Goal: Information Seeking & Learning: Learn about a topic

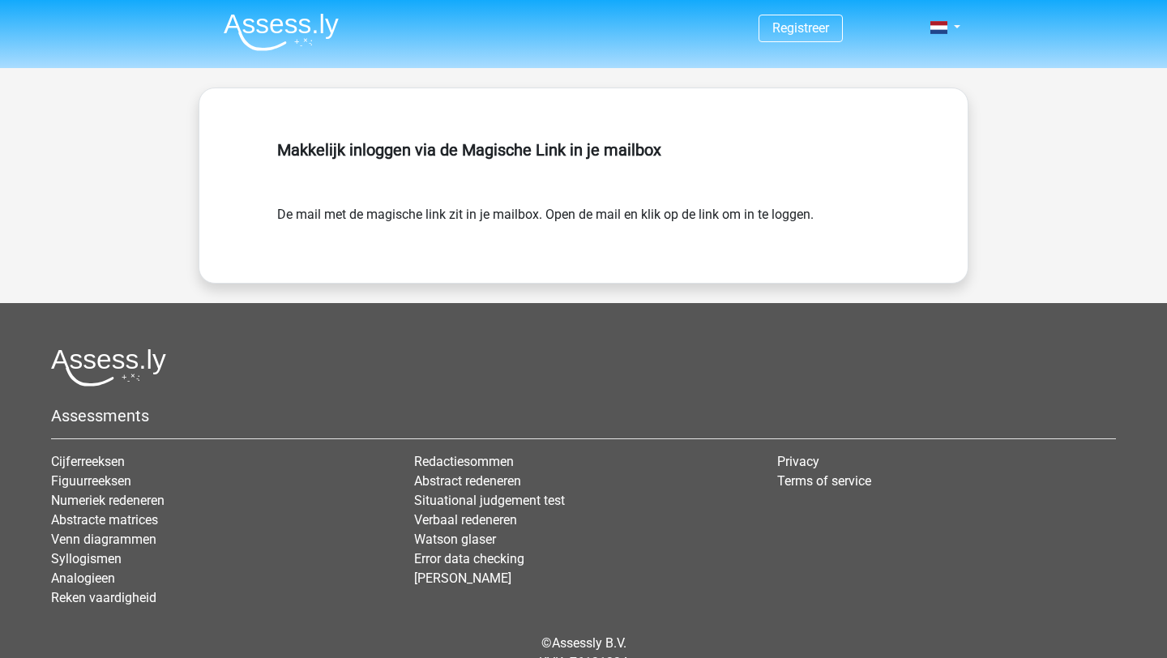
click at [259, 25] on img at bounding box center [281, 32] width 115 height 38
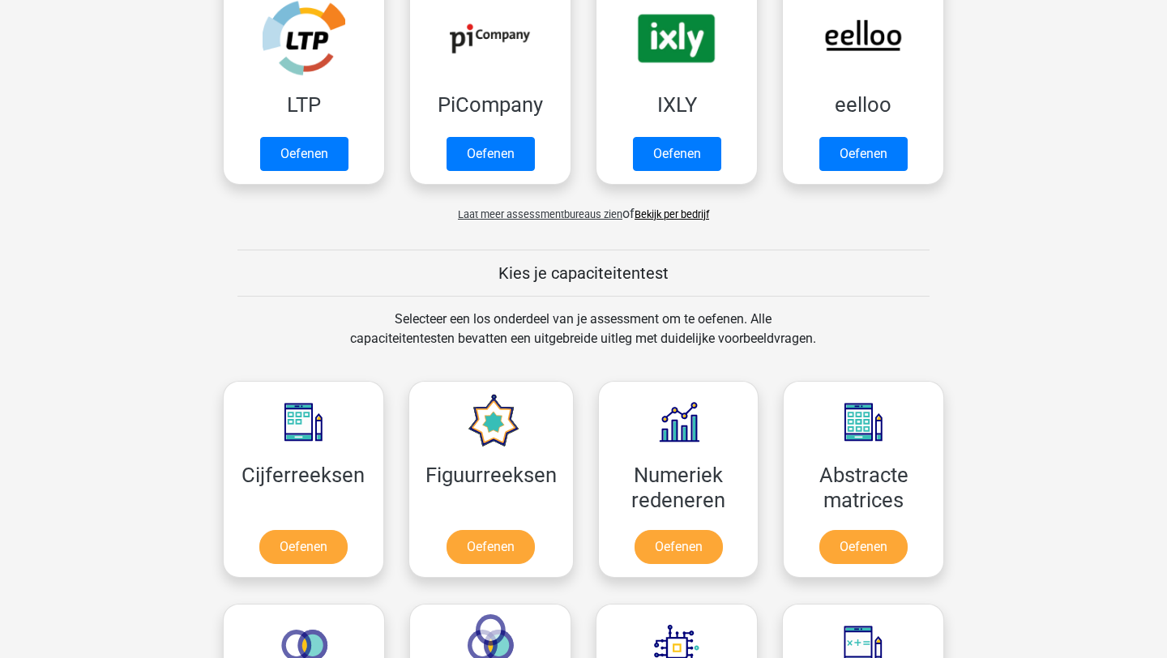
scroll to position [494, 0]
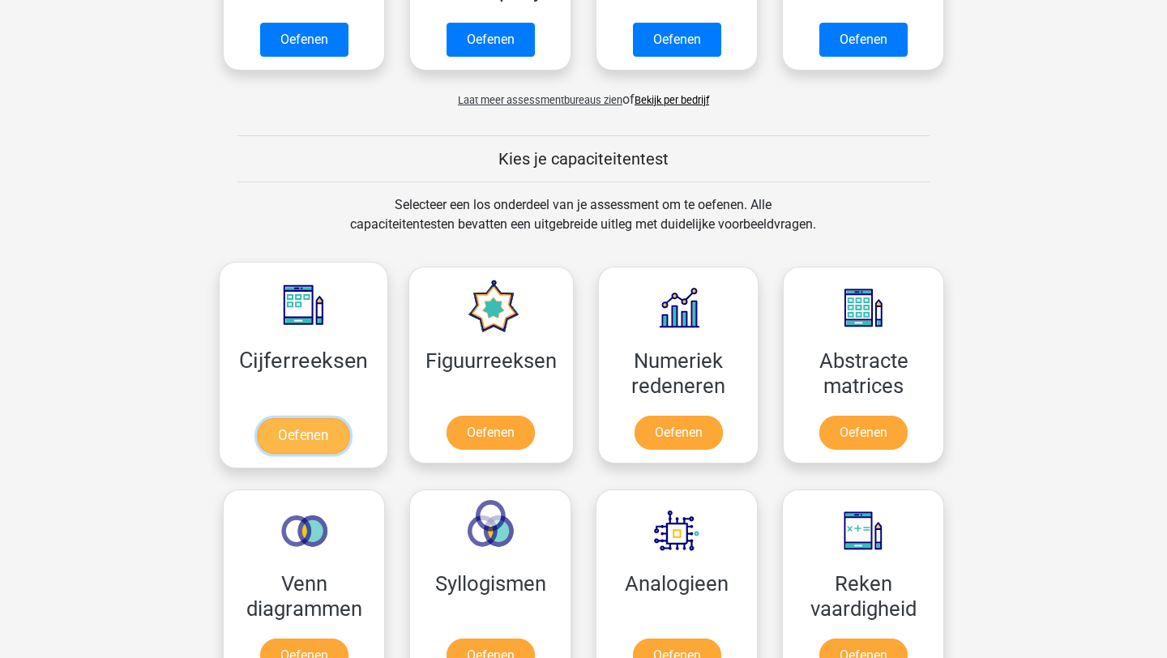
click at [340, 446] on link "Oefenen" at bounding box center [303, 436] width 92 height 36
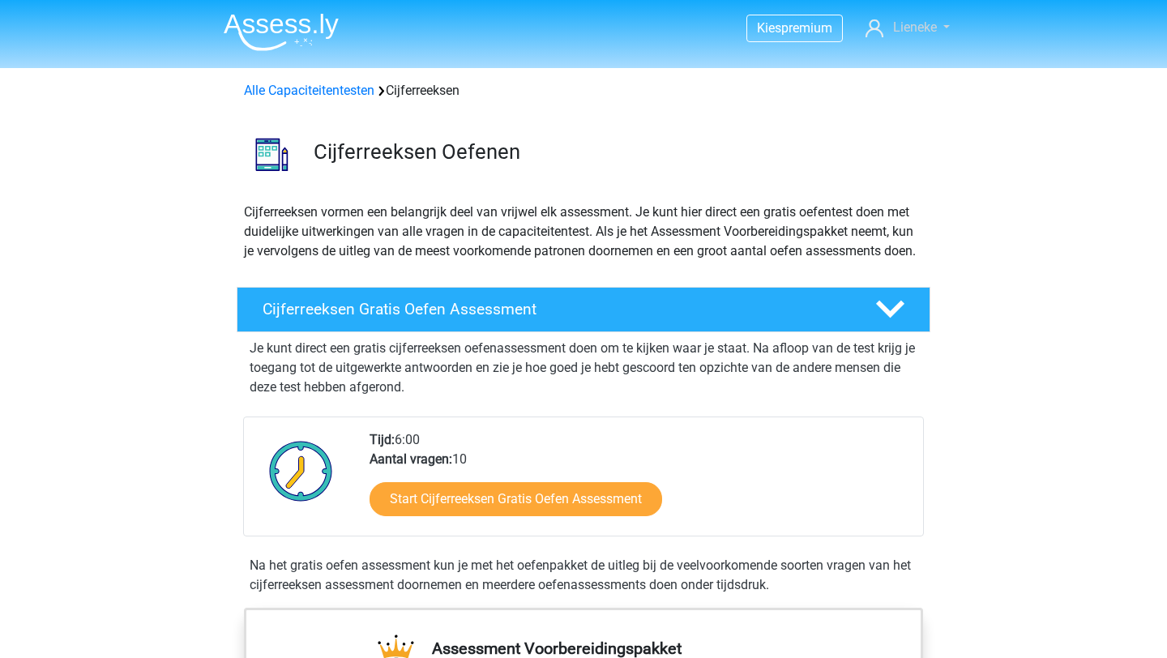
click at [909, 28] on span "Lieneke" at bounding box center [915, 26] width 44 height 15
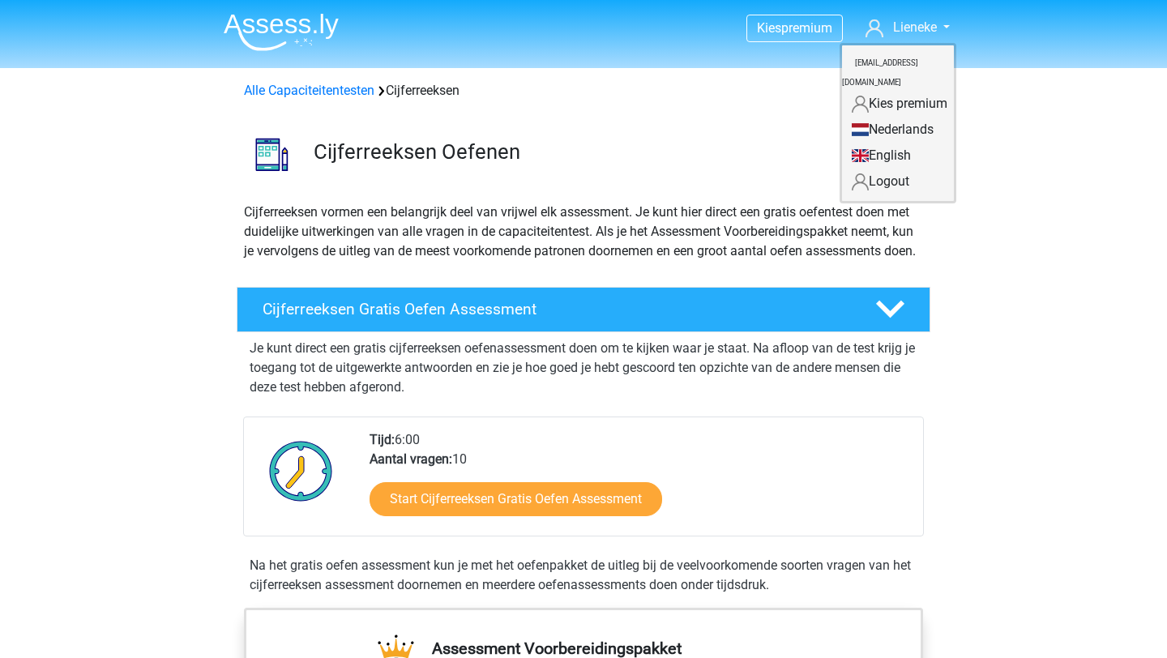
click at [872, 169] on link "Logout" at bounding box center [898, 182] width 112 height 26
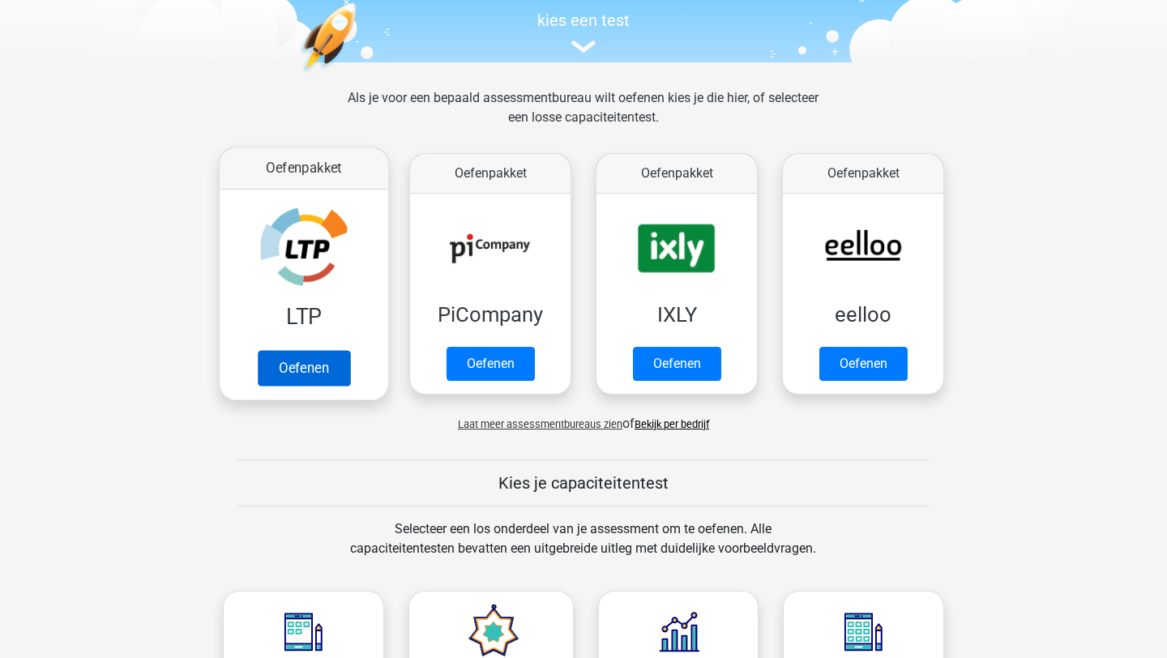
scroll to position [703, 0]
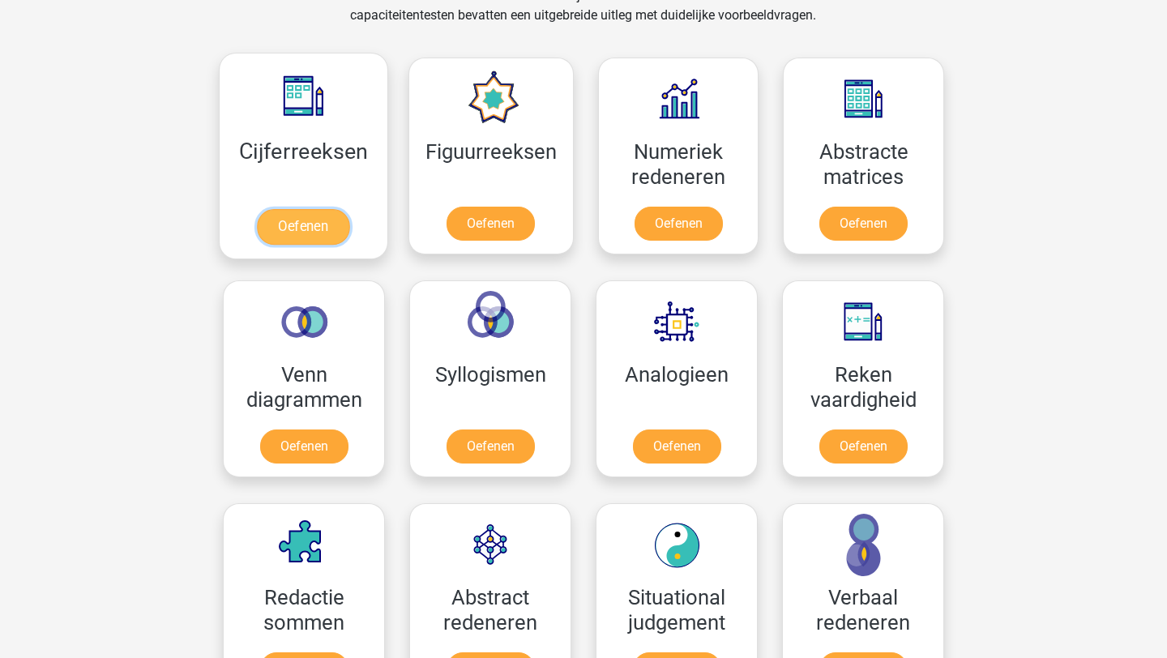
click at [349, 230] on link "Oefenen" at bounding box center [303, 227] width 92 height 36
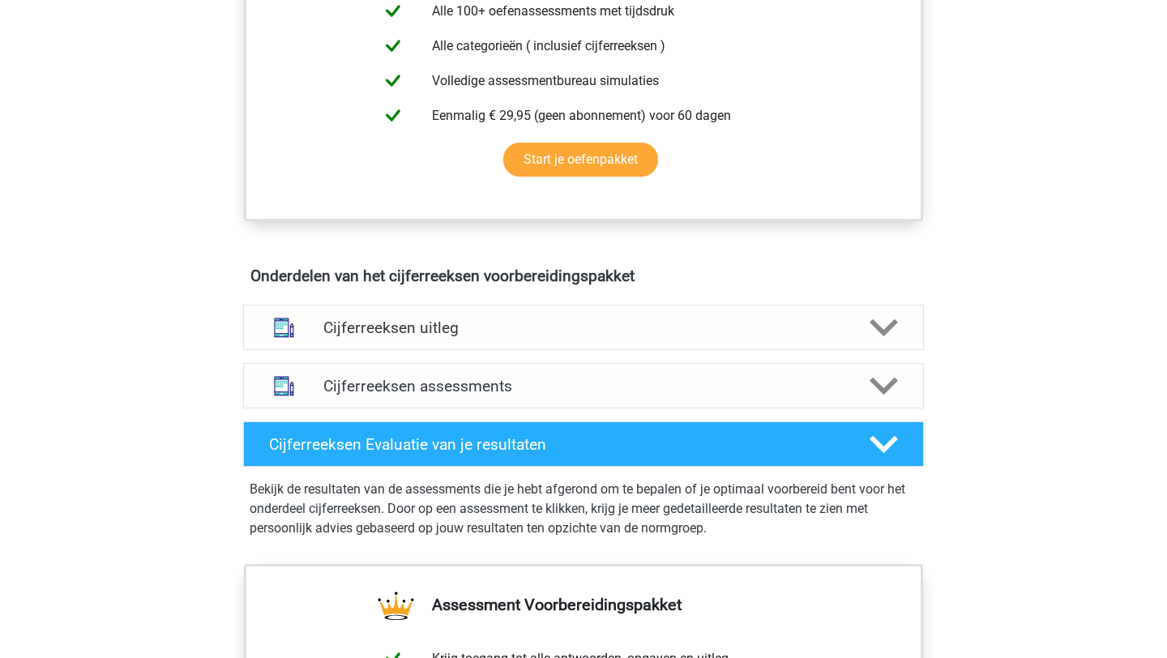
scroll to position [727, 0]
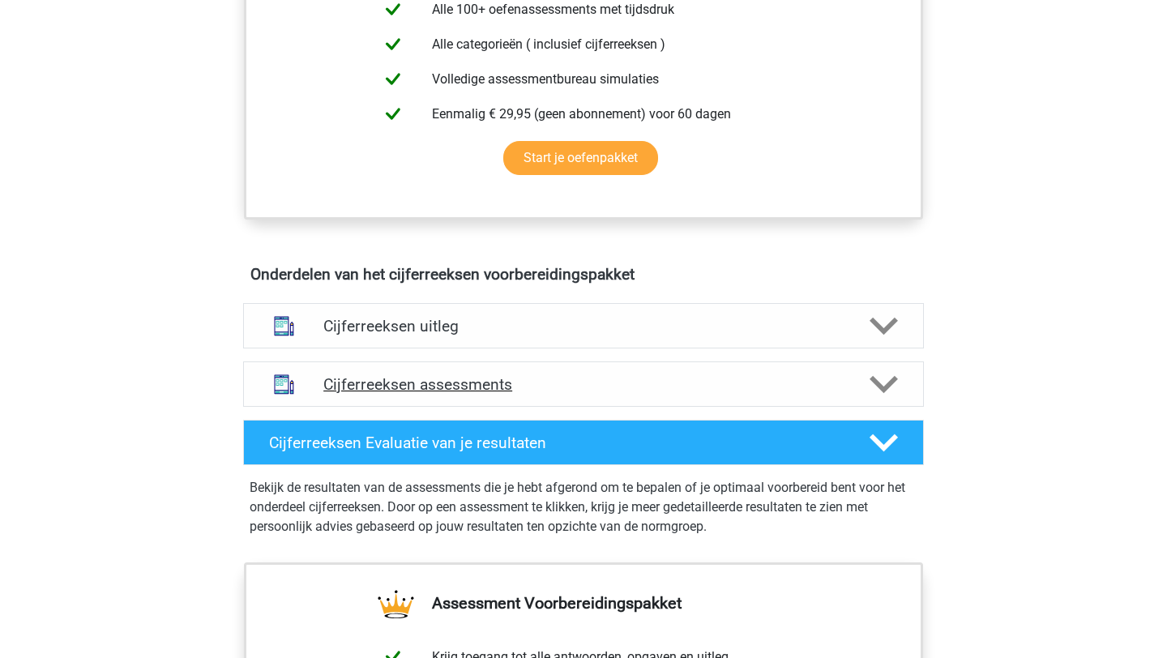
click at [513, 407] on div "Cijferreeksen assessments" at bounding box center [583, 383] width 681 height 45
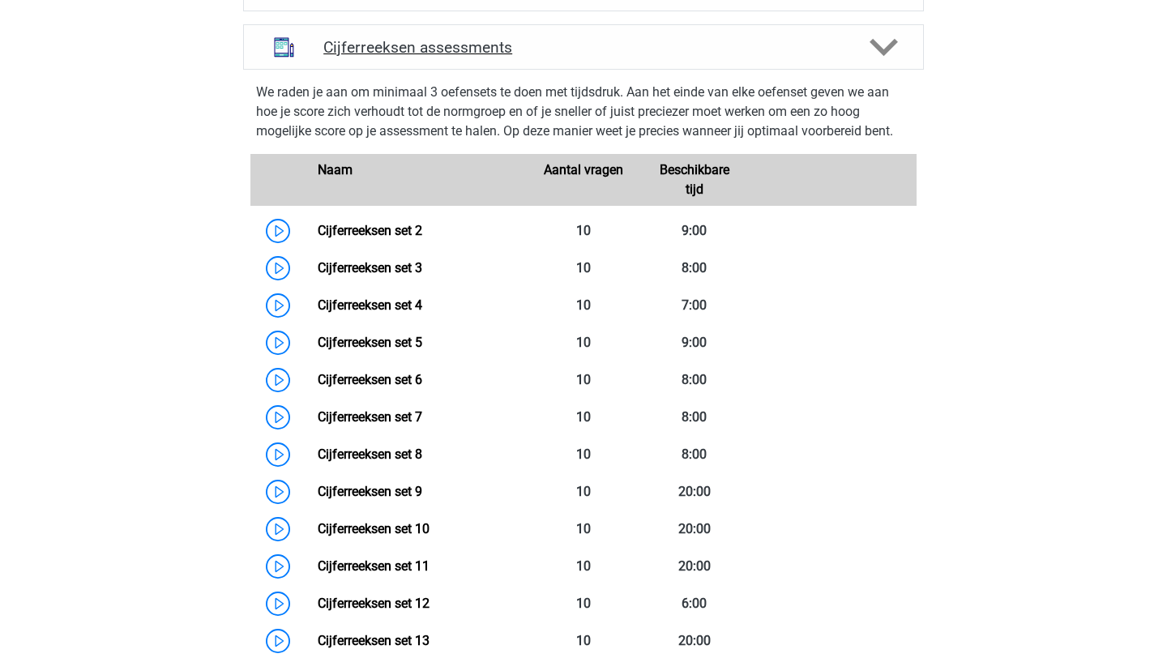
scroll to position [1061, 0]
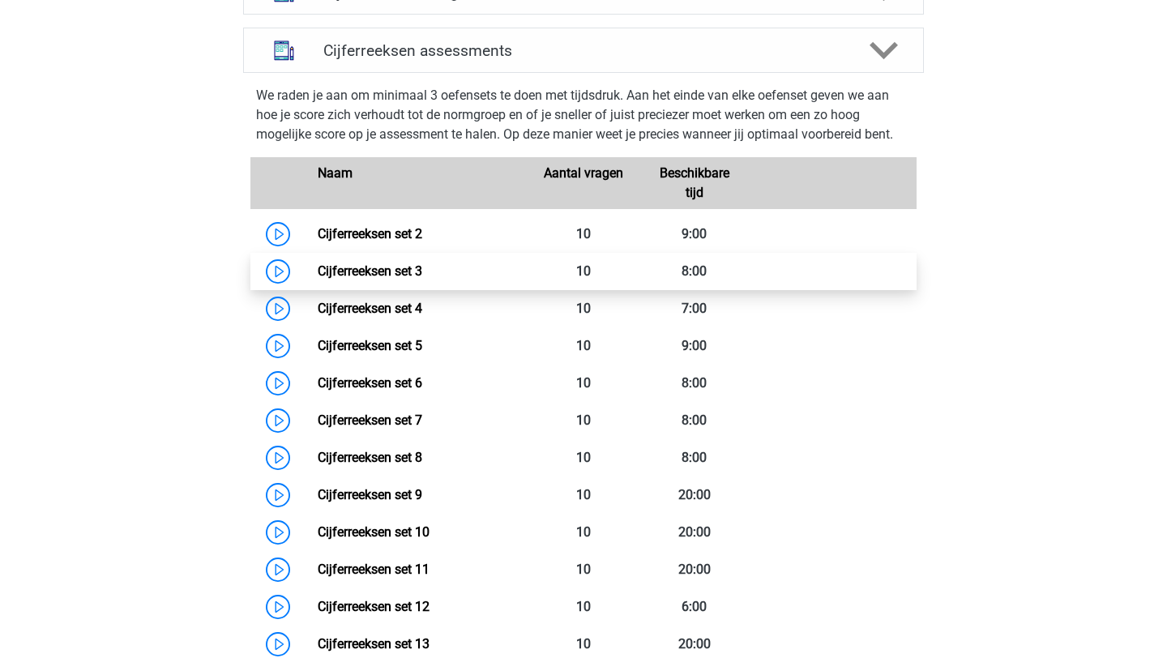
click at [318, 279] on link "Cijferreeksen set 3" at bounding box center [370, 270] width 105 height 15
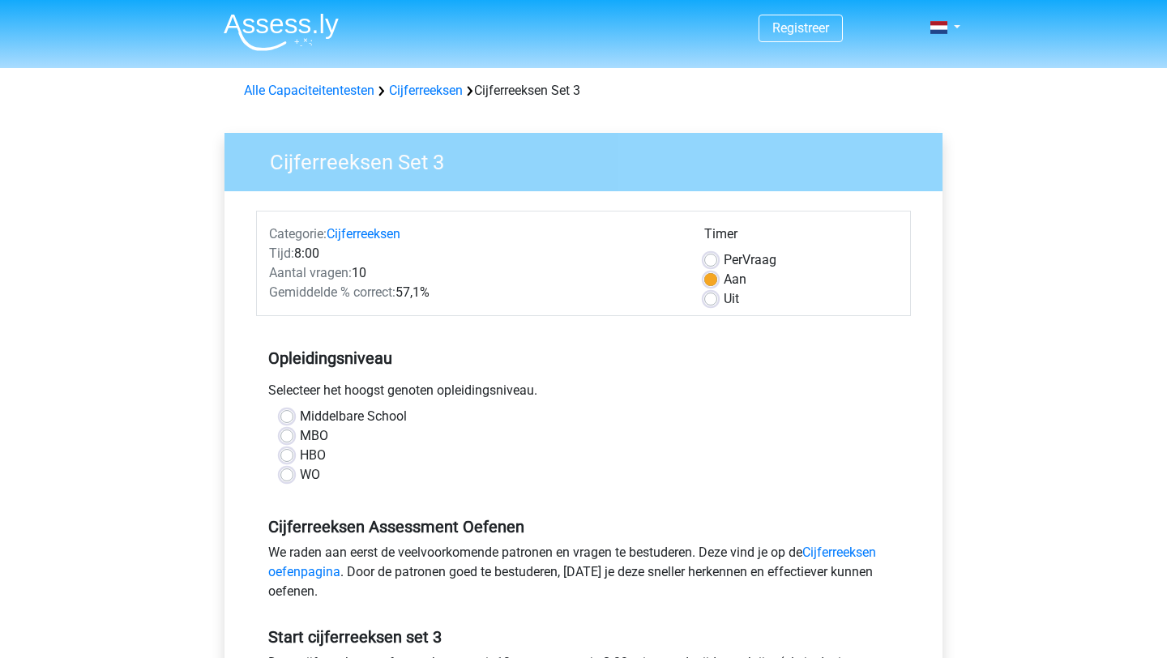
click at [280, 486] on div "Middelbare School MBO HBO WO" at bounding box center [583, 452] width 655 height 91
click at [300, 481] on label "WO" at bounding box center [310, 474] width 20 height 19
click at [280, 481] on input "WO" at bounding box center [286, 473] width 13 height 16
radio input "true"
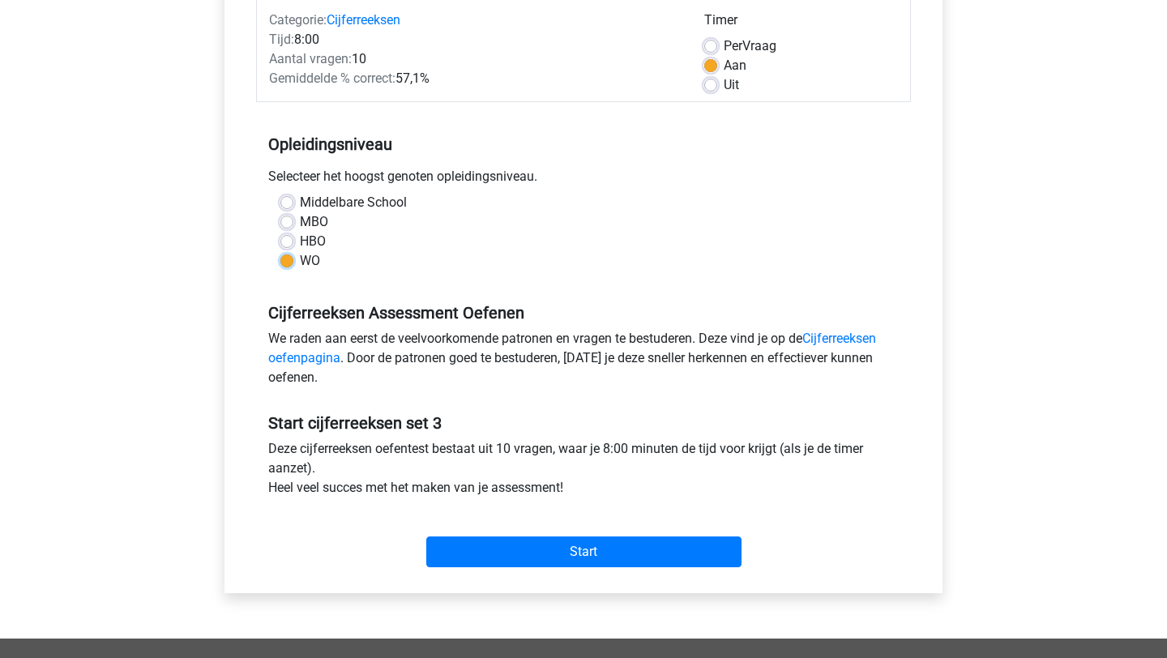
scroll to position [210, 0]
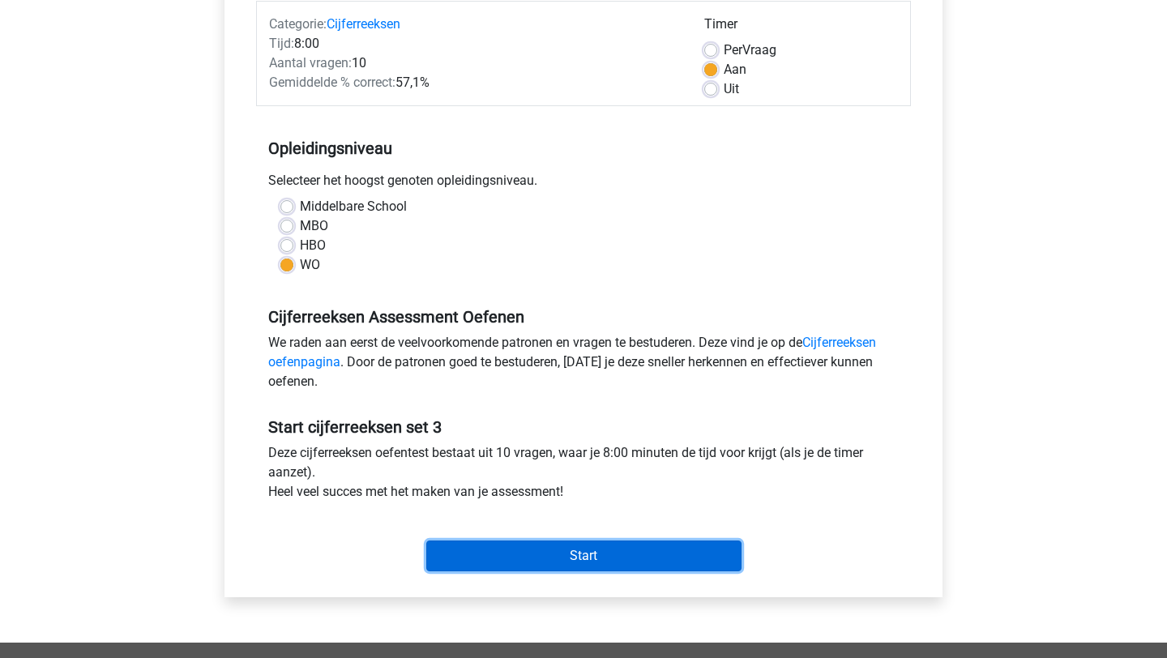
click at [543, 551] on input "Start" at bounding box center [583, 556] width 315 height 31
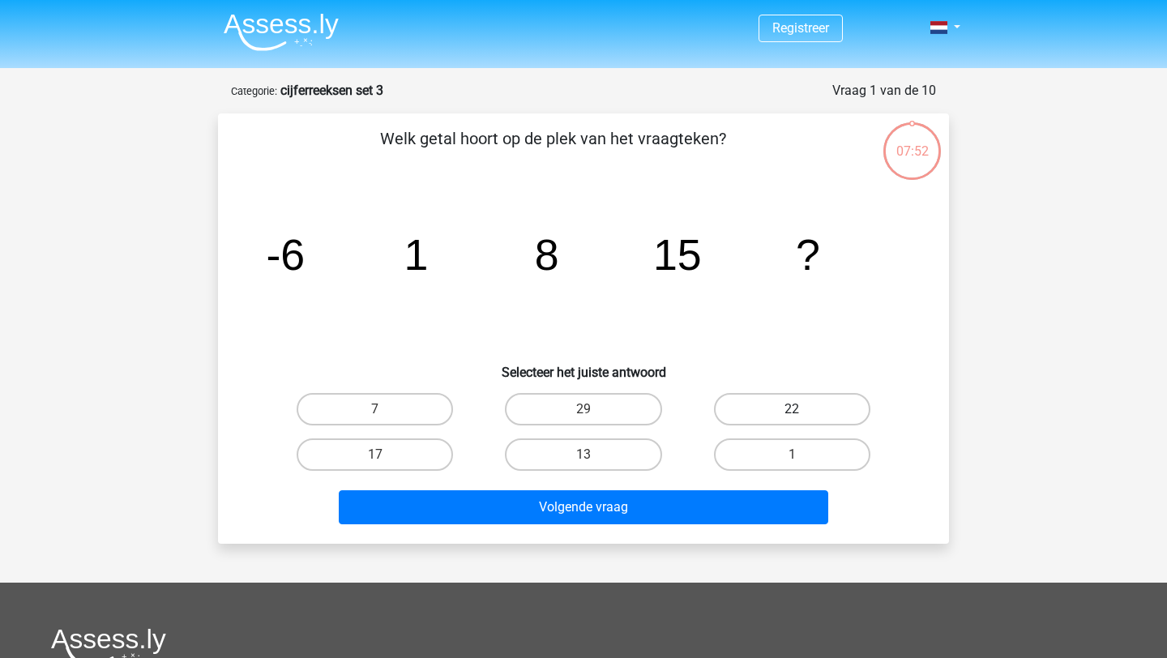
click at [818, 399] on label "22" at bounding box center [792, 409] width 156 height 32
click at [802, 409] on input "22" at bounding box center [797, 414] width 11 height 11
radio input "true"
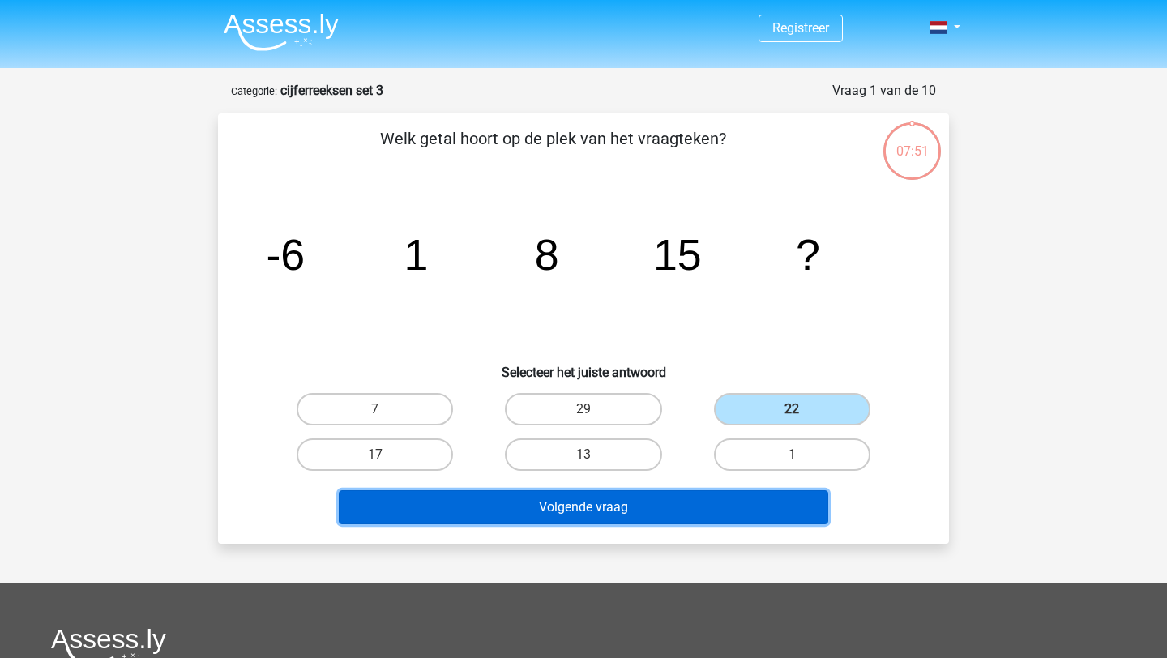
click at [693, 503] on button "Volgende vraag" at bounding box center [584, 507] width 490 height 34
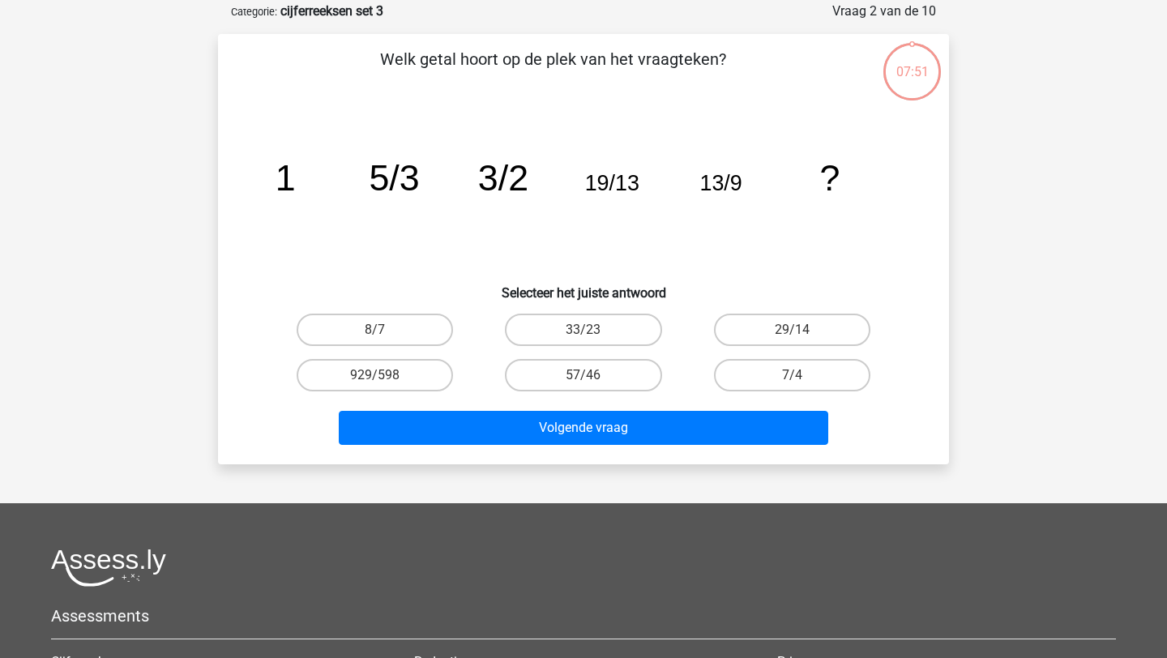
scroll to position [81, 0]
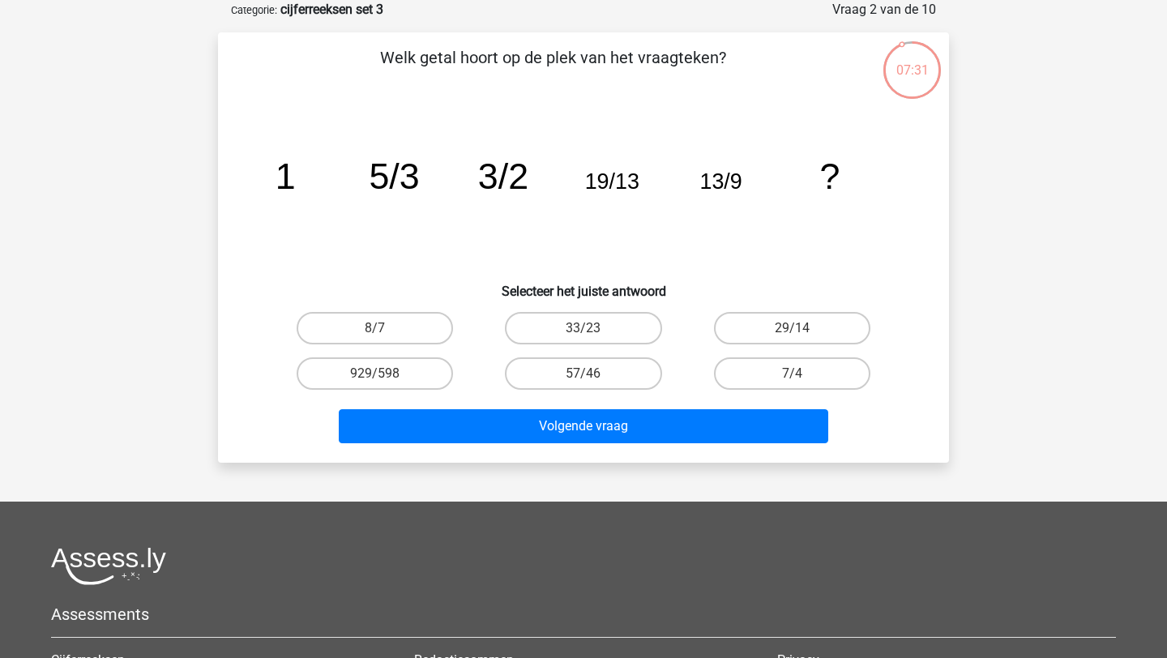
click at [649, 239] on icon "image/svg+xml 1 5/3 3/2 19/13 13/9 ?" at bounding box center [583, 189] width 653 height 164
click at [748, 325] on label "29/14" at bounding box center [792, 328] width 156 height 32
click at [792, 328] on input "29/14" at bounding box center [797, 333] width 11 height 11
radio input "true"
click at [614, 317] on label "33/23" at bounding box center [583, 328] width 156 height 32
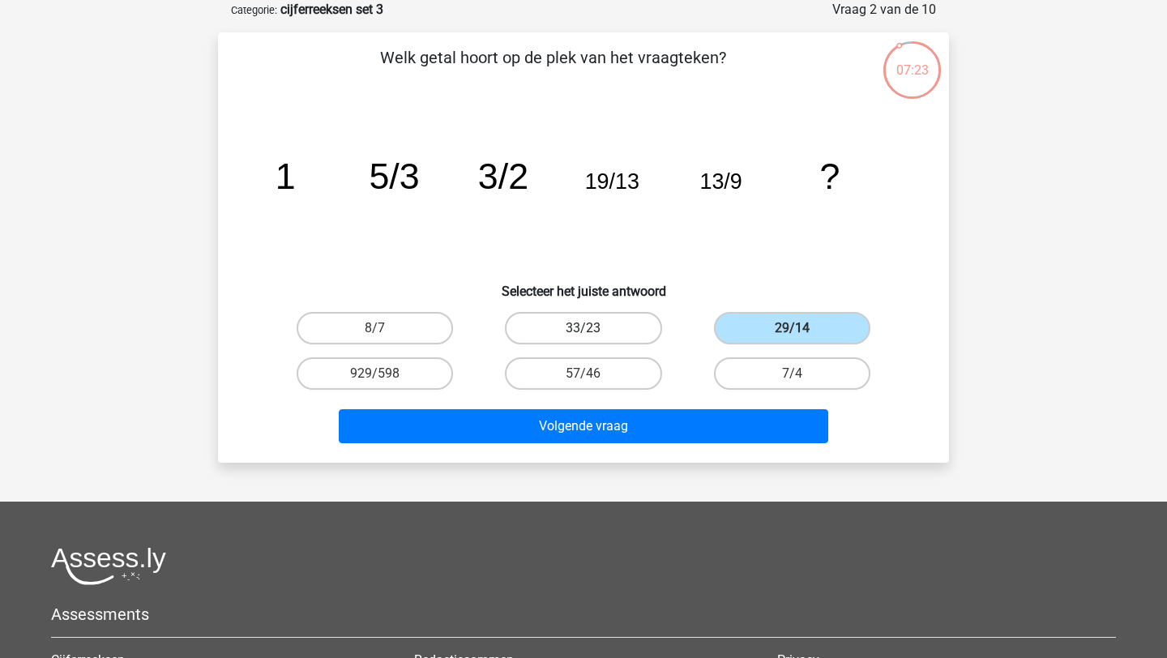
click at [594, 328] on input "33/23" at bounding box center [589, 333] width 11 height 11
radio input "true"
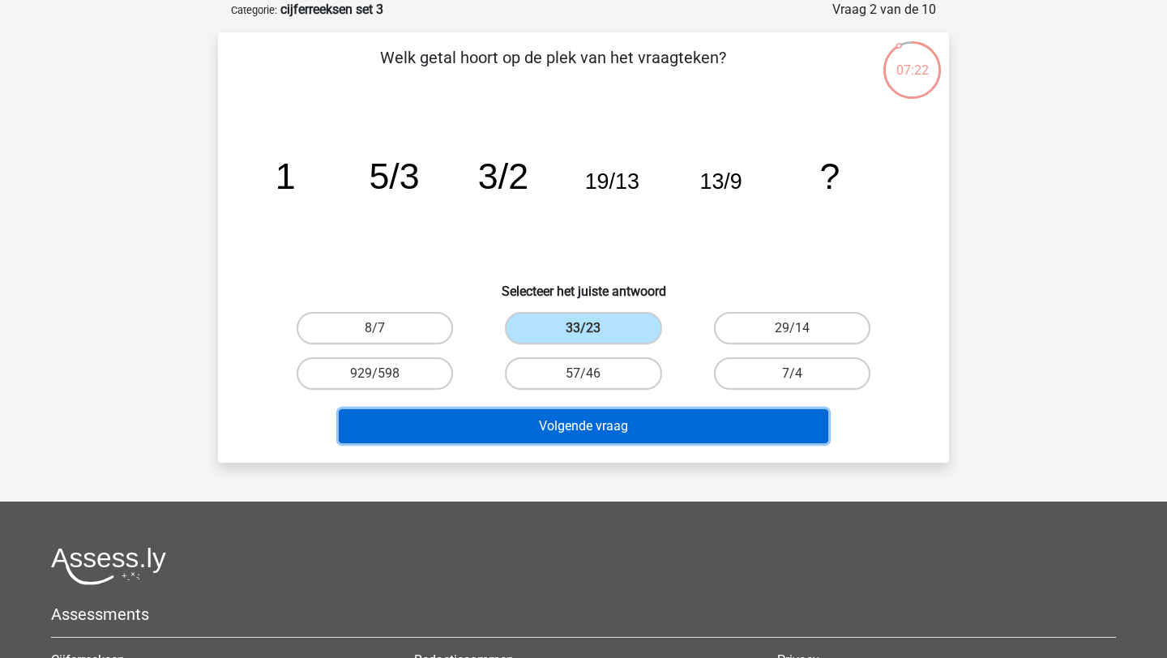
click at [554, 427] on button "Volgende vraag" at bounding box center [584, 426] width 490 height 34
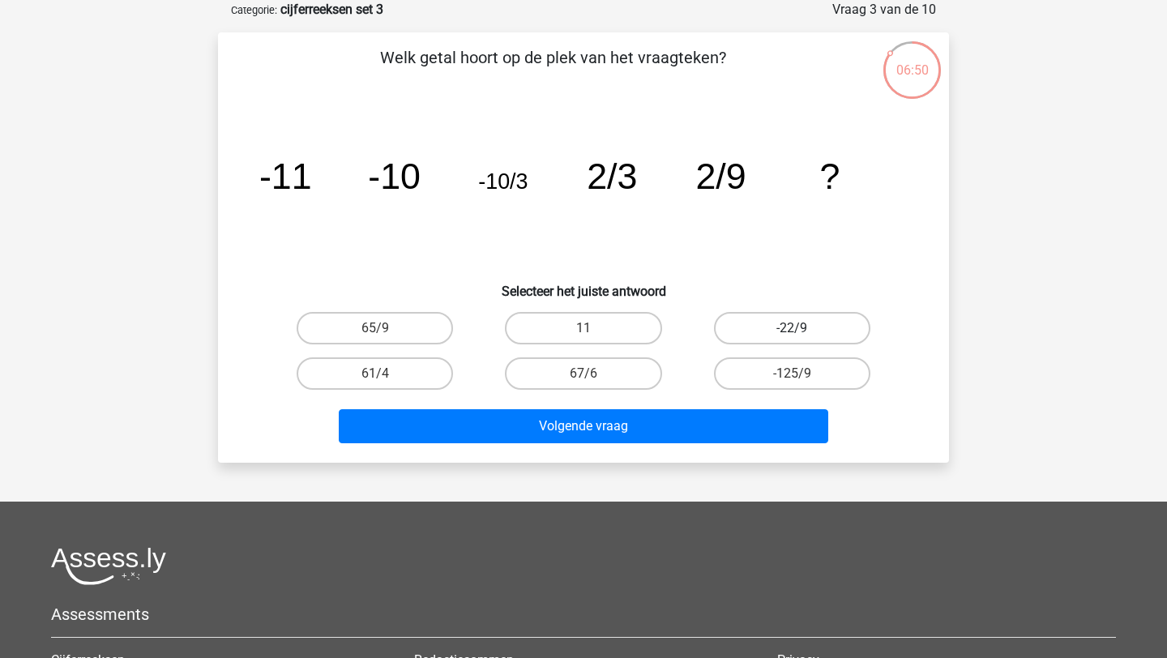
click at [784, 323] on label "-22/9" at bounding box center [792, 328] width 156 height 32
click at [792, 328] on input "-22/9" at bounding box center [797, 333] width 11 height 11
radio input "true"
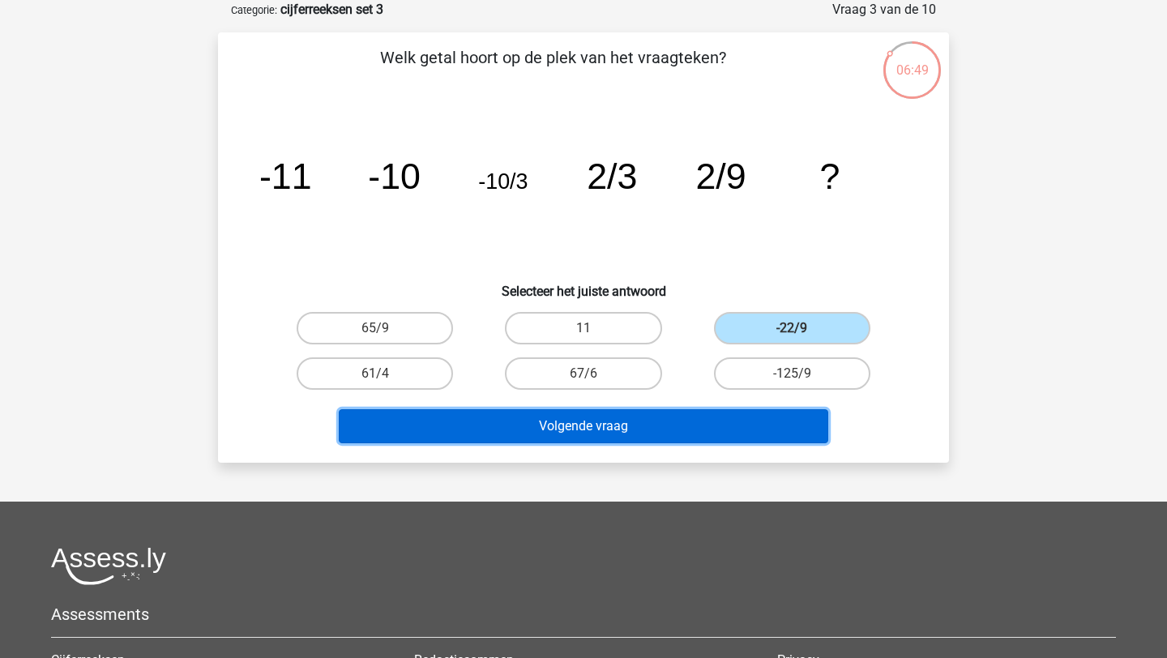
click at [661, 411] on button "Volgende vraag" at bounding box center [584, 426] width 490 height 34
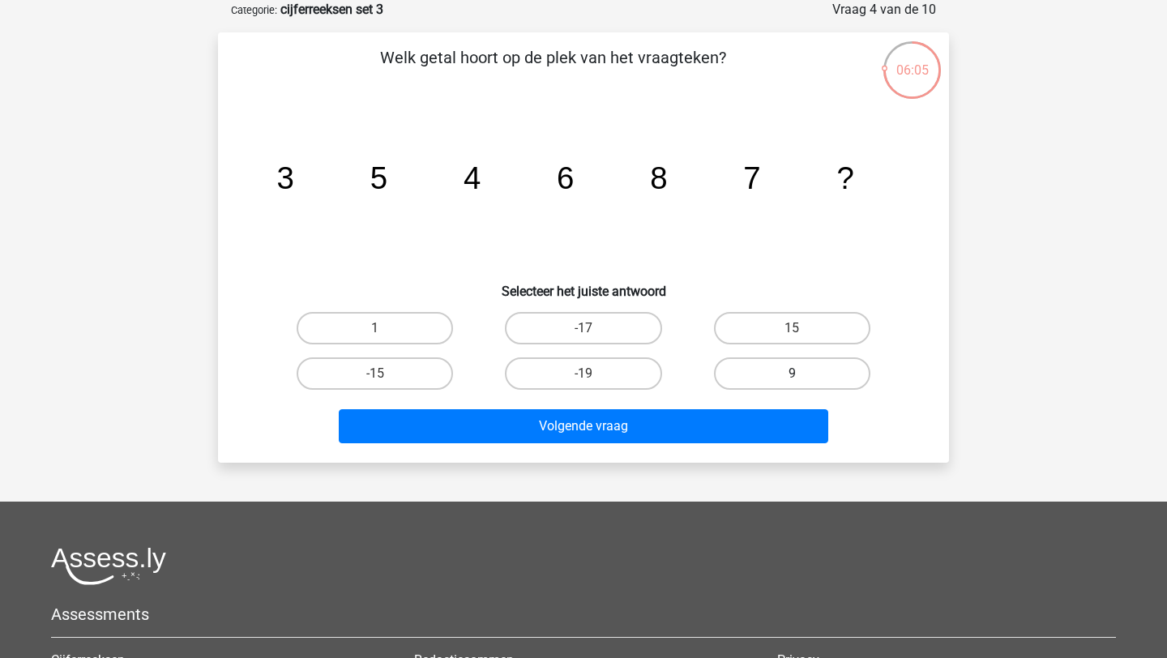
click at [739, 372] on label "9" at bounding box center [792, 373] width 156 height 32
click at [792, 374] on input "9" at bounding box center [797, 379] width 11 height 11
radio input "true"
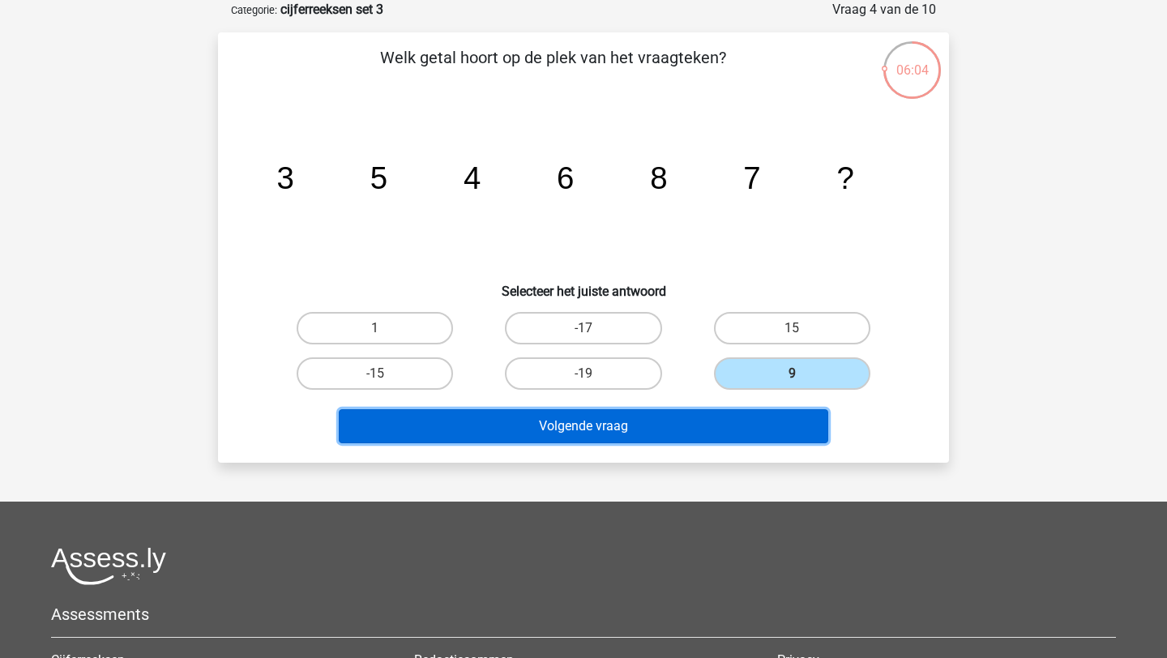
click at [639, 434] on button "Volgende vraag" at bounding box center [584, 426] width 490 height 34
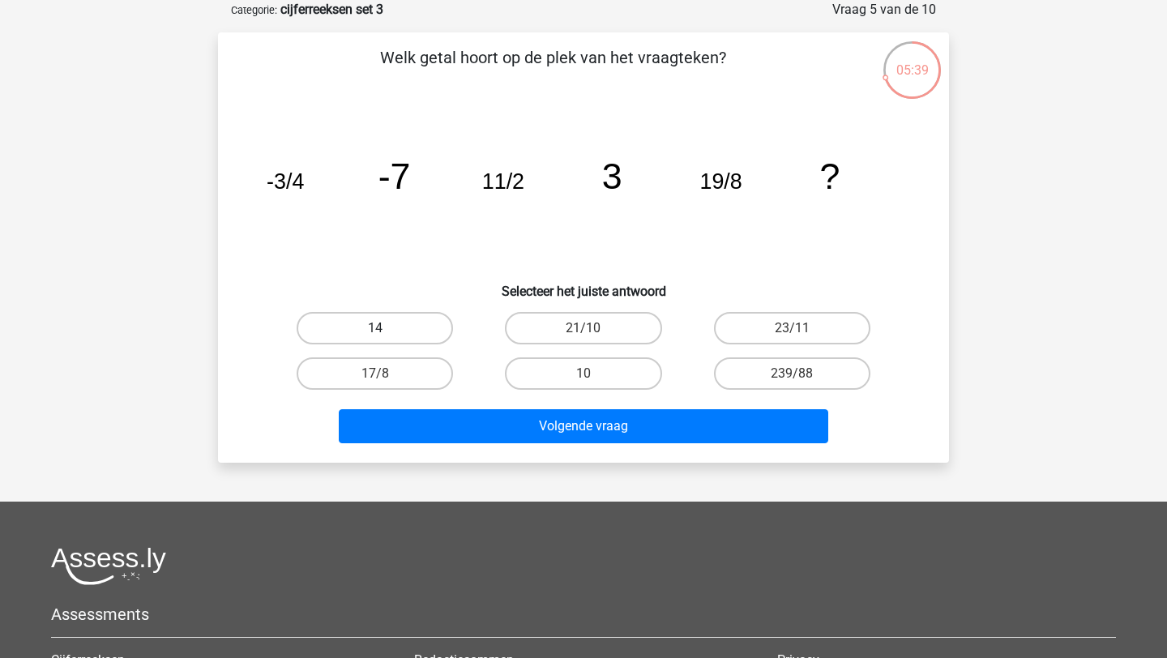
click at [390, 324] on label "14" at bounding box center [375, 328] width 156 height 32
click at [386, 328] on input "14" at bounding box center [380, 333] width 11 height 11
radio input "true"
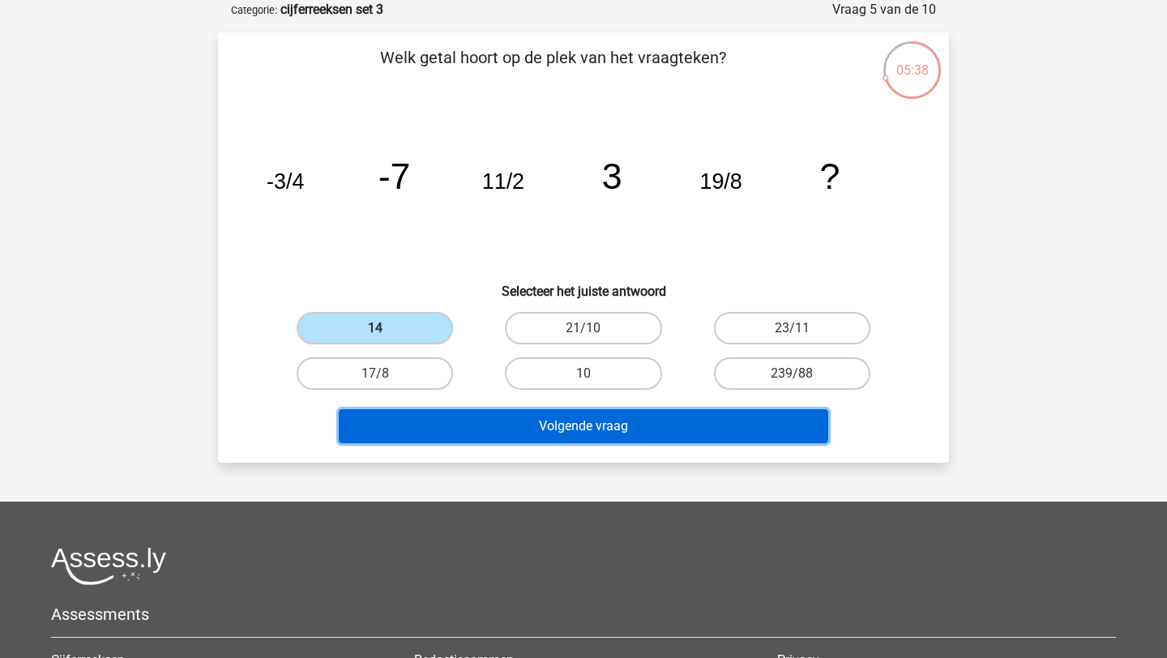
click at [507, 428] on button "Volgende vraag" at bounding box center [584, 426] width 490 height 34
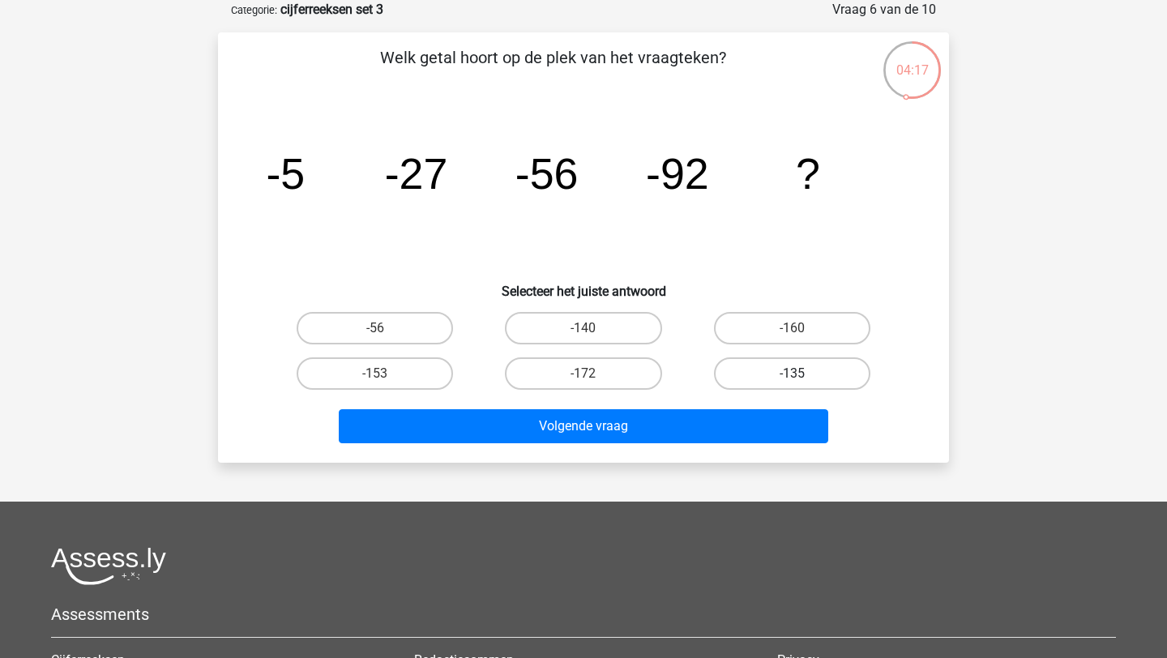
click at [823, 376] on label "-135" at bounding box center [792, 373] width 156 height 32
click at [802, 376] on input "-135" at bounding box center [797, 379] width 11 height 11
radio input "true"
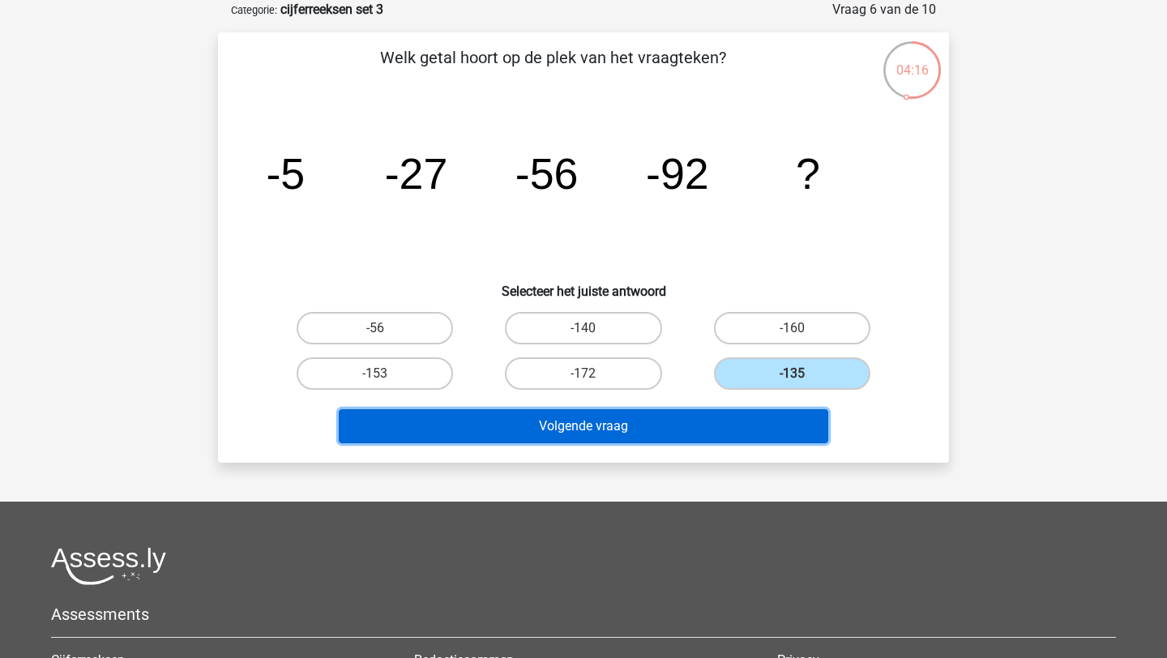
click at [691, 419] on button "Volgende vraag" at bounding box center [584, 426] width 490 height 34
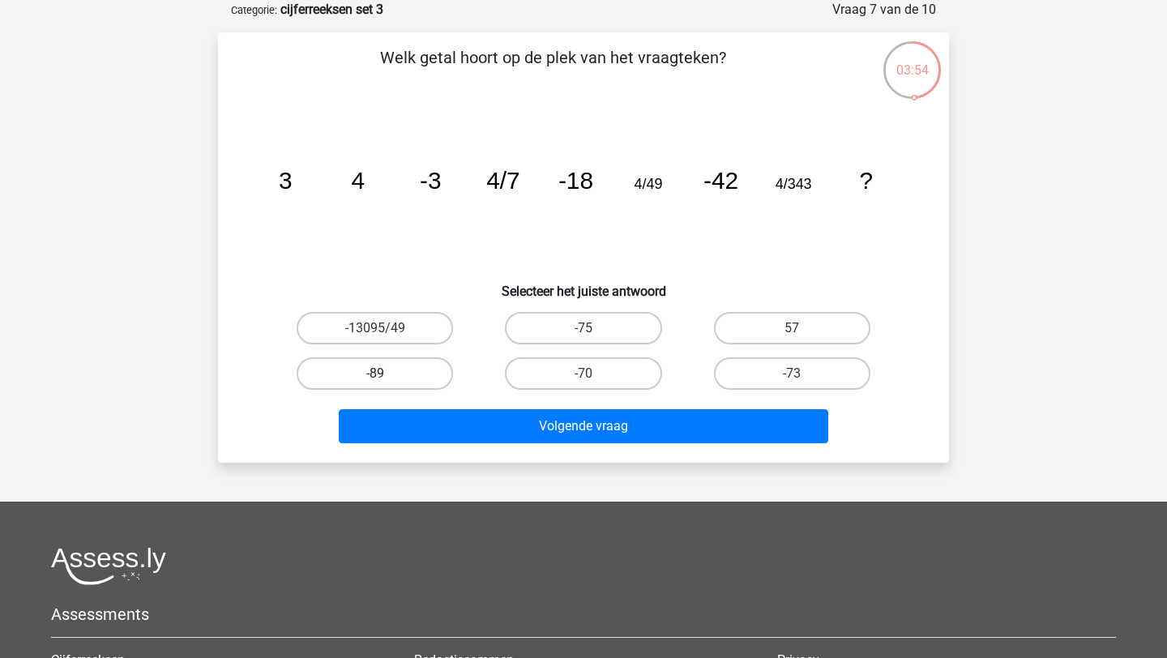
click at [431, 375] on label "-89" at bounding box center [375, 373] width 156 height 32
click at [386, 375] on input "-89" at bounding box center [380, 379] width 11 height 11
radio input "true"
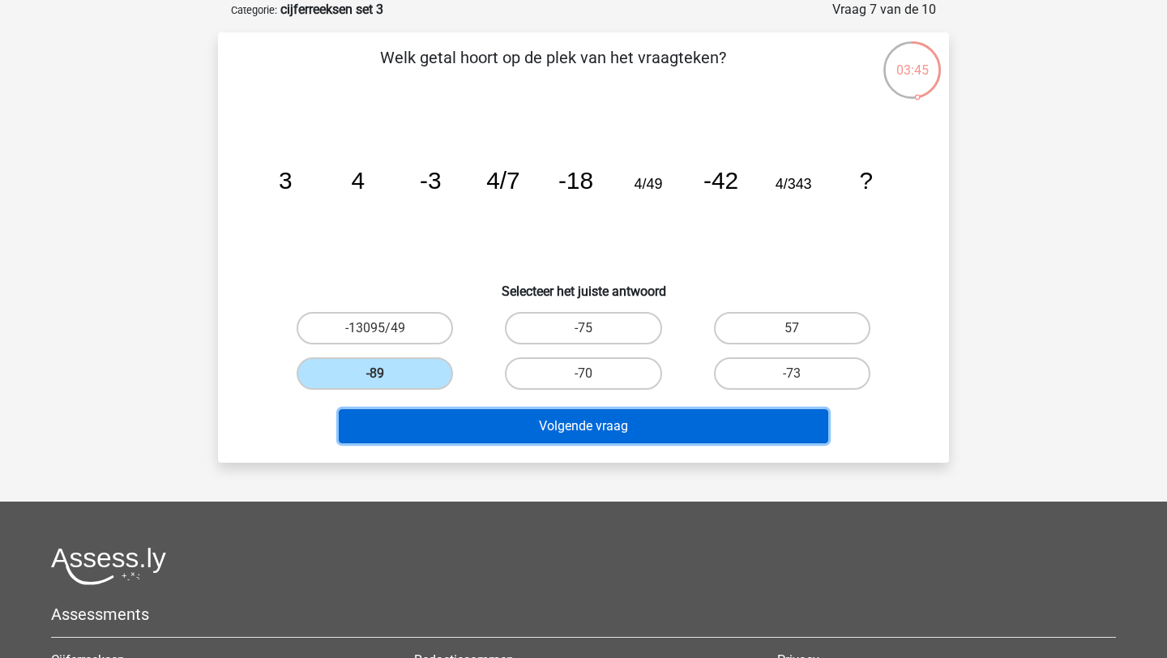
click at [676, 426] on button "Volgende vraag" at bounding box center [584, 426] width 490 height 34
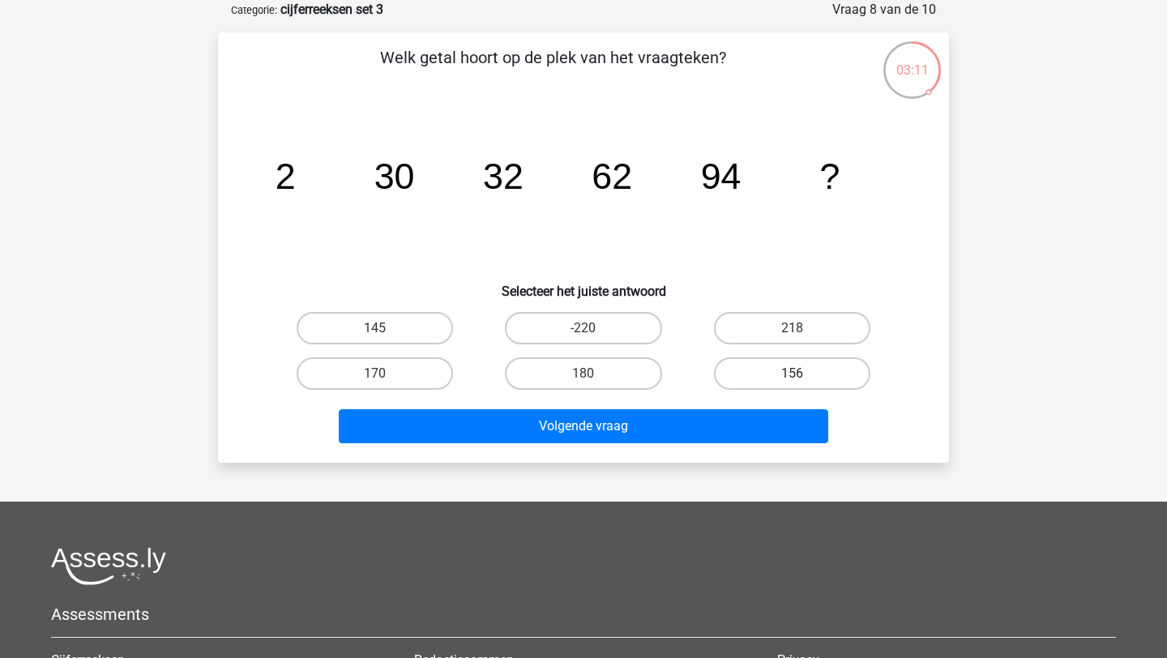
click at [807, 375] on label "156" at bounding box center [792, 373] width 156 height 32
click at [802, 375] on input "156" at bounding box center [797, 379] width 11 height 11
radio input "true"
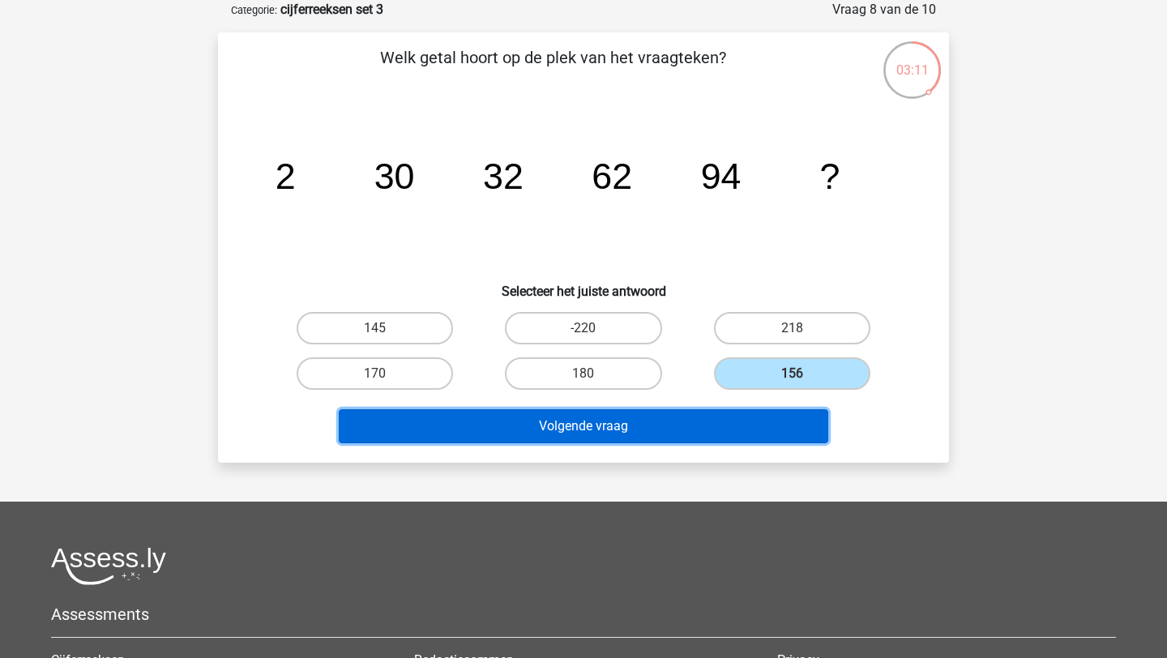
click at [708, 423] on button "Volgende vraag" at bounding box center [584, 426] width 490 height 34
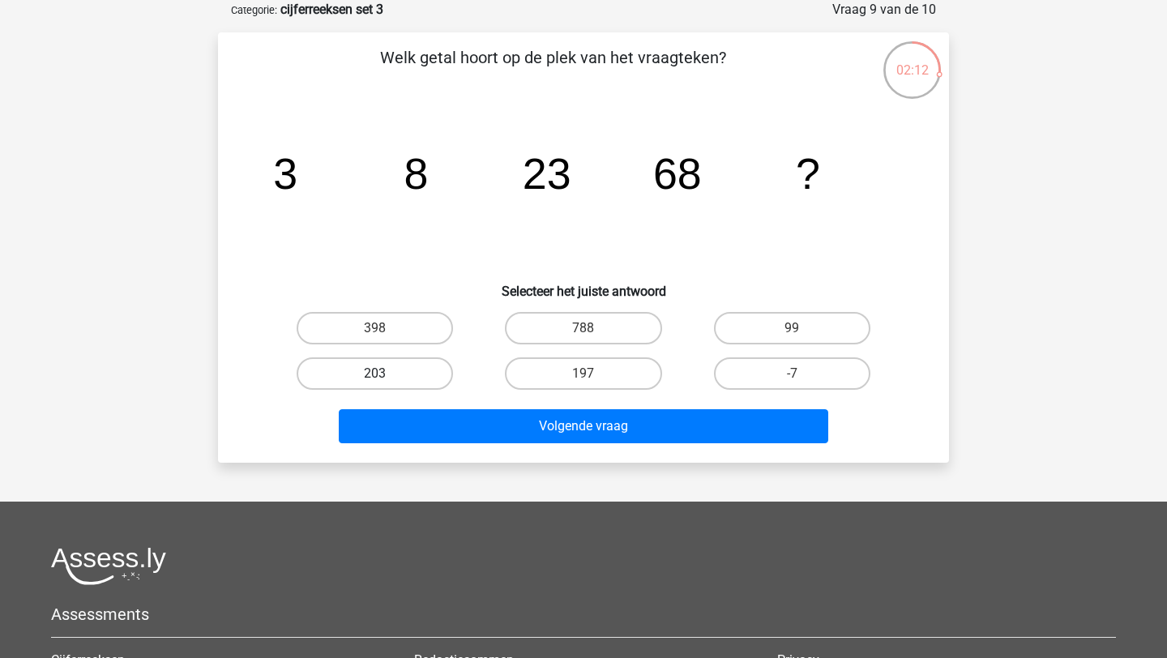
click at [389, 378] on label "203" at bounding box center [375, 373] width 156 height 32
click at [386, 378] on input "203" at bounding box center [380, 379] width 11 height 11
radio input "true"
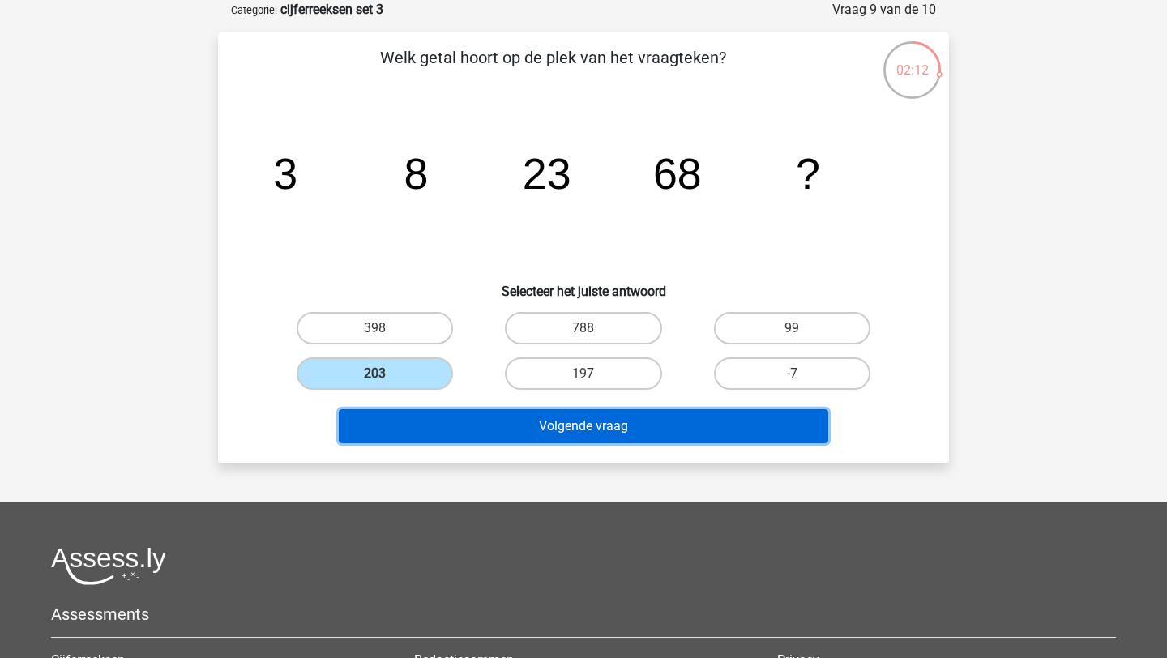
click at [438, 425] on button "Volgende vraag" at bounding box center [584, 426] width 490 height 34
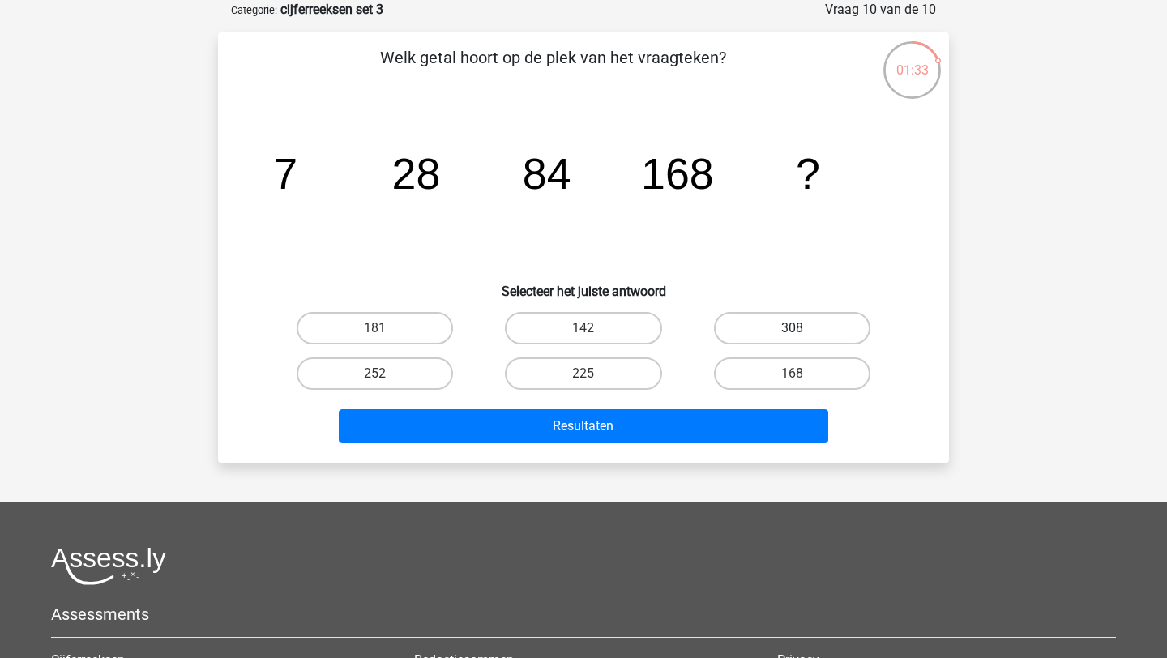
click at [769, 334] on label "308" at bounding box center [792, 328] width 156 height 32
click at [792, 334] on input "308" at bounding box center [797, 333] width 11 height 11
radio input "true"
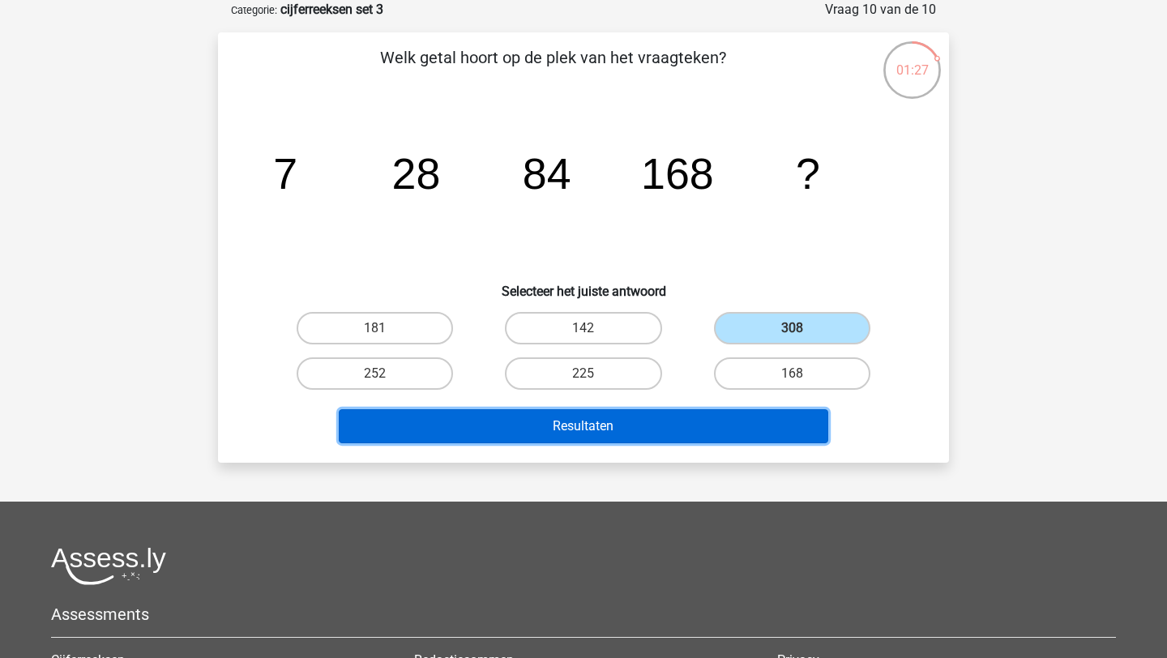
click at [675, 424] on button "Resultaten" at bounding box center [584, 426] width 490 height 34
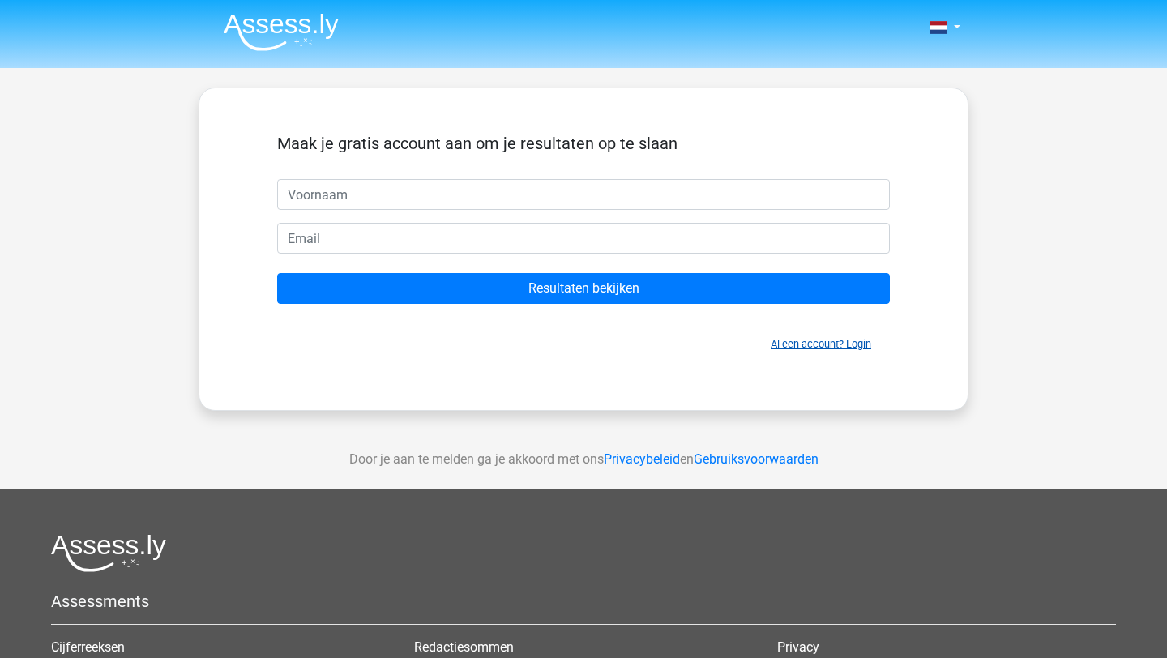
click at [828, 348] on link "Al een account? Login" at bounding box center [821, 344] width 100 height 12
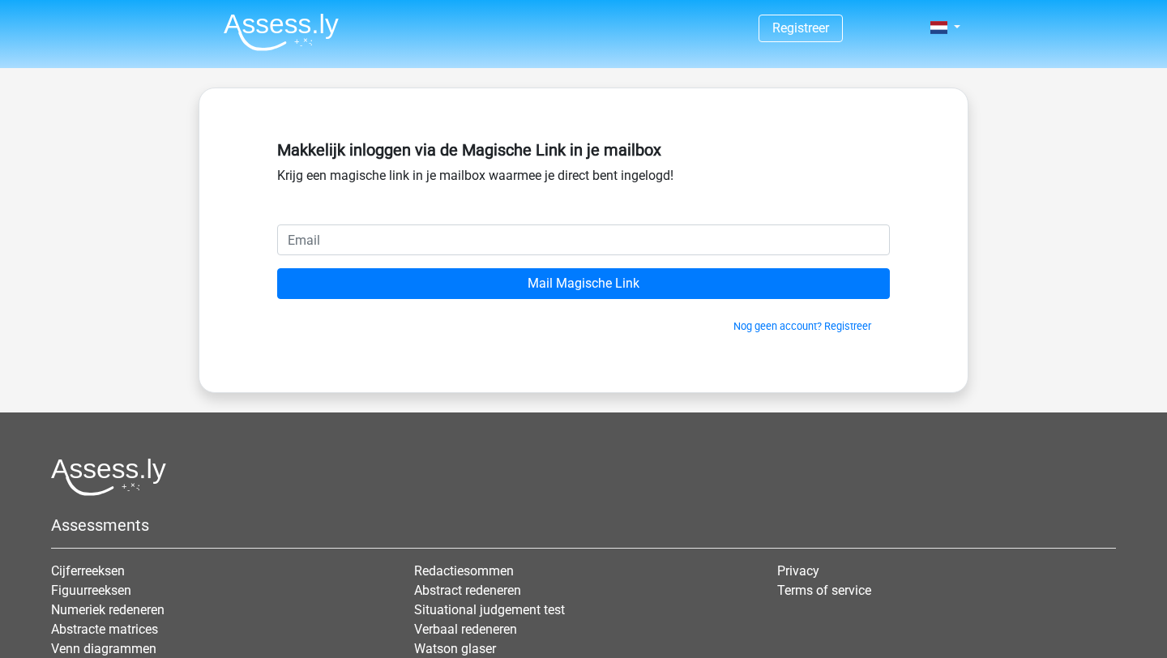
click at [551, 238] on input "email" at bounding box center [583, 240] width 613 height 31
type input "[EMAIL_ADDRESS][DOMAIN_NAME]"
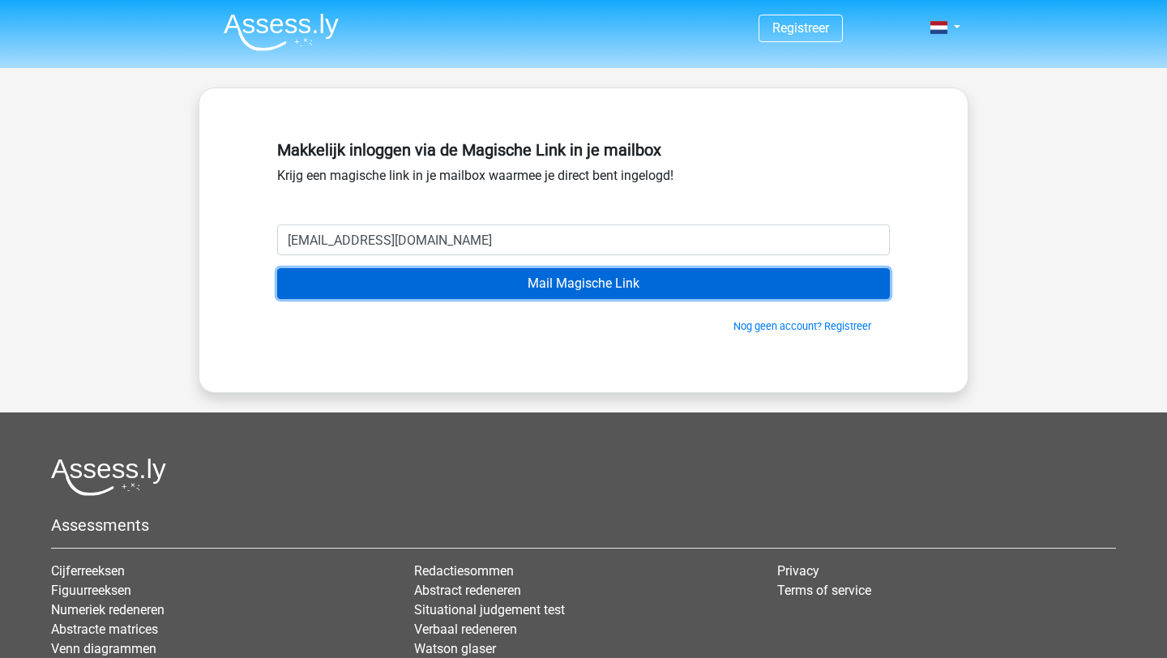
click at [473, 291] on input "Mail Magische Link" at bounding box center [583, 283] width 613 height 31
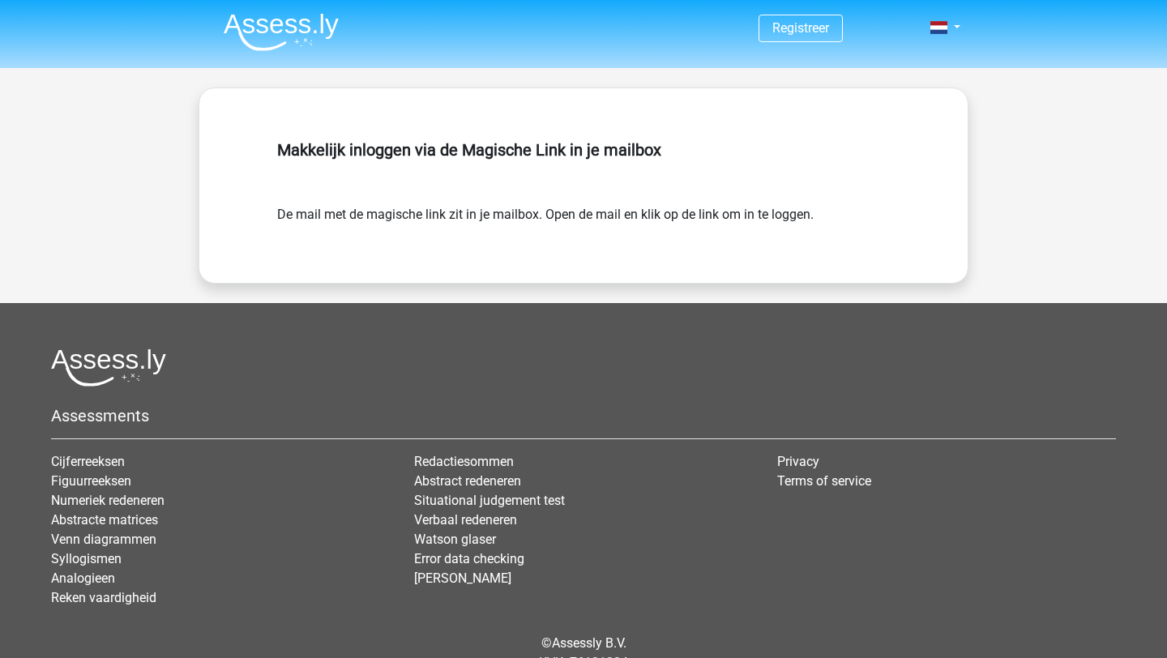
click at [297, 37] on img at bounding box center [281, 32] width 115 height 38
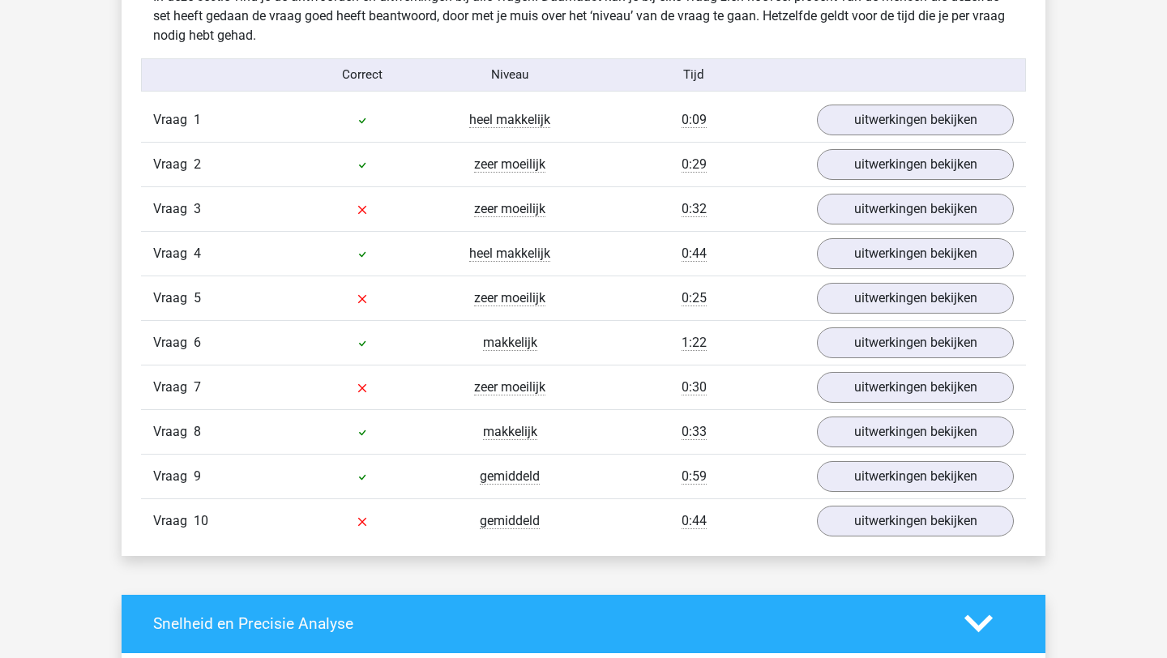
scroll to position [1304, 0]
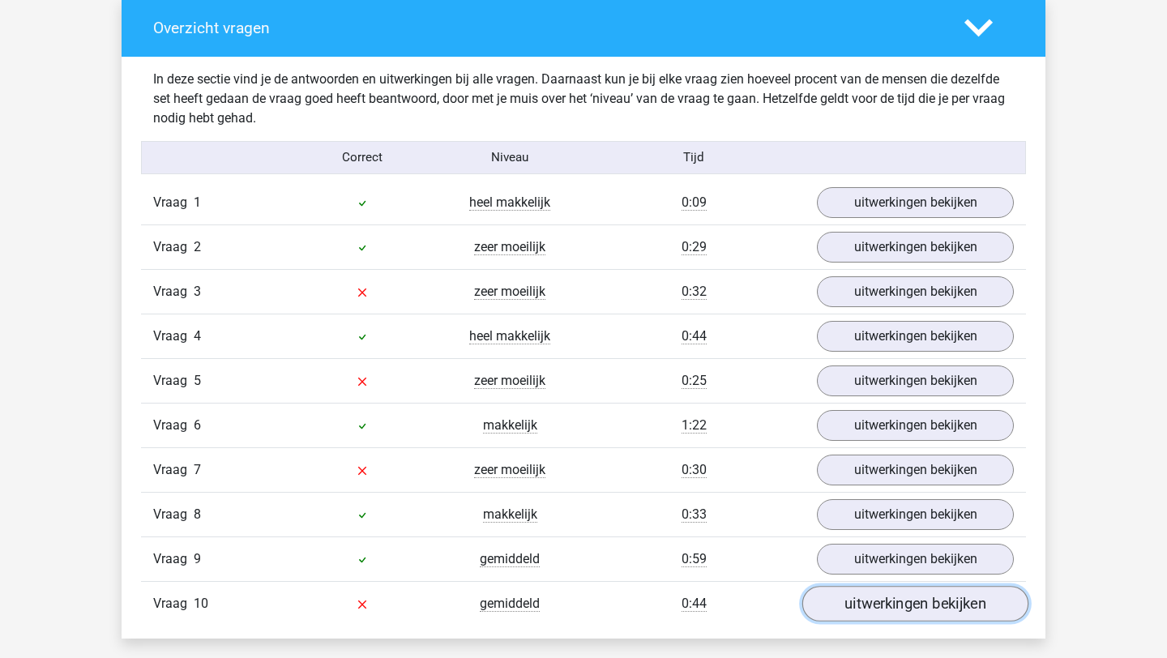
click at [904, 603] on link "uitwerkingen bekijken" at bounding box center [915, 604] width 226 height 36
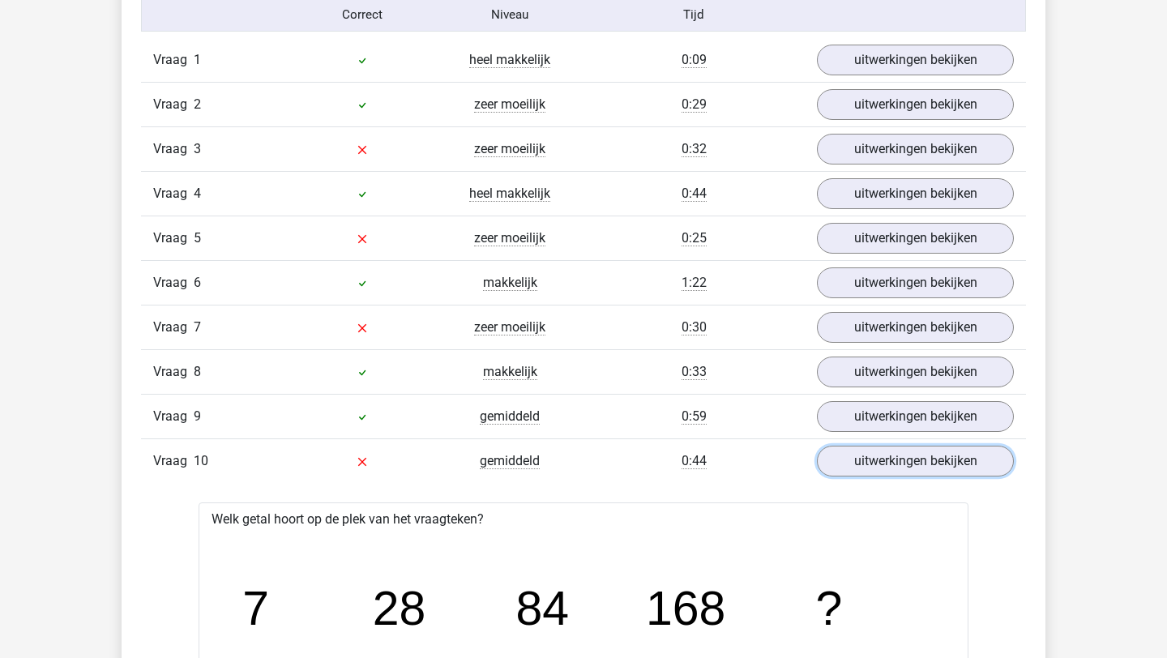
scroll to position [1356, 0]
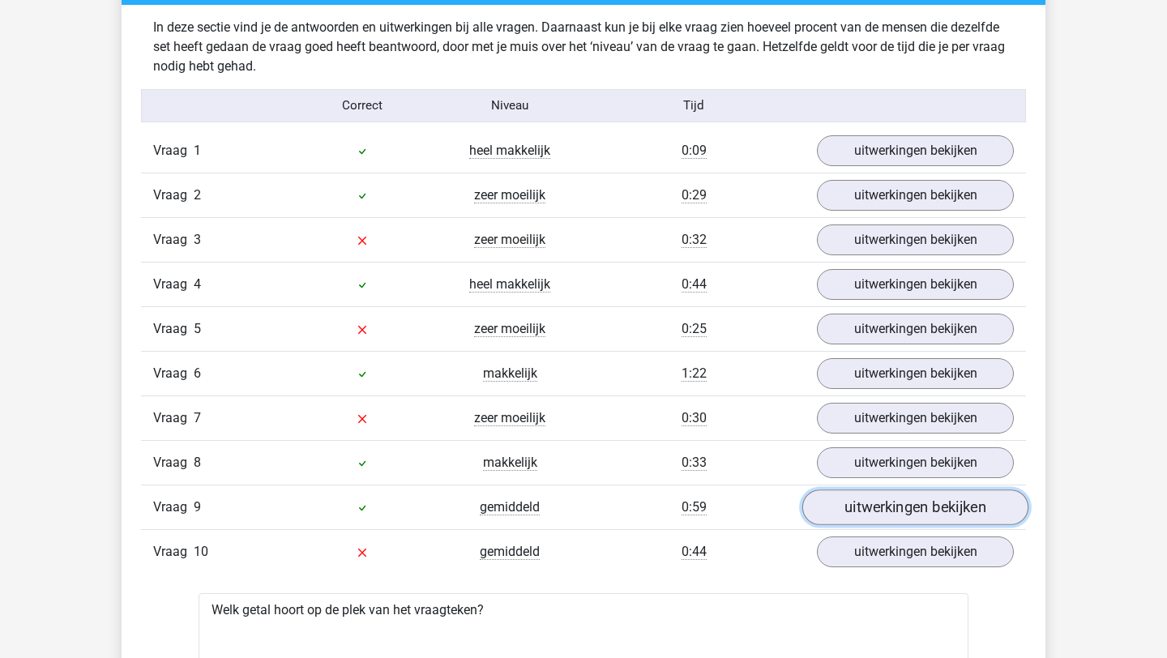
click at [890, 515] on link "uitwerkingen bekijken" at bounding box center [915, 508] width 226 height 36
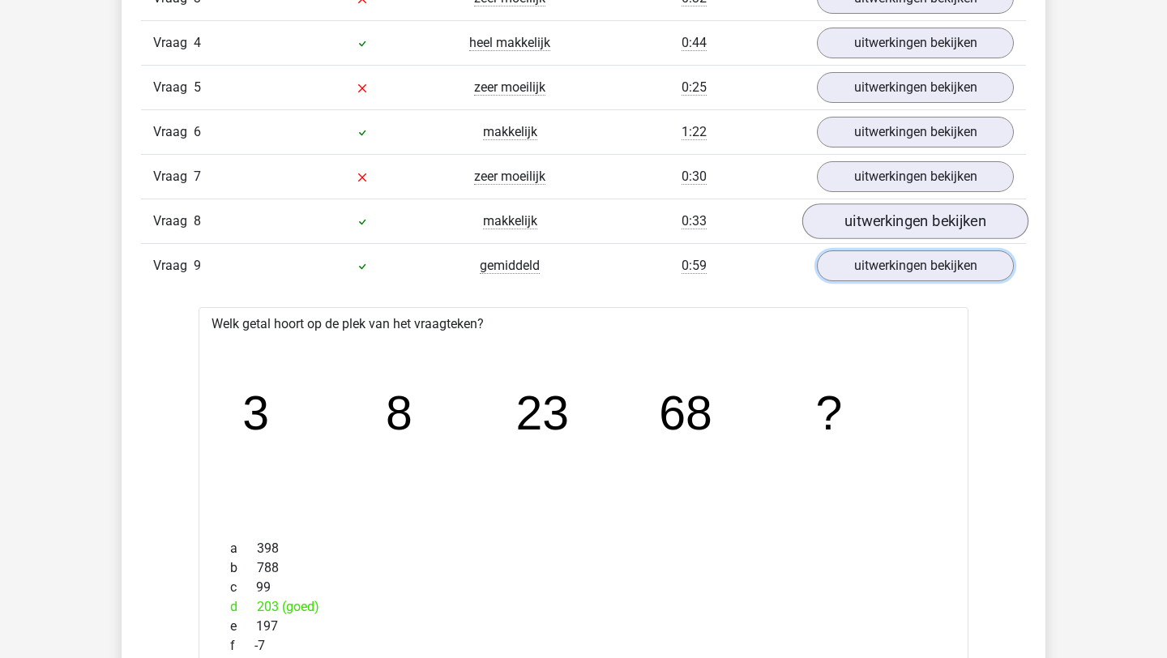
scroll to position [1542, 0]
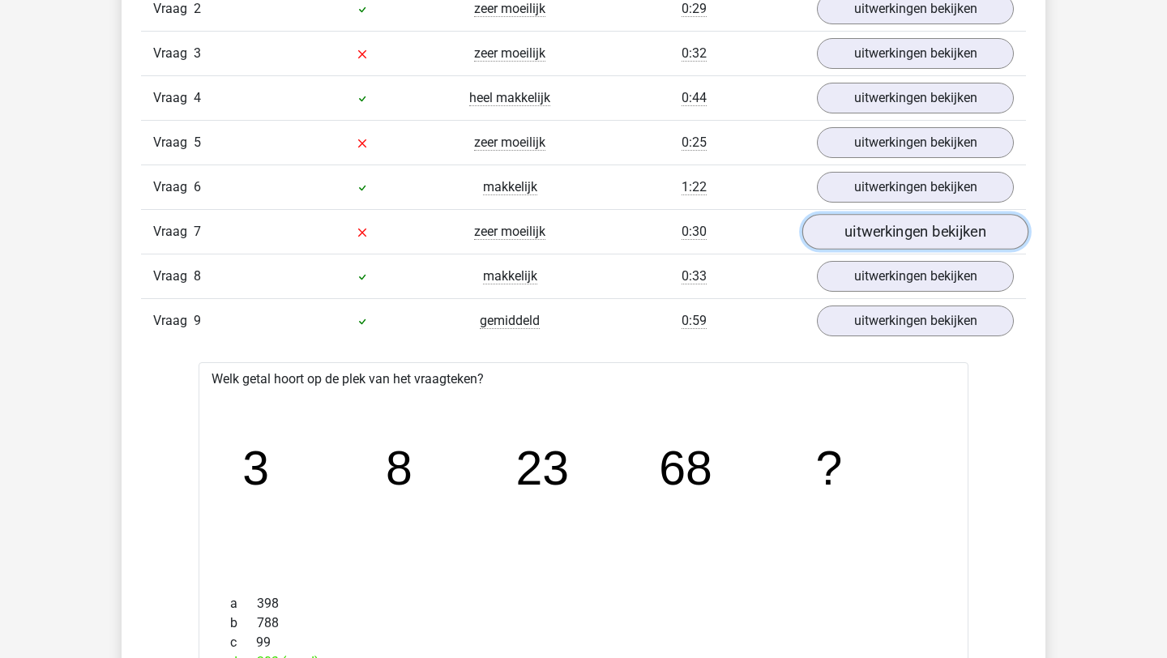
click at [853, 236] on link "uitwerkingen bekijken" at bounding box center [915, 232] width 226 height 36
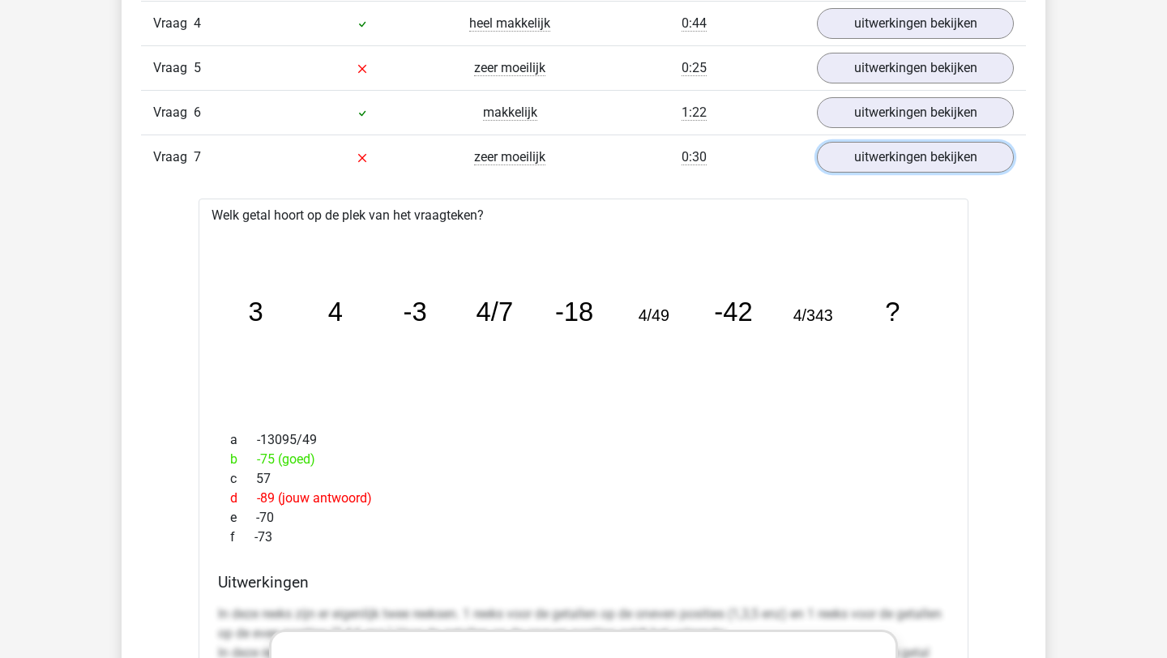
scroll to position [1621, 0]
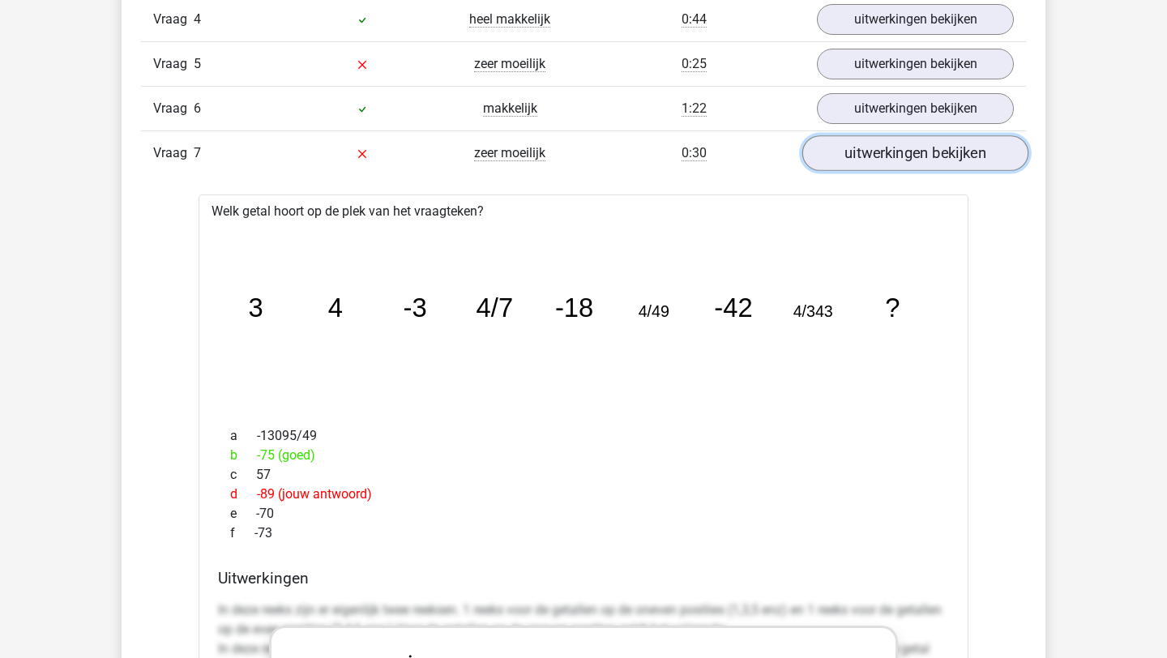
click at [896, 159] on link "uitwerkingen bekijken" at bounding box center [915, 153] width 226 height 36
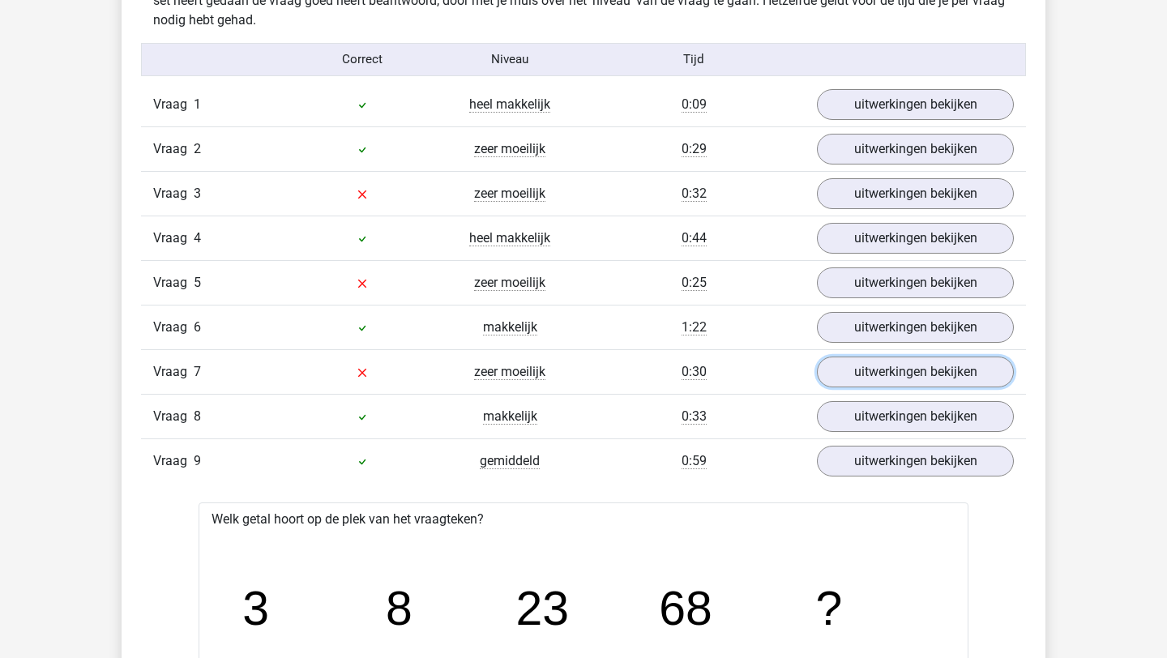
scroll to position [1401, 0]
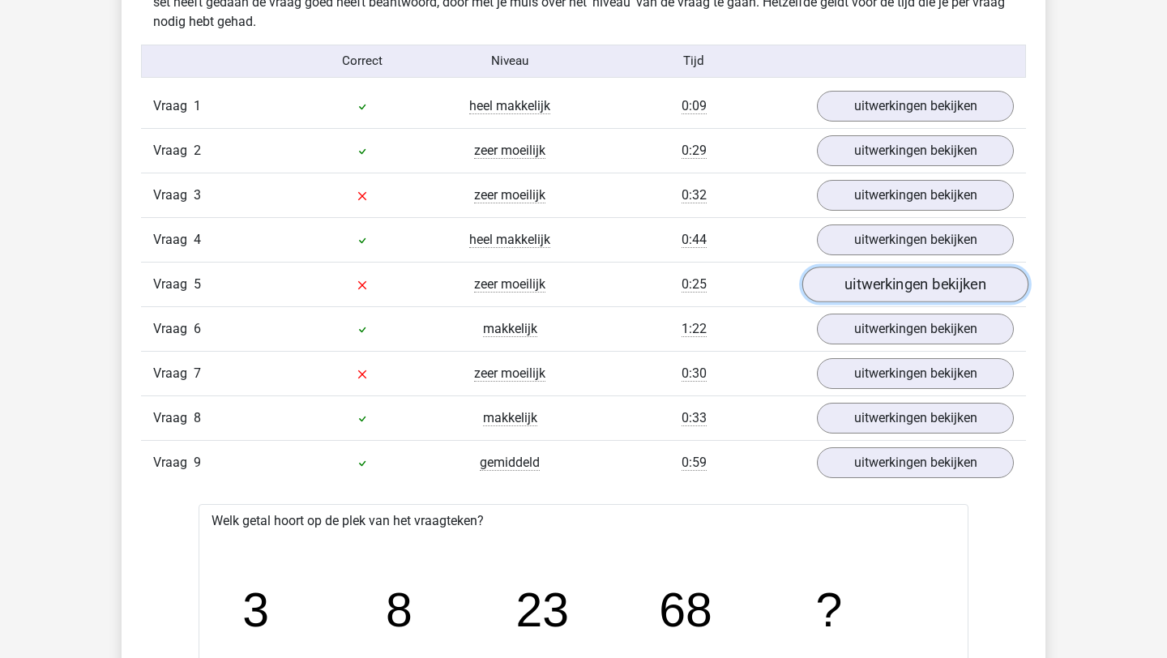
click at [917, 291] on link "uitwerkingen bekijken" at bounding box center [915, 285] width 226 height 36
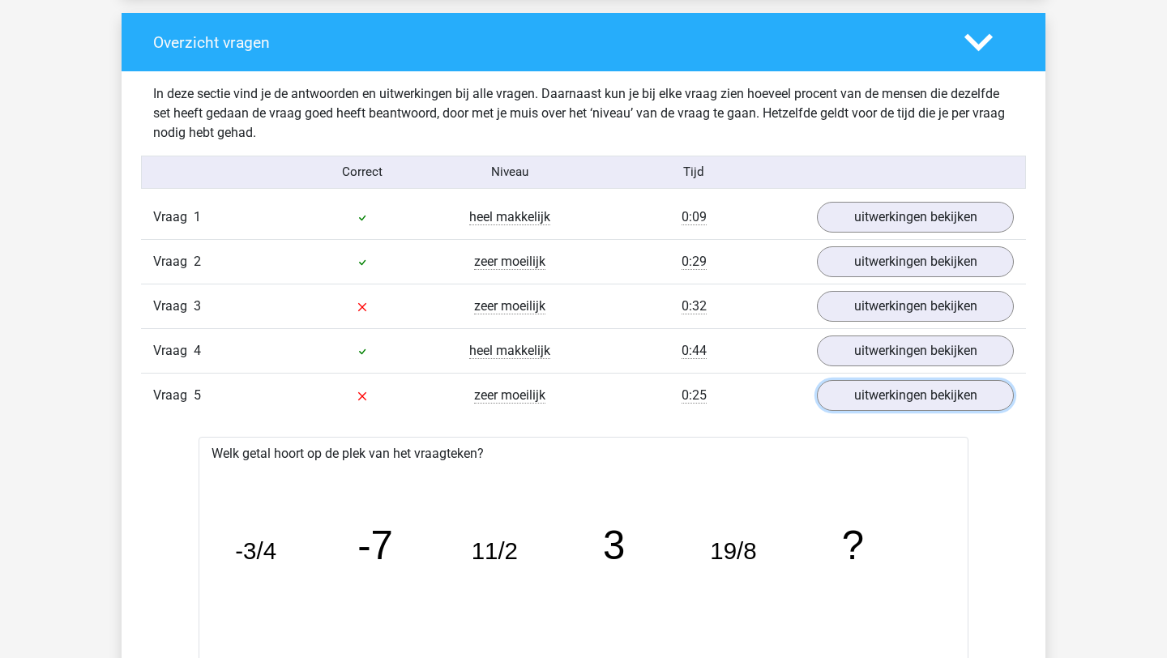
scroll to position [1286, 0]
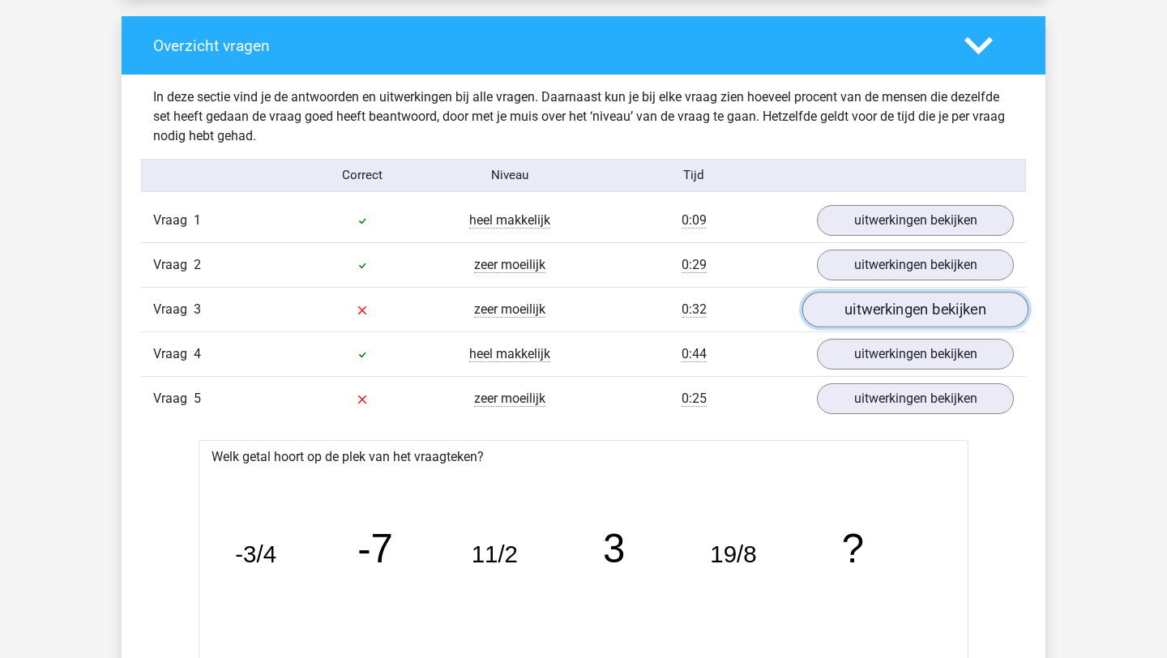
click at [905, 312] on link "uitwerkingen bekijken" at bounding box center [915, 310] width 226 height 36
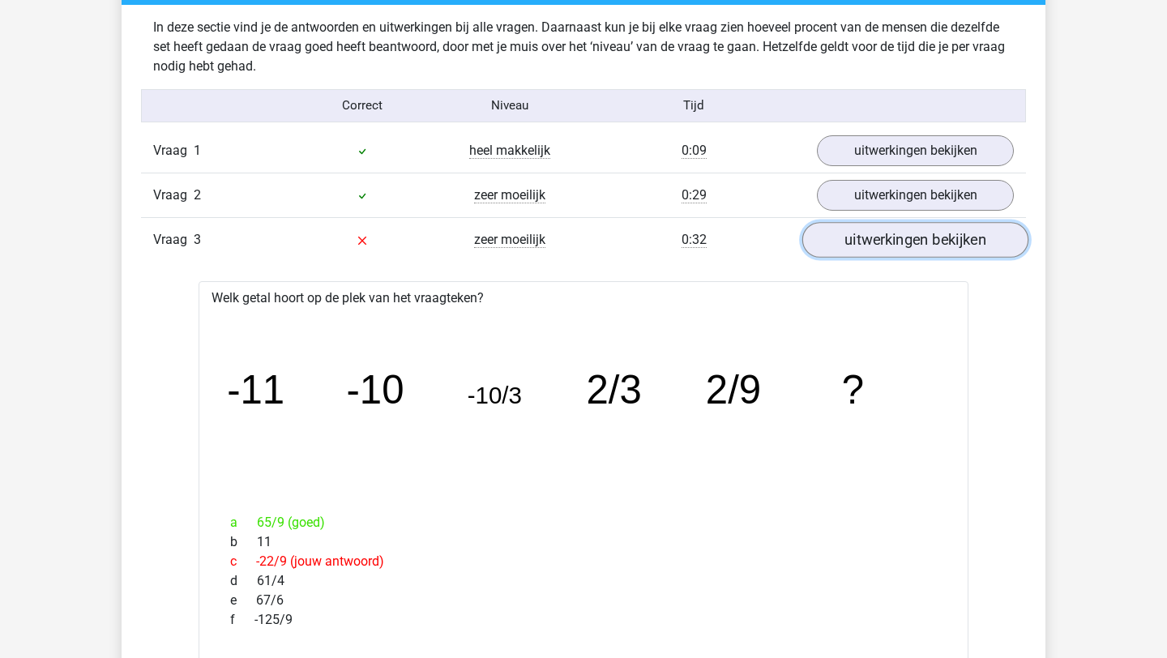
scroll to position [1272, 0]
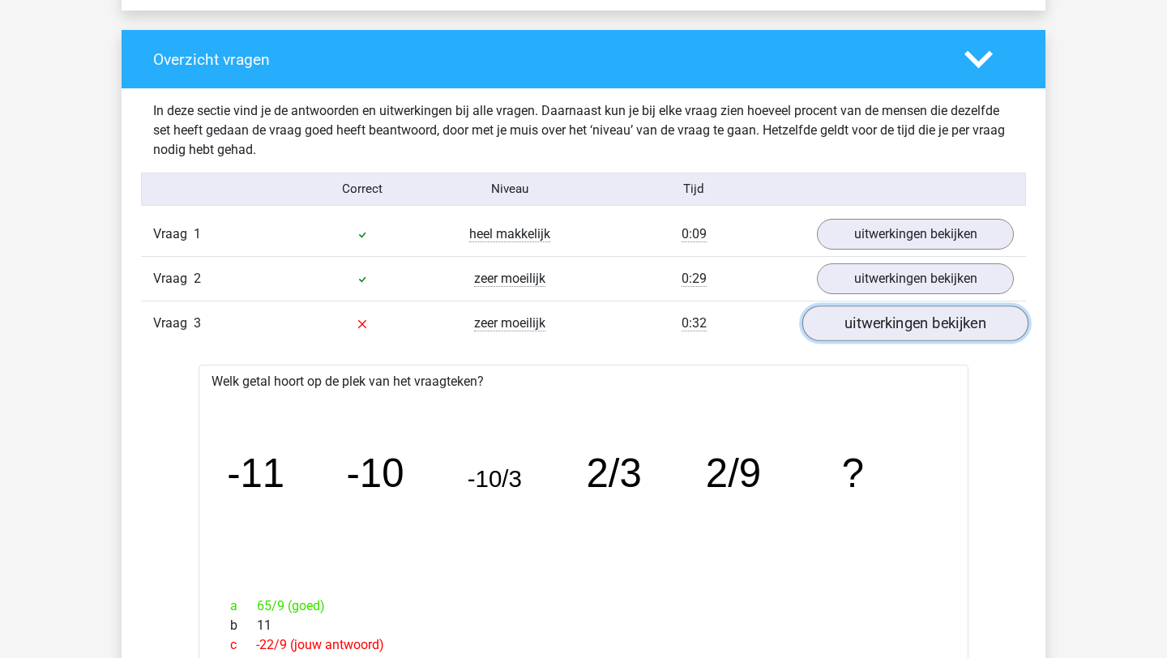
click at [892, 323] on link "uitwerkingen bekijken" at bounding box center [915, 324] width 226 height 36
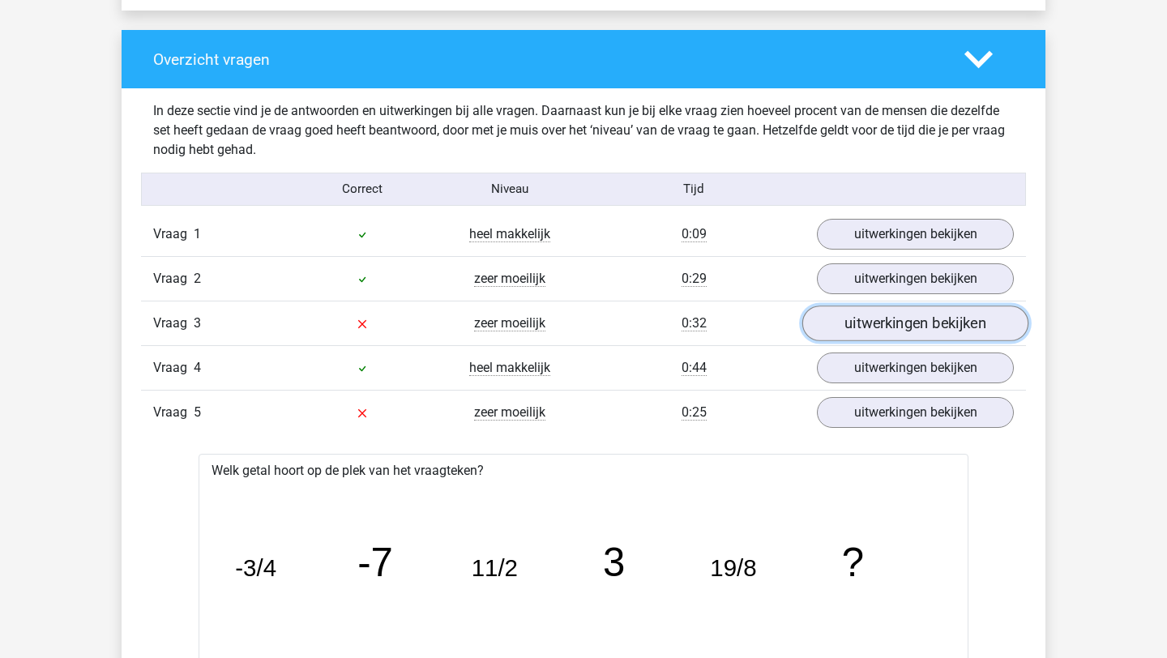
scroll to position [1298, 0]
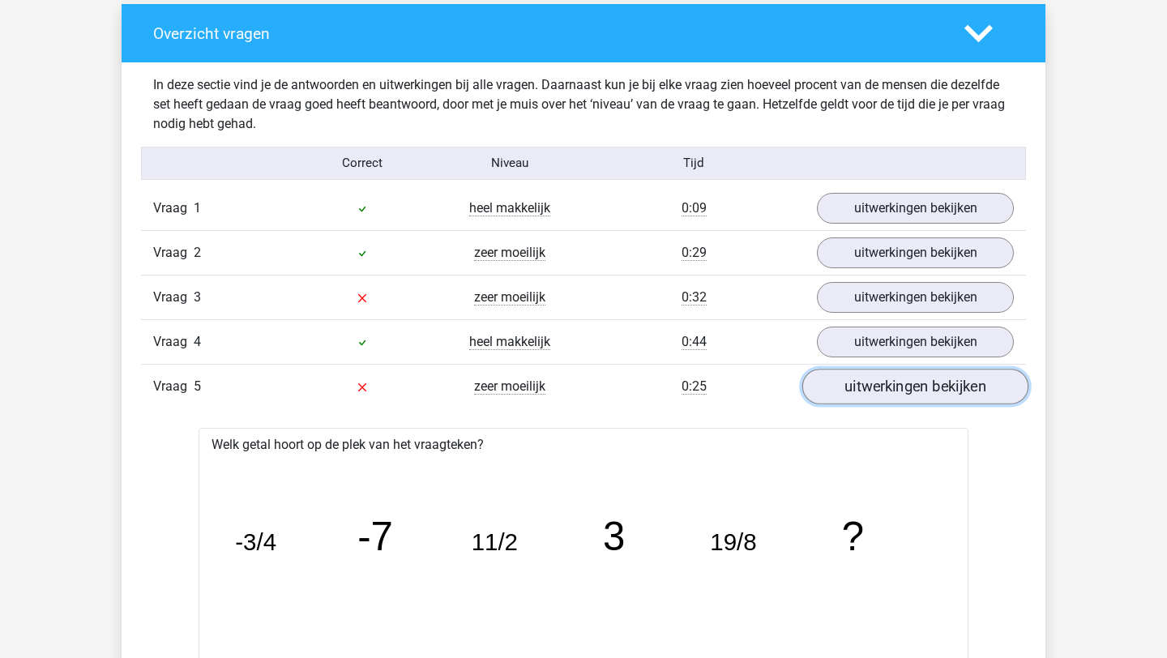
click at [885, 396] on link "uitwerkingen bekijken" at bounding box center [915, 387] width 226 height 36
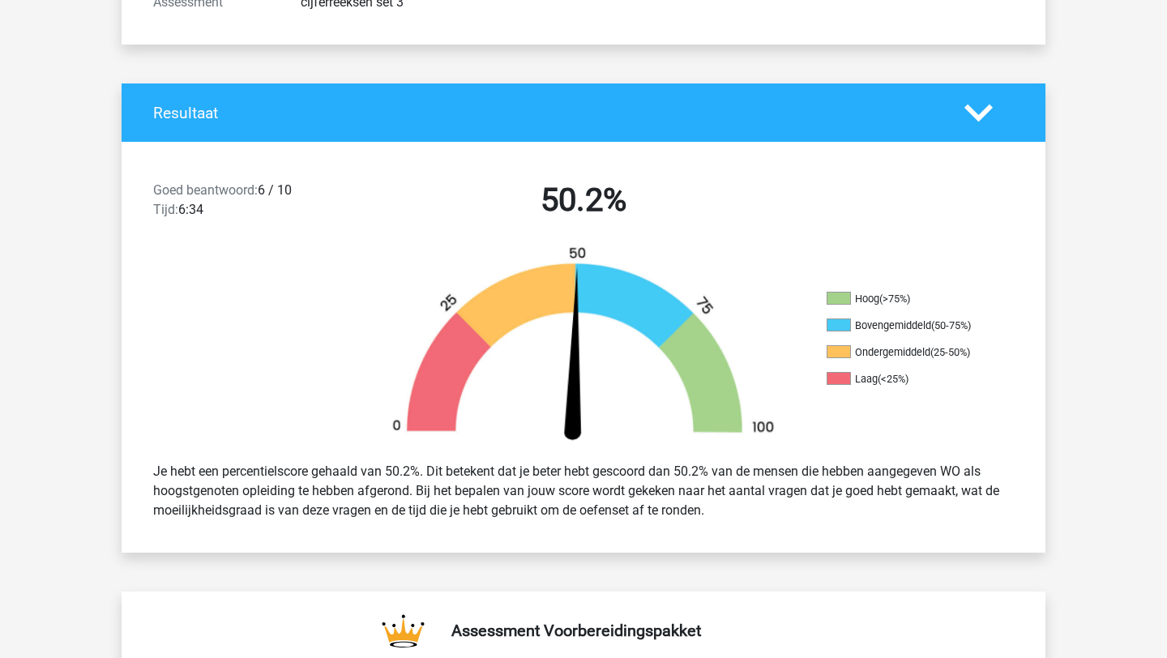
scroll to position [0, 0]
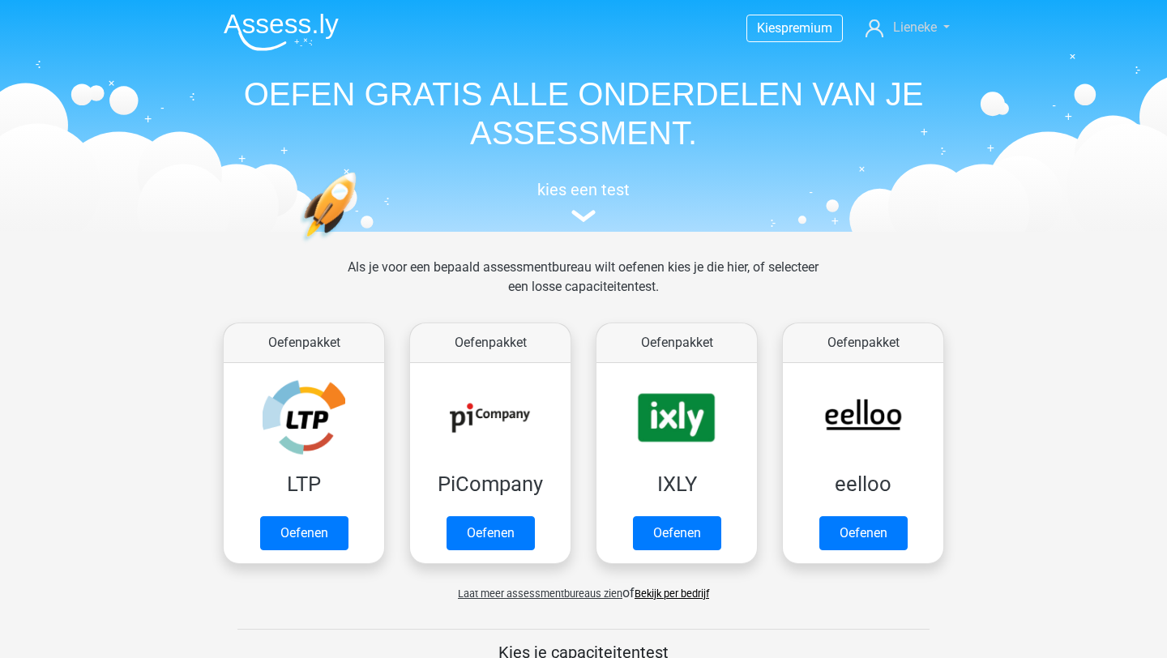
click at [904, 22] on span "Lieneke" at bounding box center [915, 26] width 44 height 15
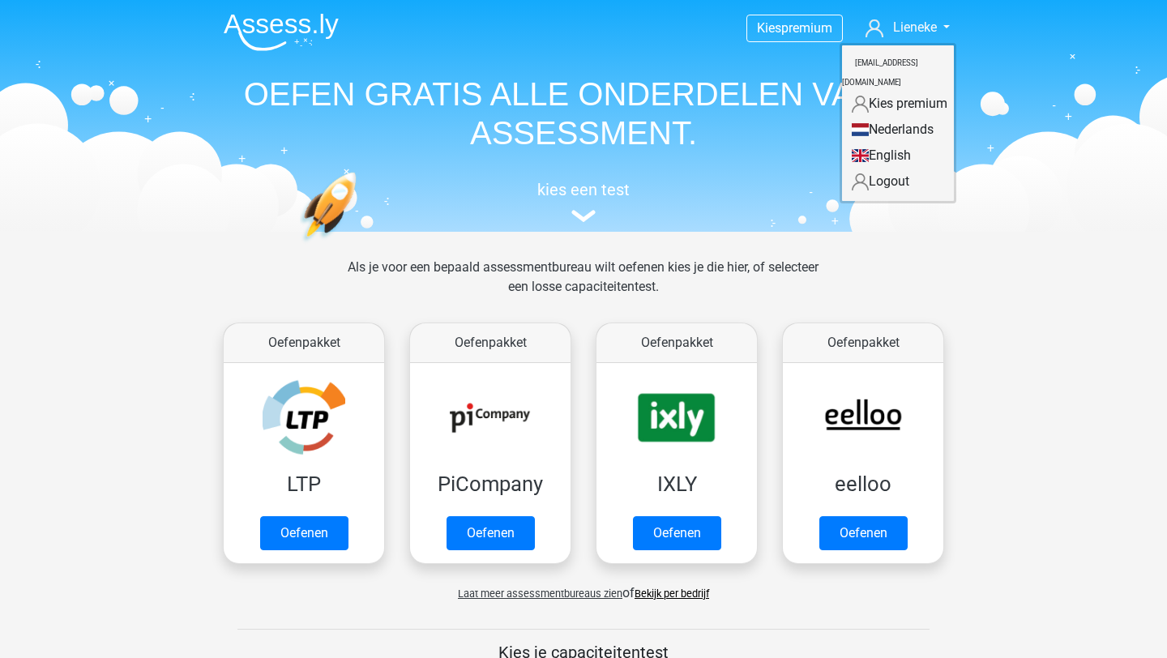
click at [885, 169] on link "Logout" at bounding box center [898, 182] width 112 height 26
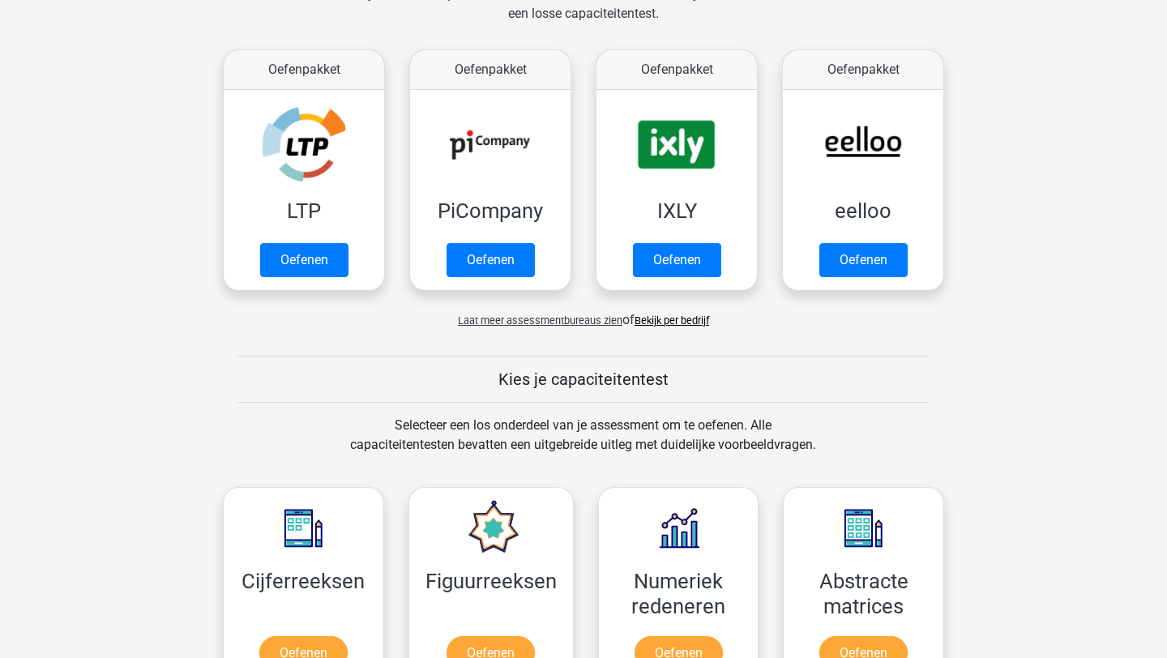
scroll to position [272, 0]
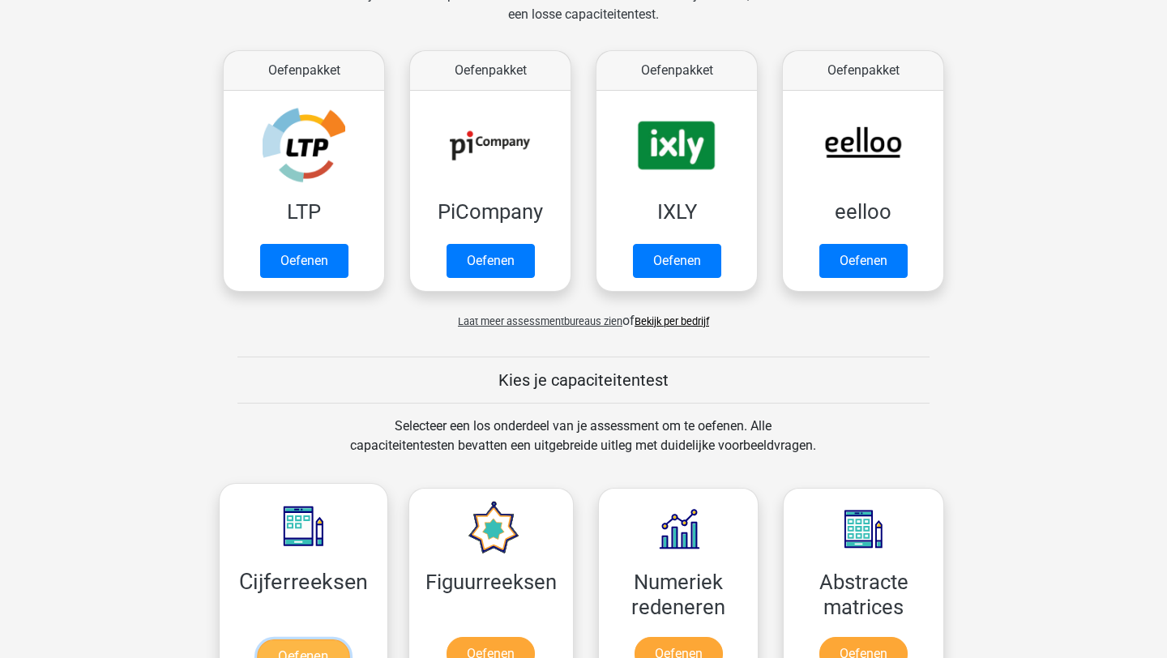
click at [349, 639] on link "Oefenen" at bounding box center [303, 657] width 92 height 36
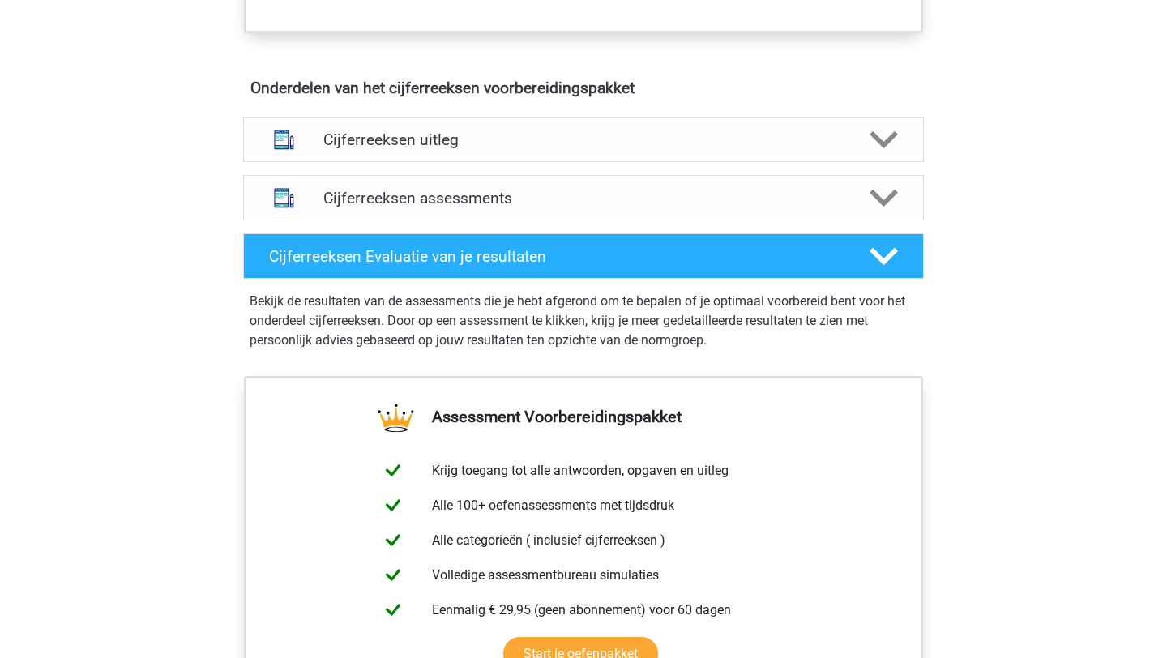
scroll to position [909, 0]
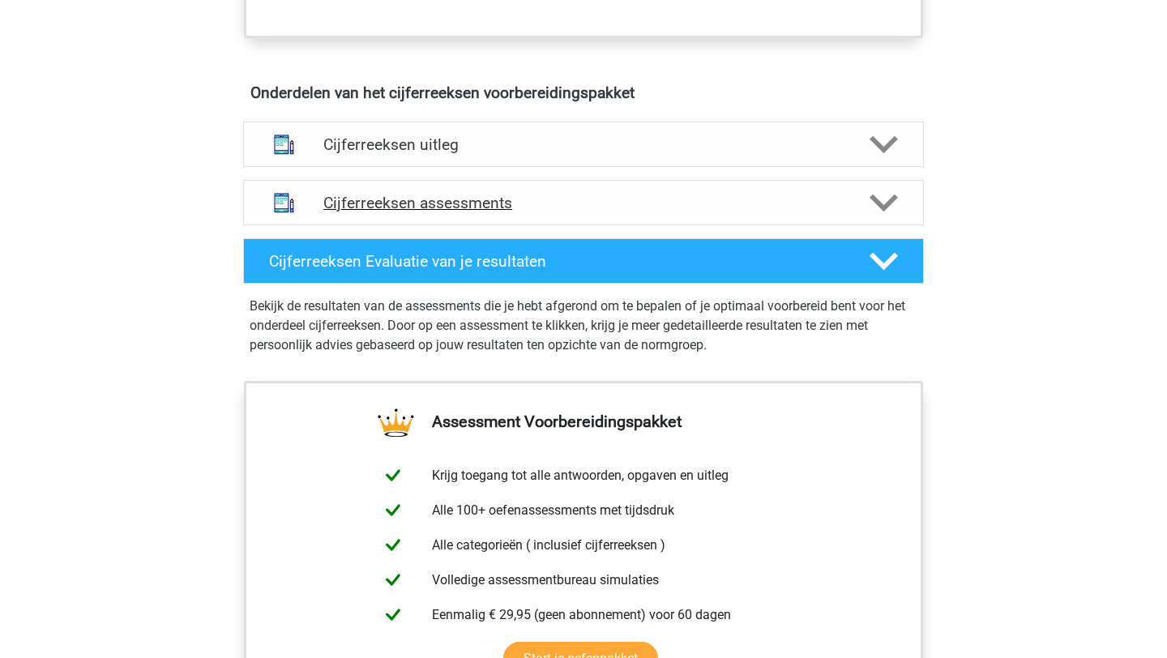
click at [545, 212] on h4 "Cijferreeksen assessments" at bounding box center [583, 203] width 520 height 19
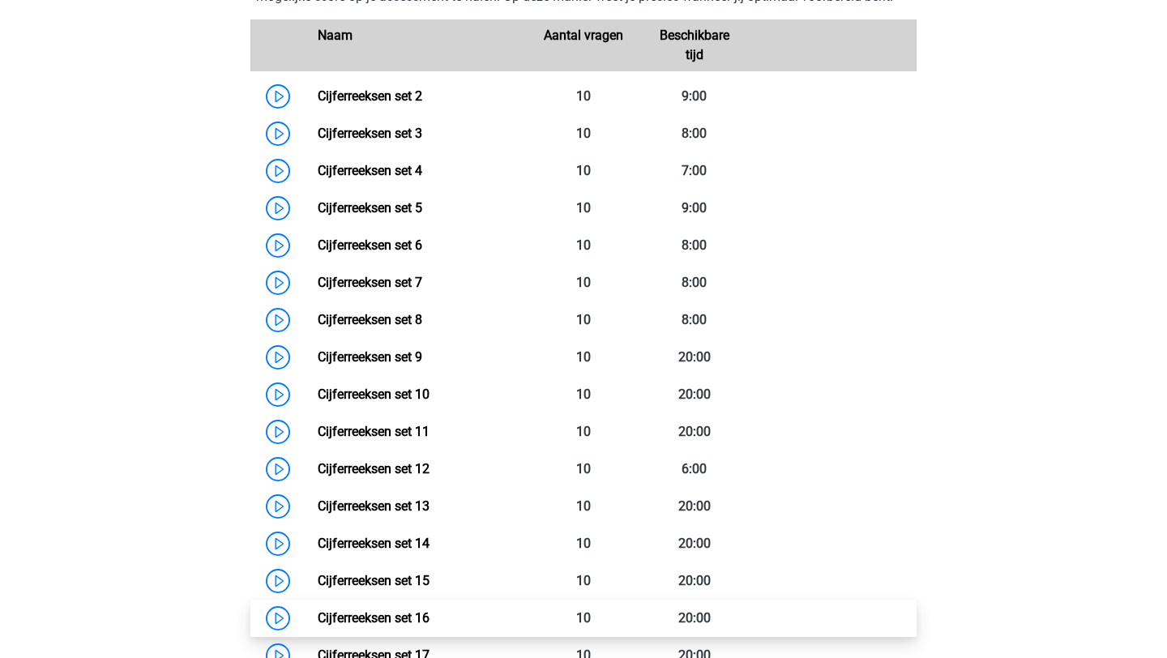
scroll to position [1197, 0]
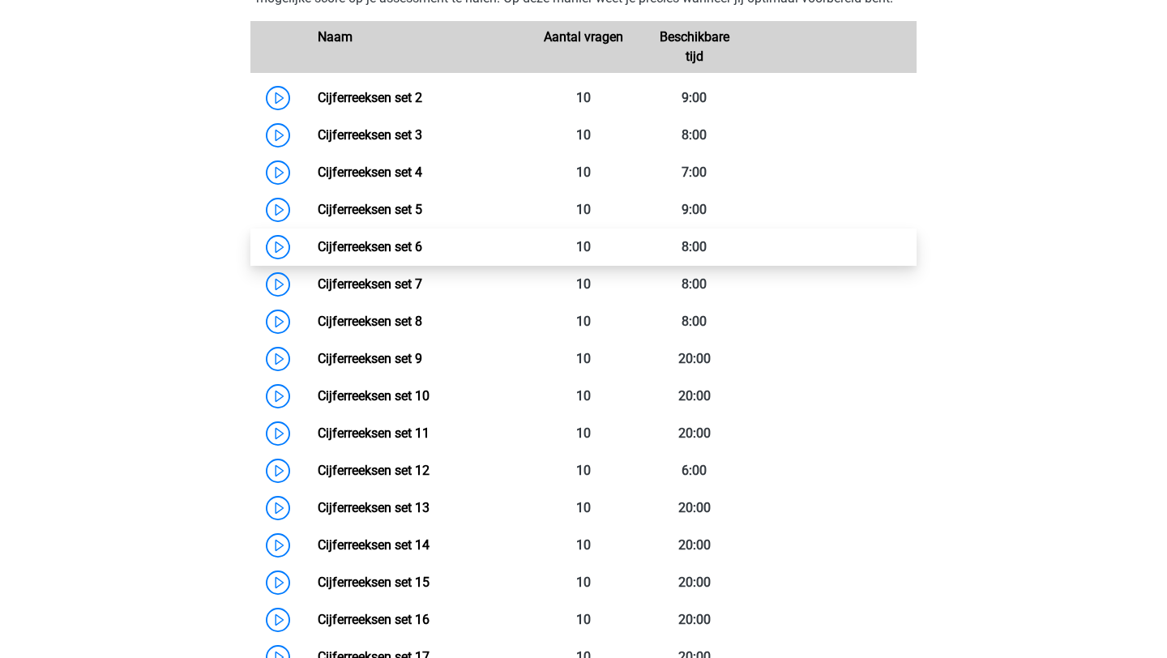
click at [396, 254] on link "Cijferreeksen set 6" at bounding box center [370, 246] width 105 height 15
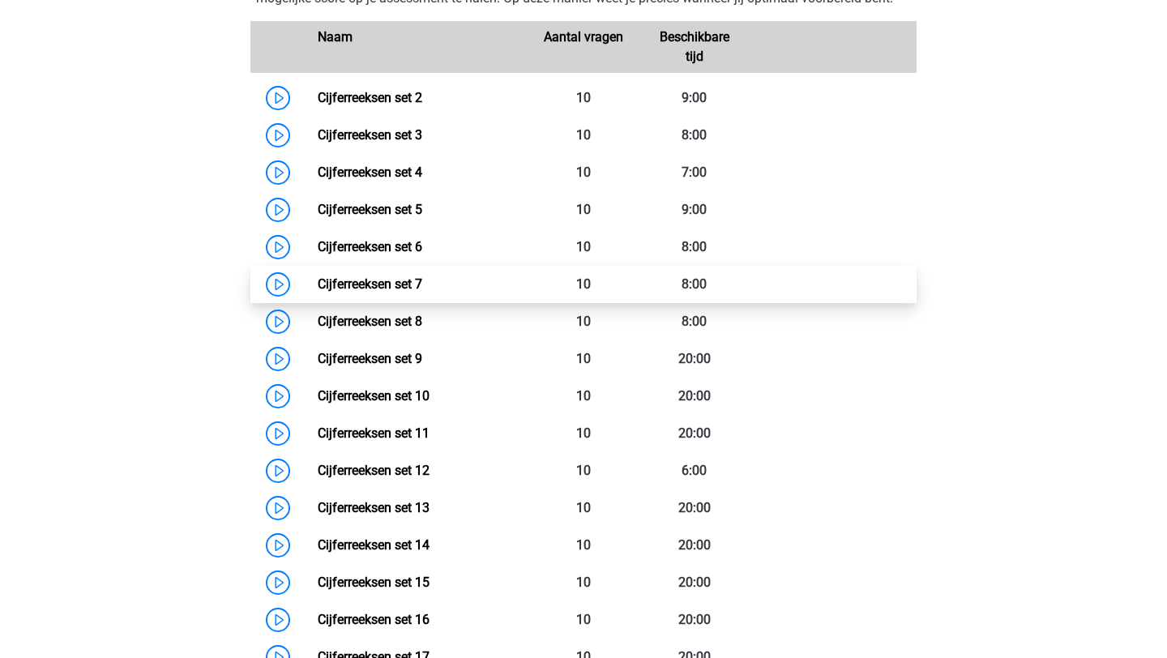
click at [422, 292] on link "Cijferreeksen set 7" at bounding box center [370, 283] width 105 height 15
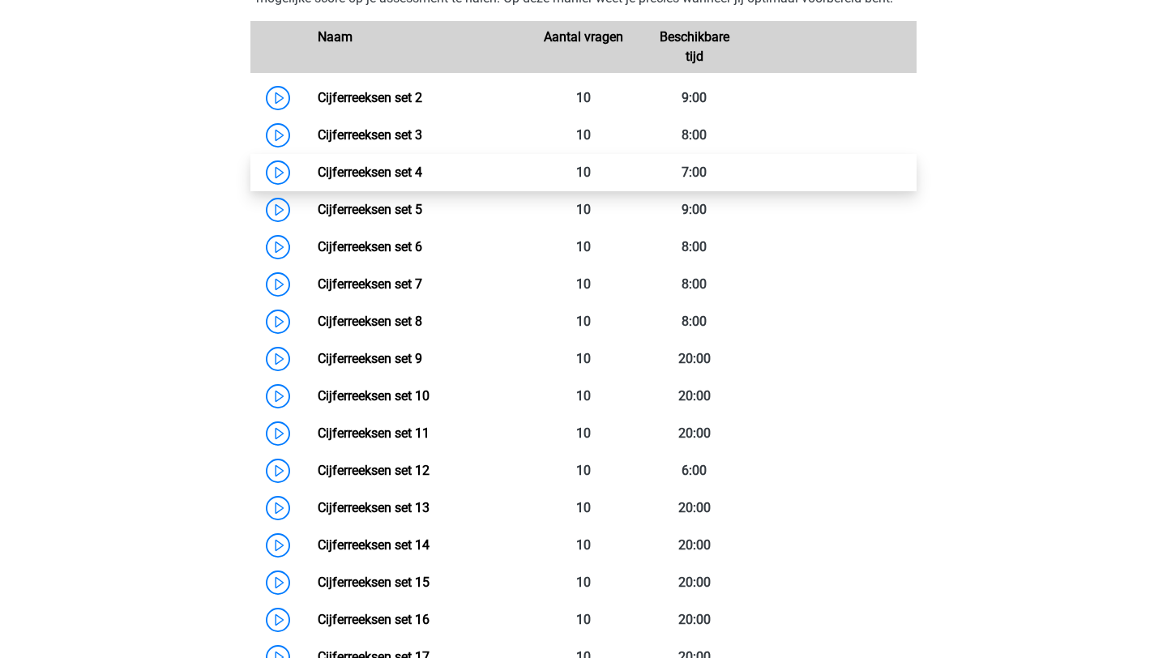
click at [391, 179] on link "Cijferreeksen set 4" at bounding box center [370, 172] width 105 height 15
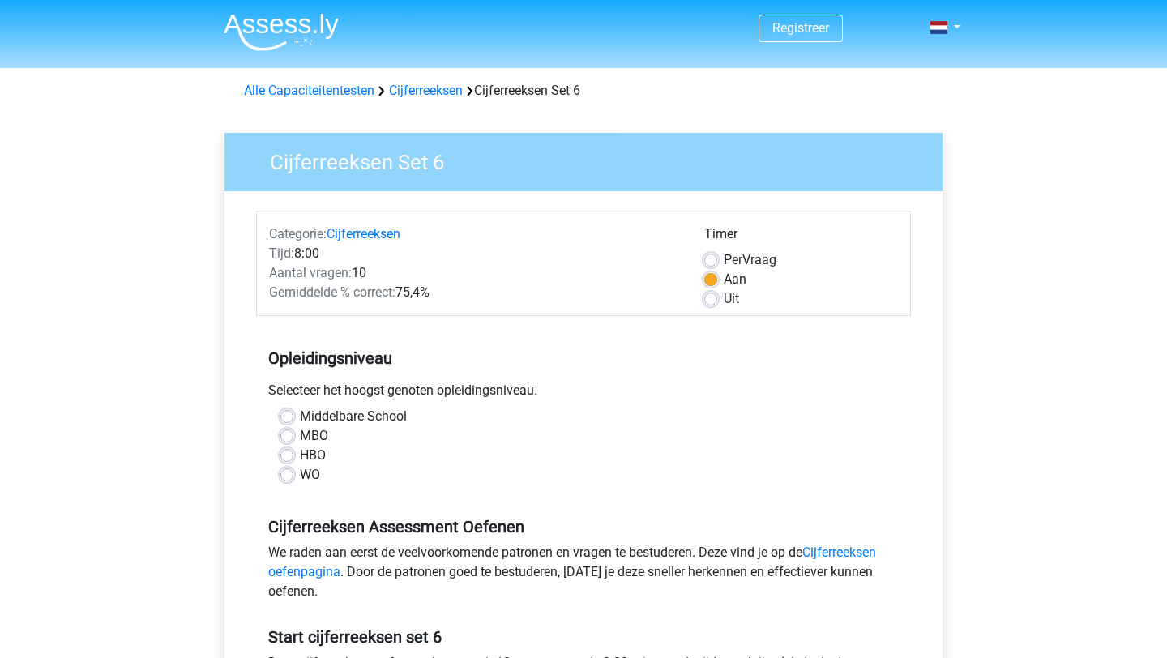
click at [300, 478] on label "WO" at bounding box center [310, 474] width 20 height 19
click at [284, 478] on input "WO" at bounding box center [286, 473] width 13 height 16
radio input "true"
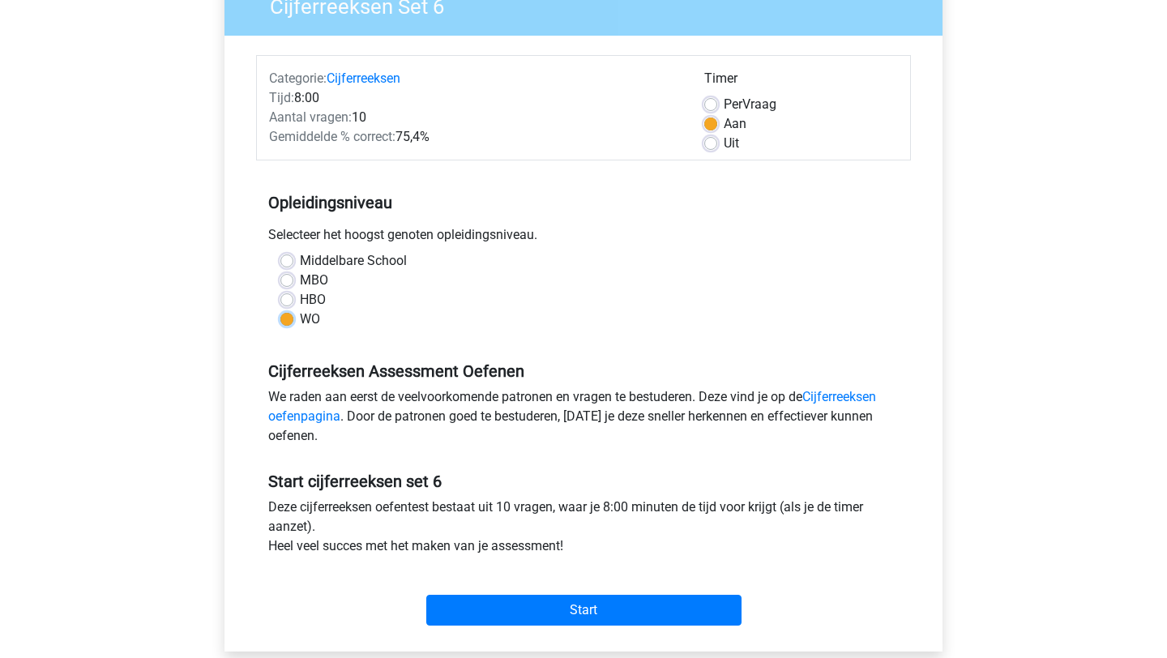
scroll to position [331, 0]
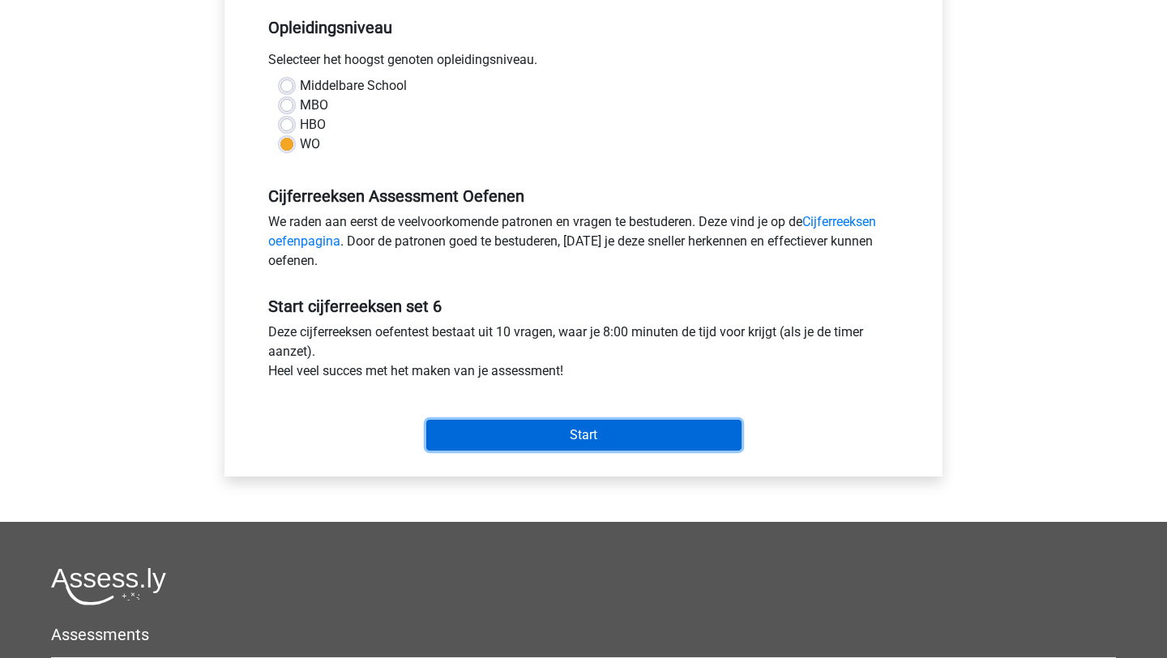
click at [661, 443] on input "Start" at bounding box center [583, 435] width 315 height 31
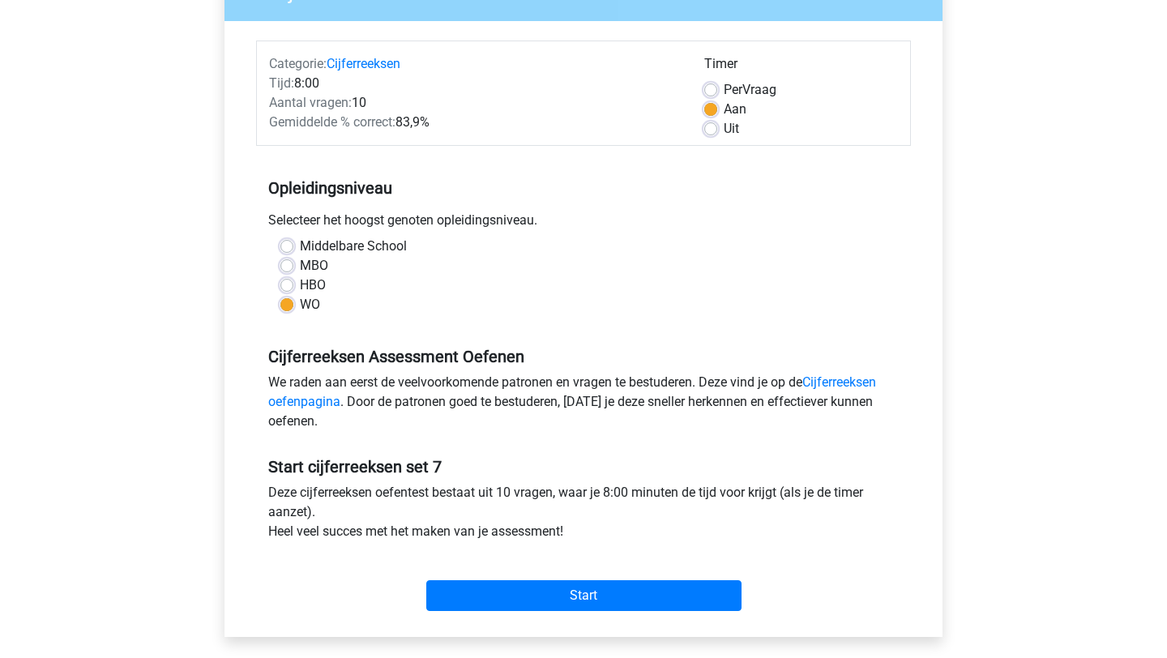
scroll to position [171, 0]
click at [540, 622] on div "Categorie: Cijferreeksen Tijd: 8:00 Aantal vragen: 10 Gemiddelde % correct: 83,…" at bounding box center [584, 328] width 694 height 616
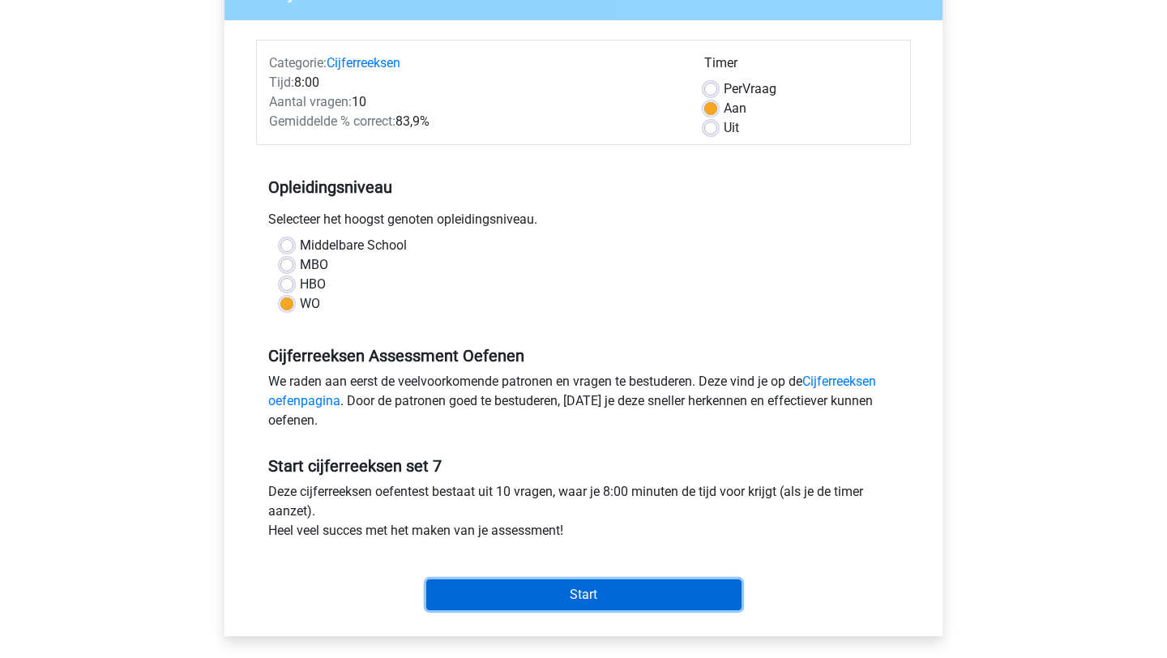
click at [544, 609] on input "Start" at bounding box center [583, 594] width 315 height 31
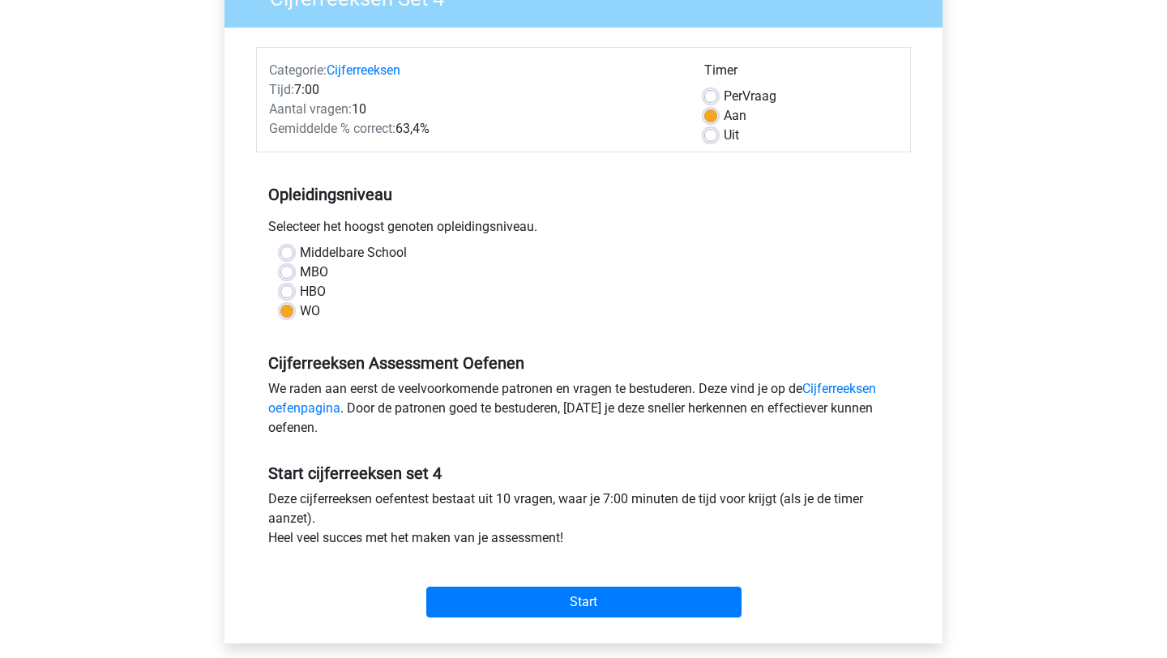
scroll to position [306, 0]
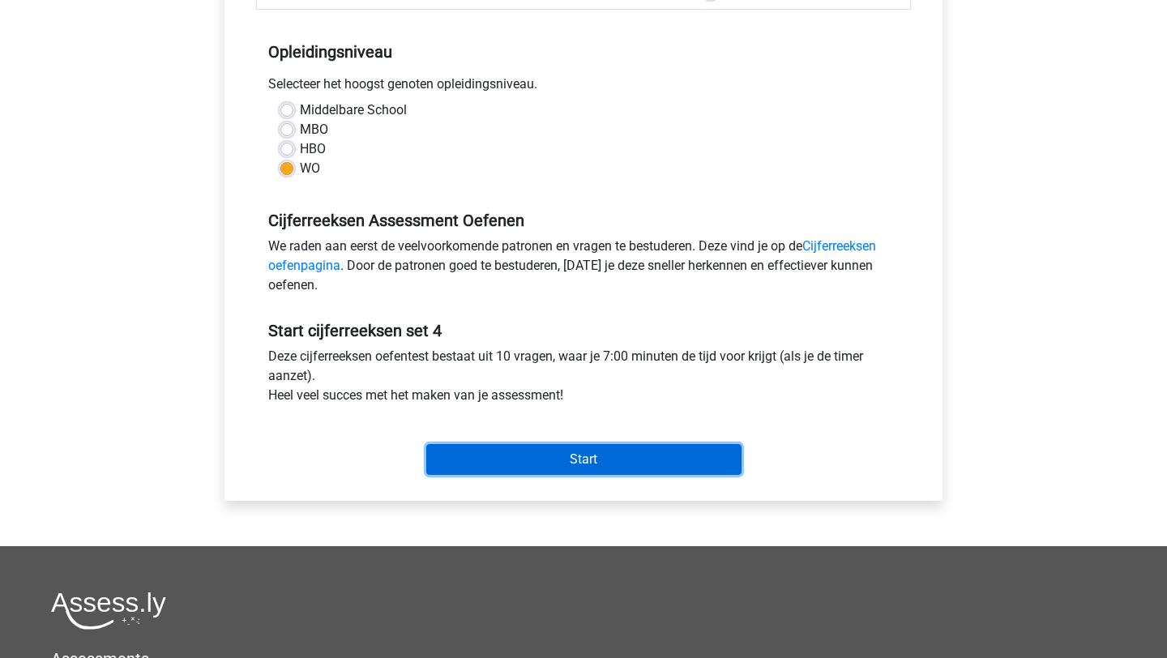
click at [562, 472] on input "Start" at bounding box center [583, 459] width 315 height 31
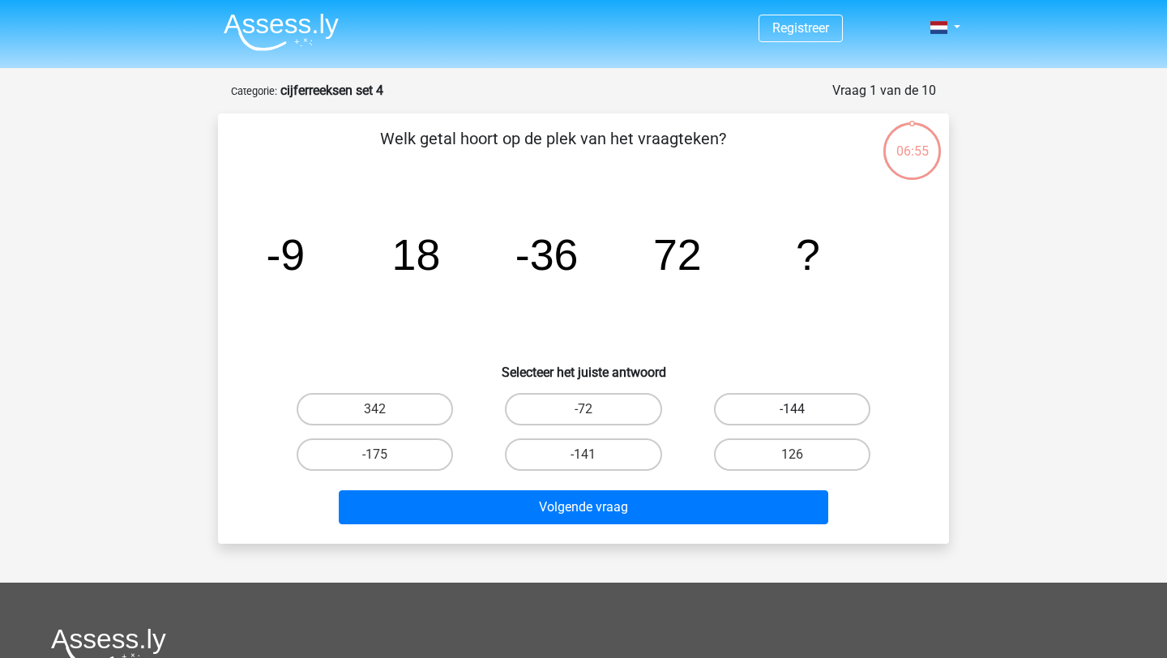
click at [824, 409] on label "-144" at bounding box center [792, 409] width 156 height 32
click at [802, 409] on input "-144" at bounding box center [797, 414] width 11 height 11
radio input "true"
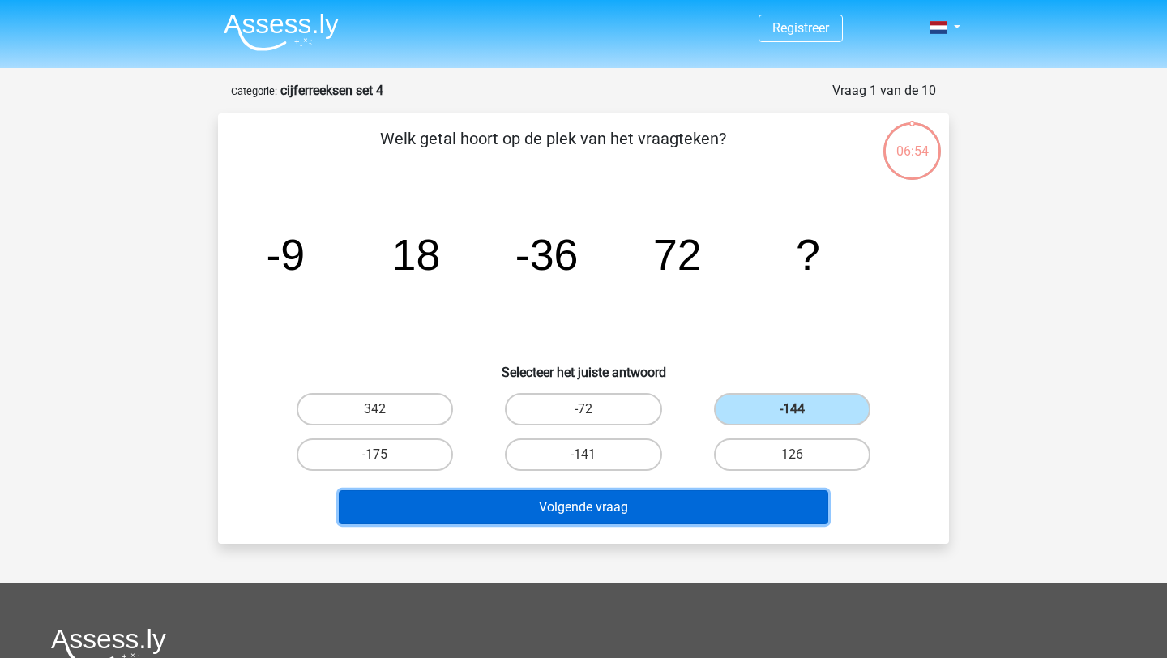
click at [685, 499] on button "Volgende vraag" at bounding box center [584, 507] width 490 height 34
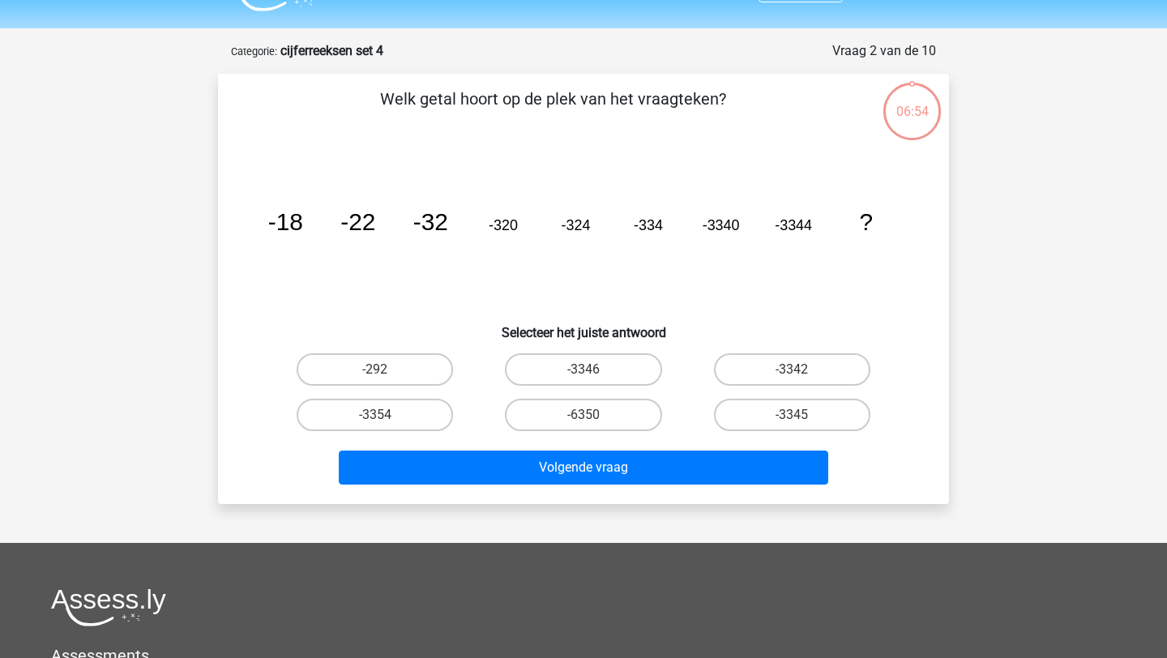
scroll to position [81, 0]
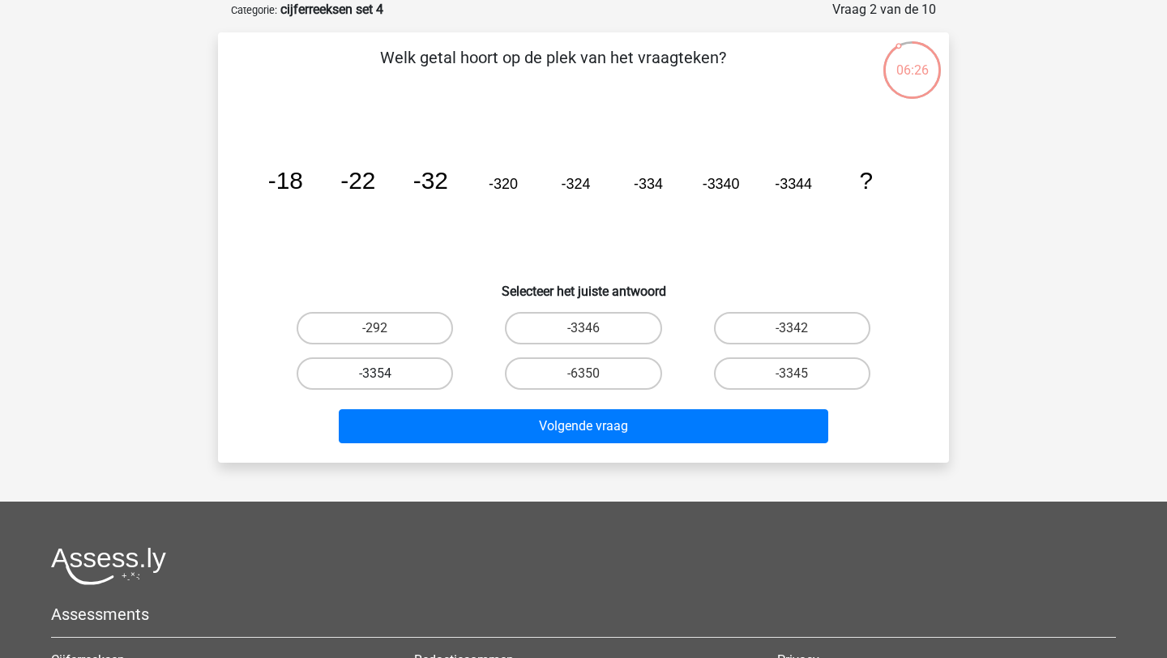
click at [378, 370] on label "-3354" at bounding box center [375, 373] width 156 height 32
click at [378, 374] on input "-3354" at bounding box center [380, 379] width 11 height 11
radio input "true"
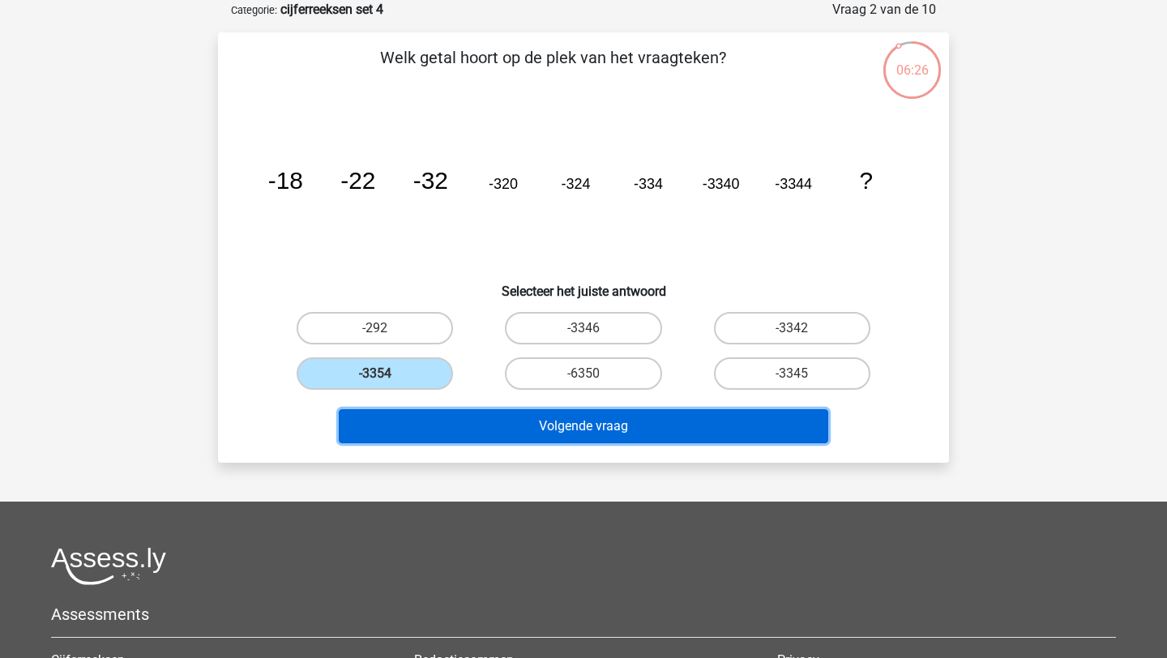
click at [439, 431] on button "Volgende vraag" at bounding box center [584, 426] width 490 height 34
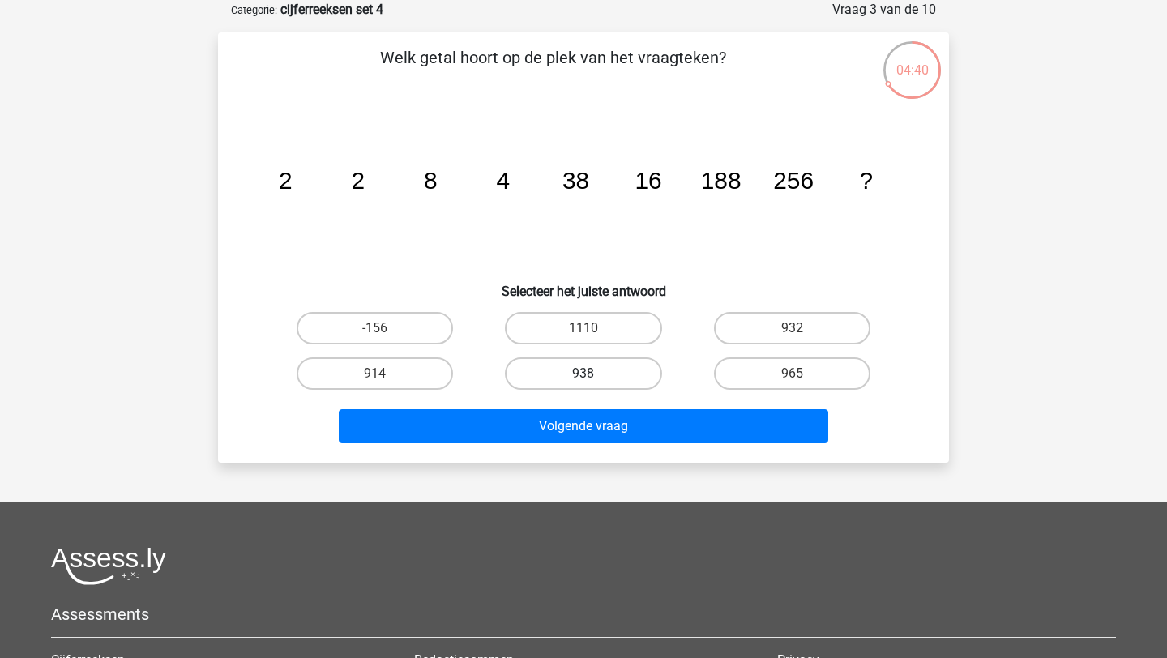
click at [589, 366] on label "938" at bounding box center [583, 373] width 156 height 32
click at [589, 374] on input "938" at bounding box center [589, 379] width 11 height 11
radio input "true"
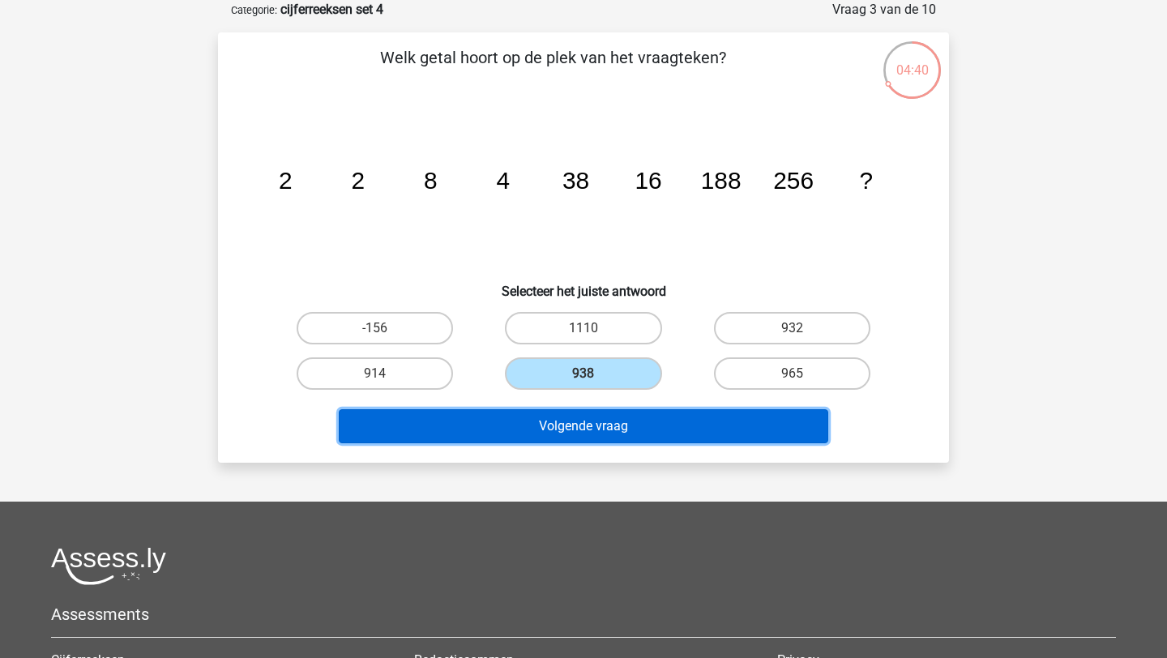
click at [576, 416] on button "Volgende vraag" at bounding box center [584, 426] width 490 height 34
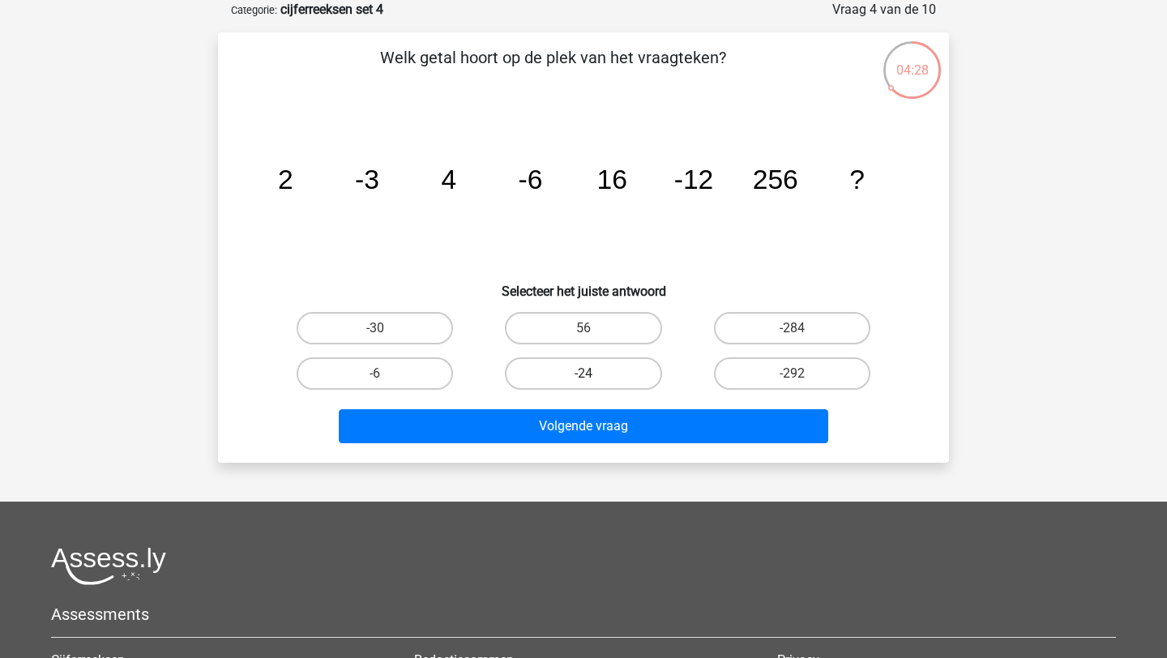
click at [609, 374] on label "-24" at bounding box center [583, 373] width 156 height 32
click at [594, 374] on input "-24" at bounding box center [589, 379] width 11 height 11
radio input "true"
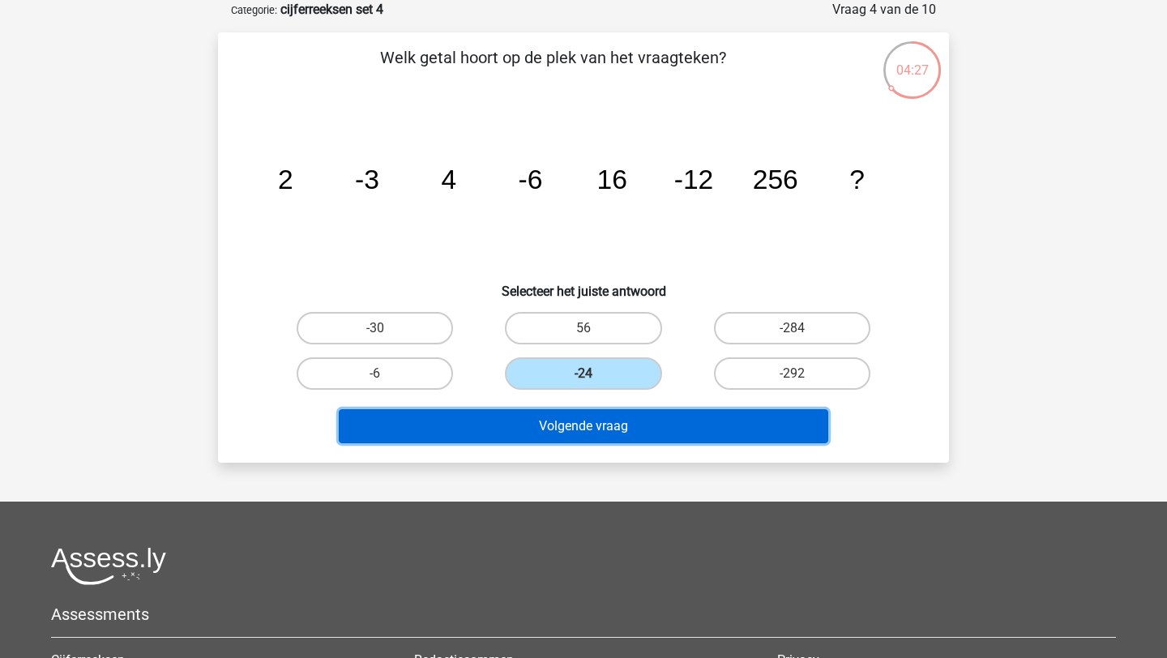
click at [614, 436] on button "Volgende vraag" at bounding box center [584, 426] width 490 height 34
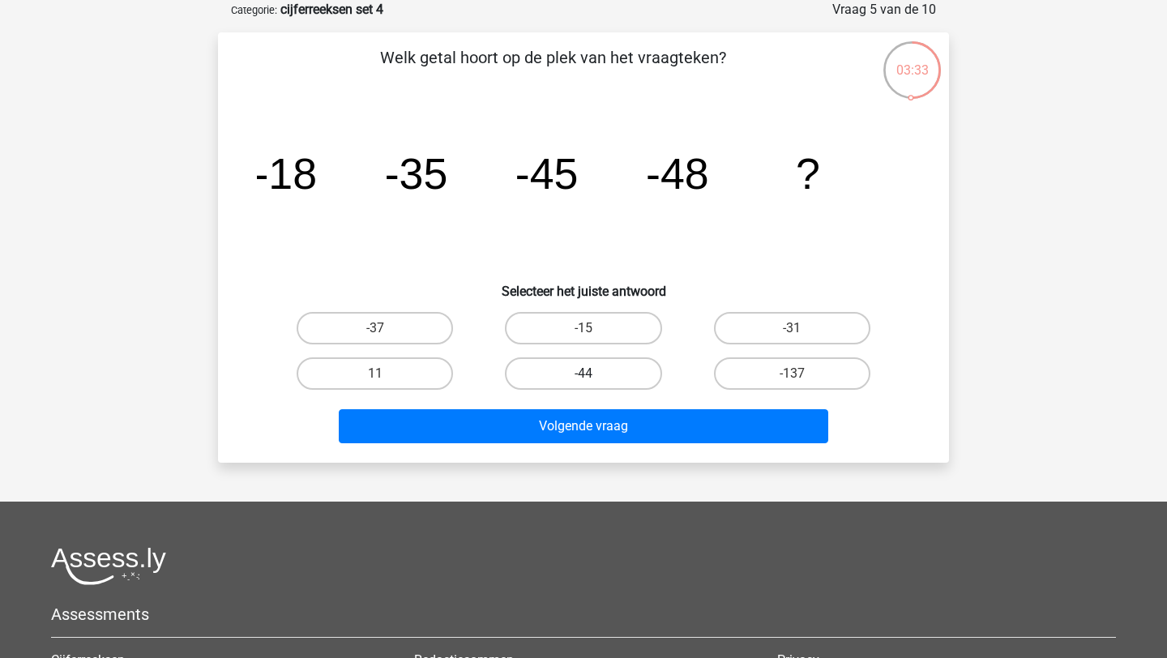
click at [560, 377] on label "-44" at bounding box center [583, 373] width 156 height 32
click at [584, 377] on input "-44" at bounding box center [589, 379] width 11 height 11
radio input "true"
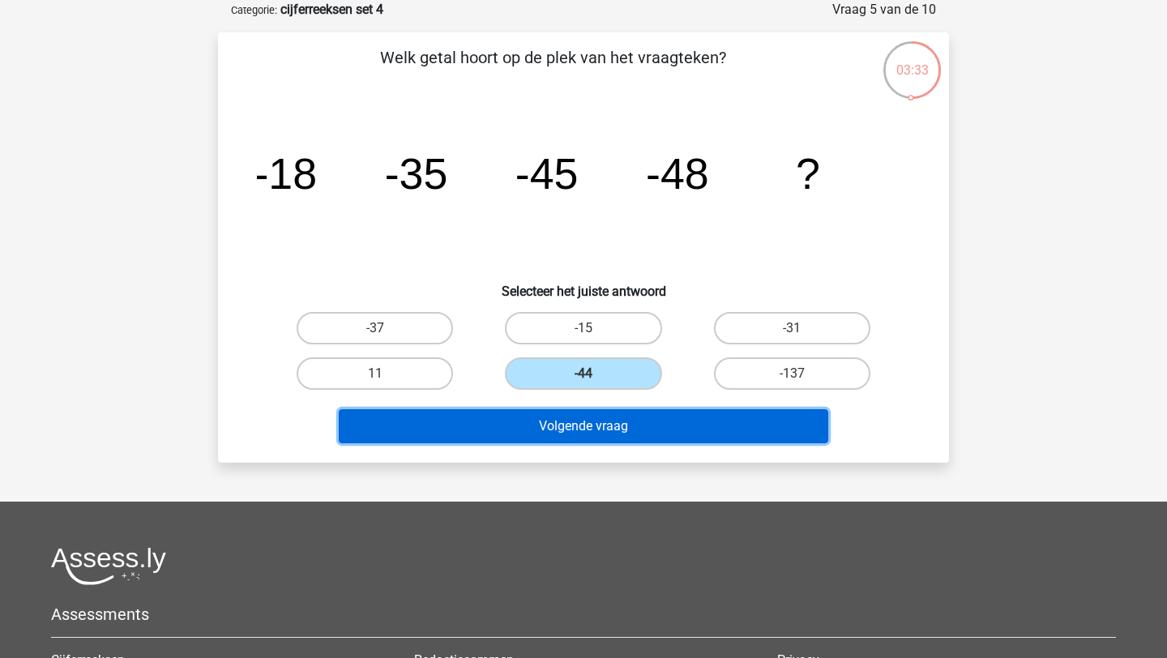
click at [573, 426] on button "Volgende vraag" at bounding box center [584, 426] width 490 height 34
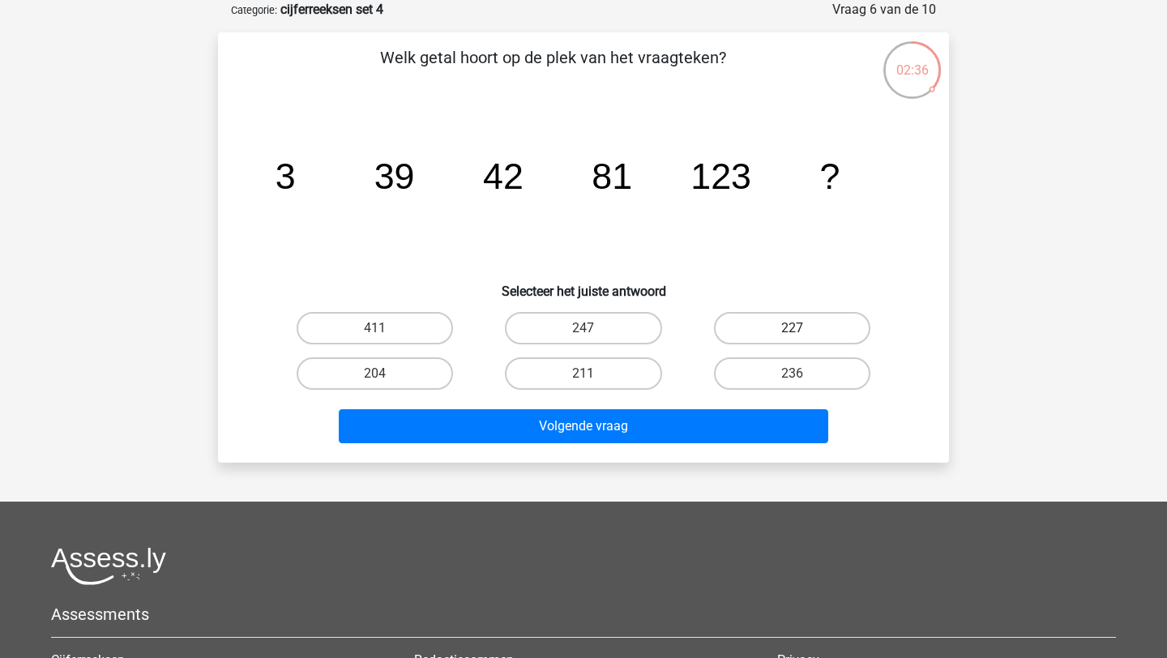
click at [742, 329] on label "227" at bounding box center [792, 328] width 156 height 32
click at [792, 329] on input "227" at bounding box center [797, 333] width 11 height 11
radio input "true"
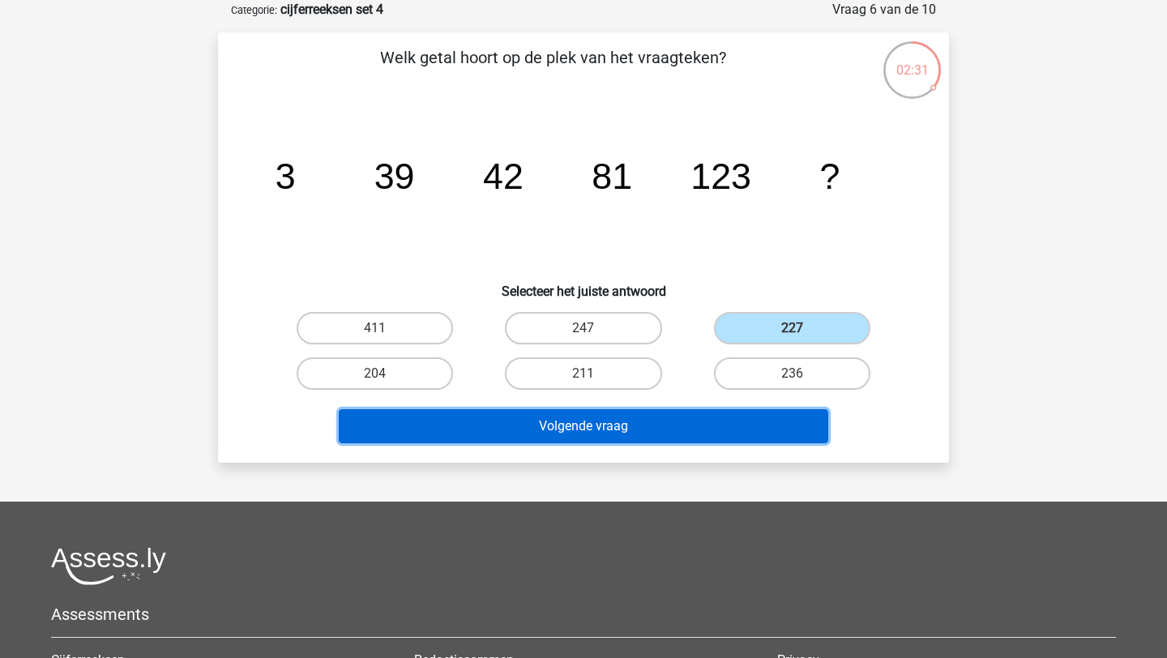
click at [635, 421] on button "Volgende vraag" at bounding box center [584, 426] width 490 height 34
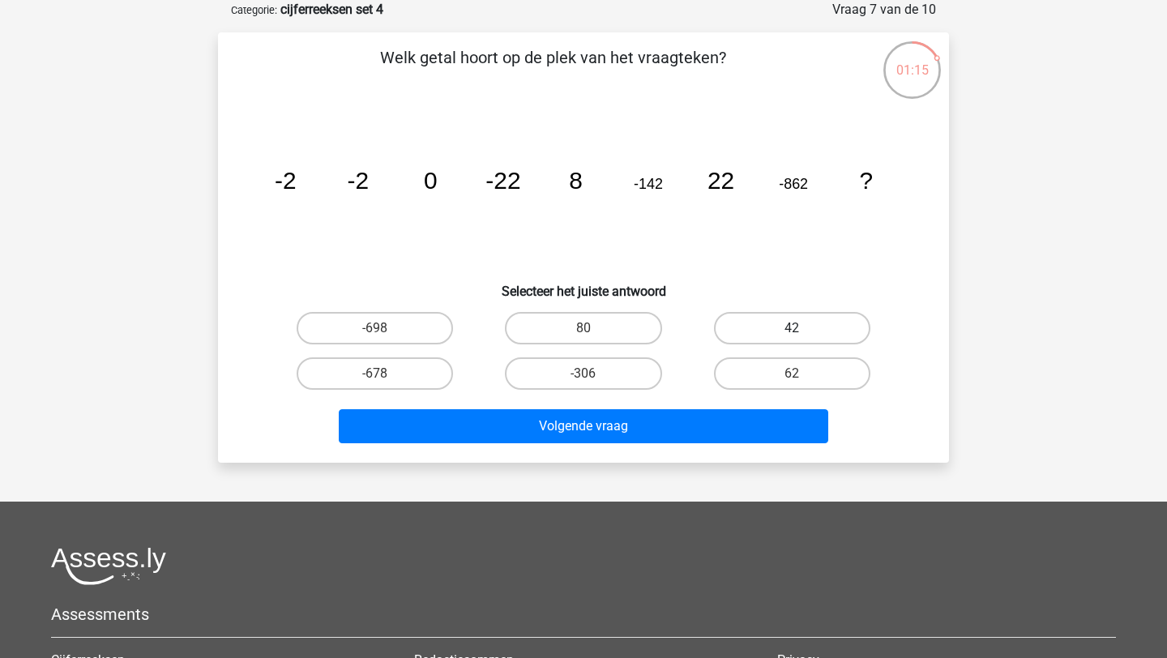
click at [780, 328] on label "42" at bounding box center [792, 328] width 156 height 32
click at [792, 328] on input "42" at bounding box center [797, 333] width 11 height 11
radio input "true"
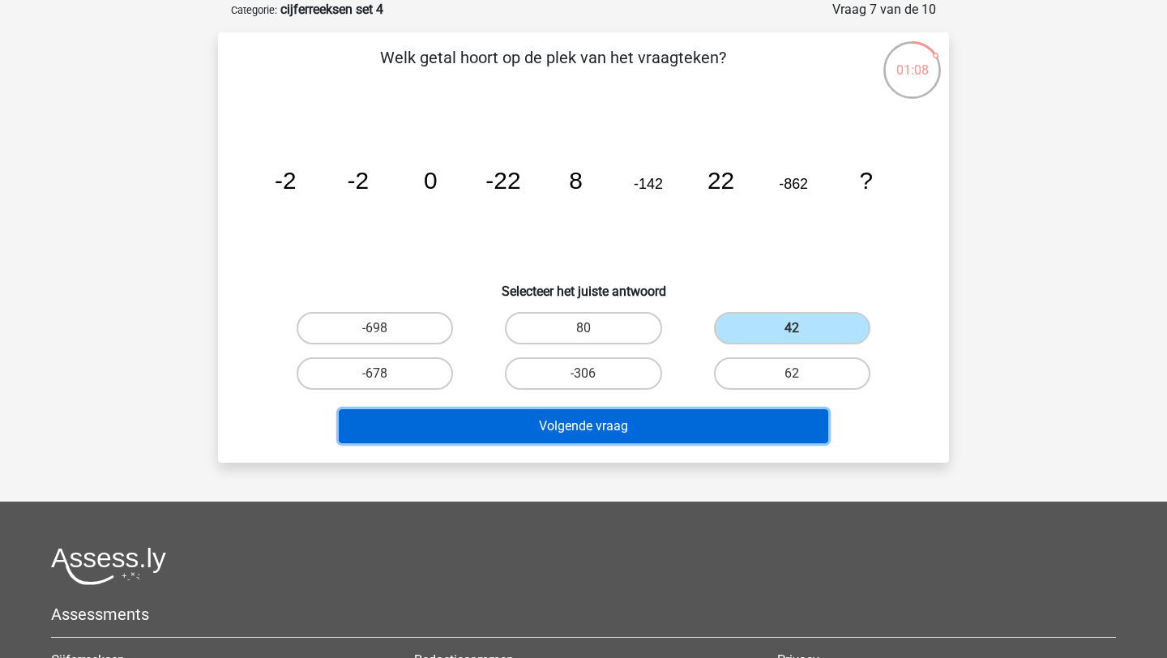
click at [666, 417] on button "Volgende vraag" at bounding box center [584, 426] width 490 height 34
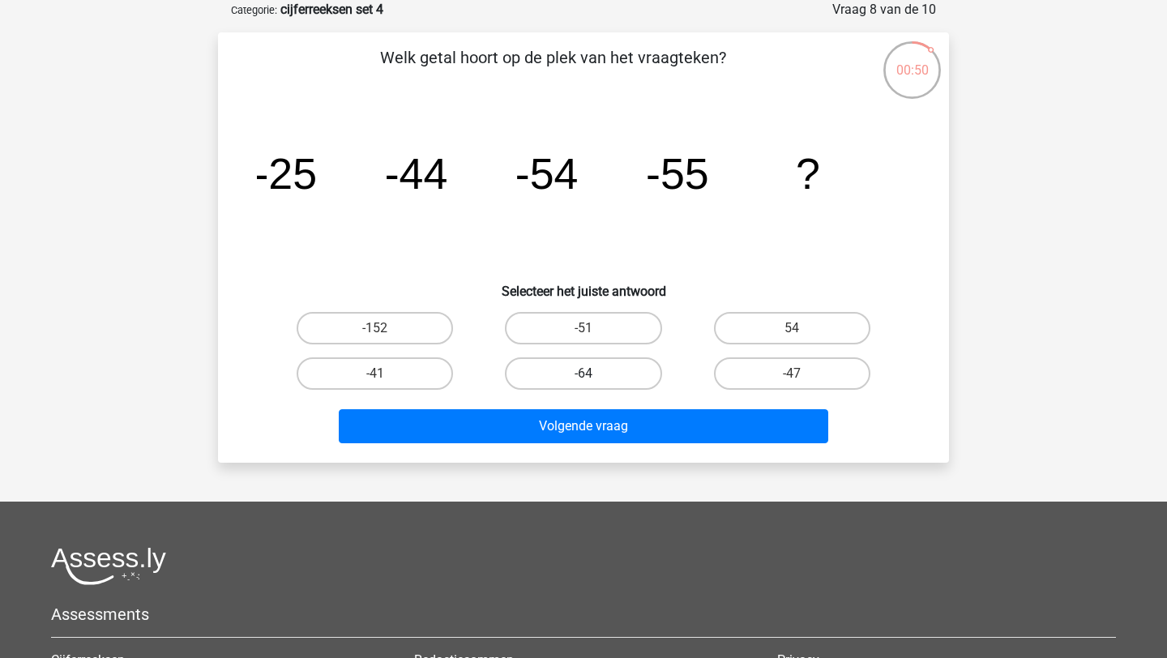
click at [599, 373] on label "-64" at bounding box center [583, 373] width 156 height 32
click at [594, 374] on input "-64" at bounding box center [589, 379] width 11 height 11
radio input "true"
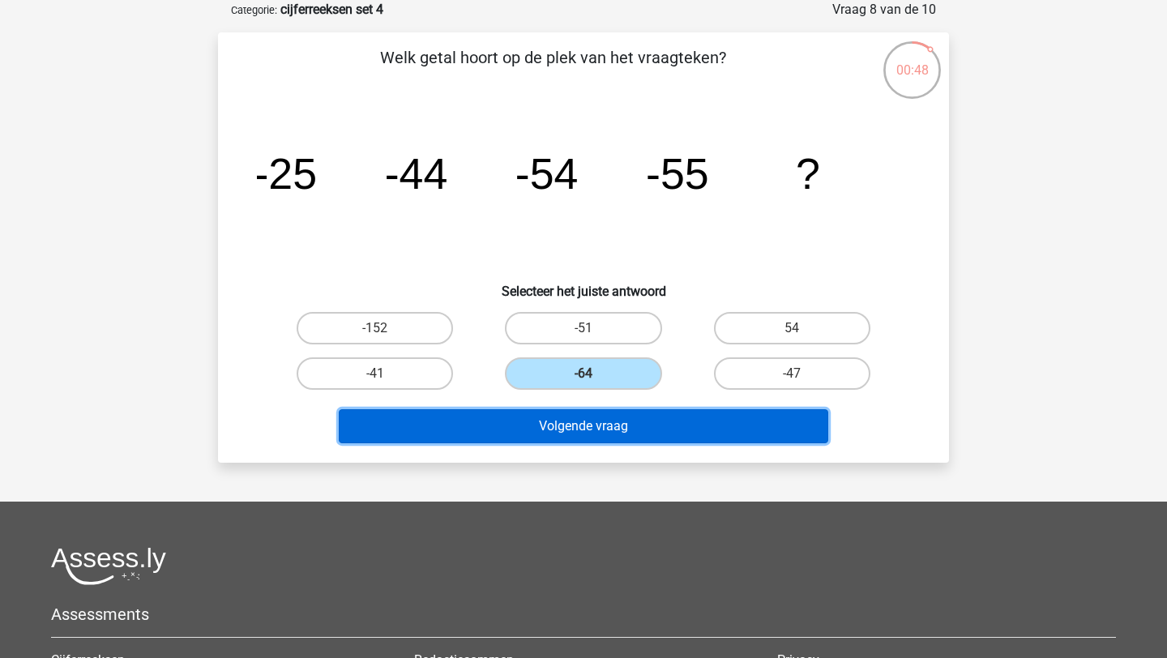
click at [639, 426] on button "Volgende vraag" at bounding box center [584, 426] width 490 height 34
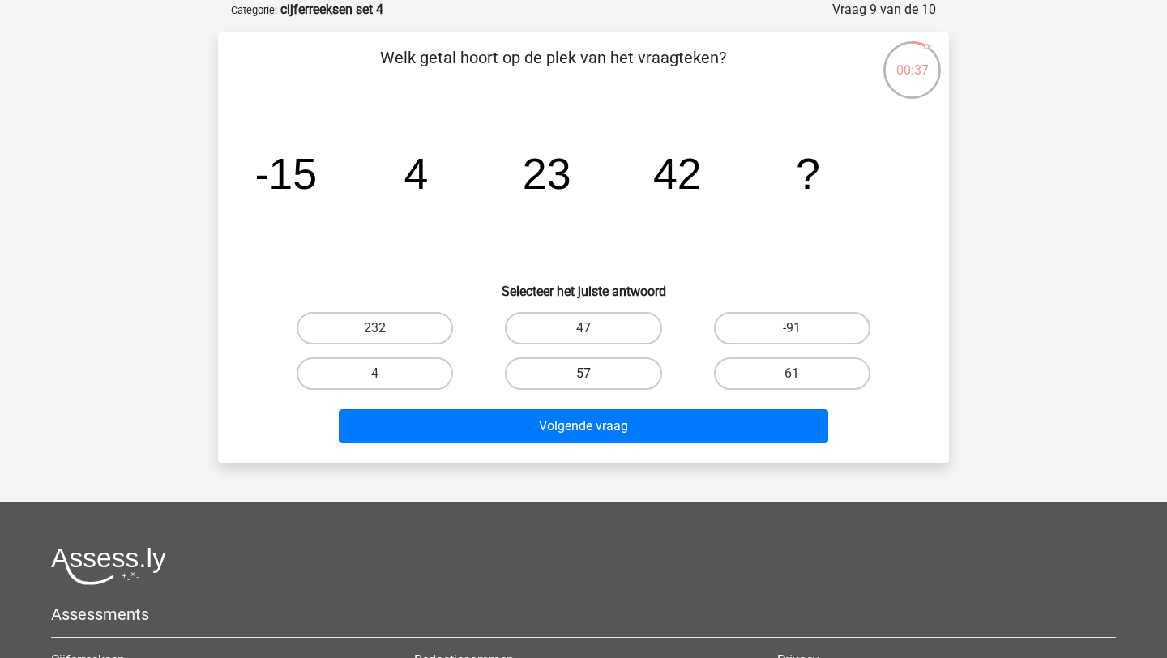
click at [565, 367] on label "57" at bounding box center [583, 373] width 156 height 32
click at [584, 374] on input "57" at bounding box center [589, 379] width 11 height 11
radio input "true"
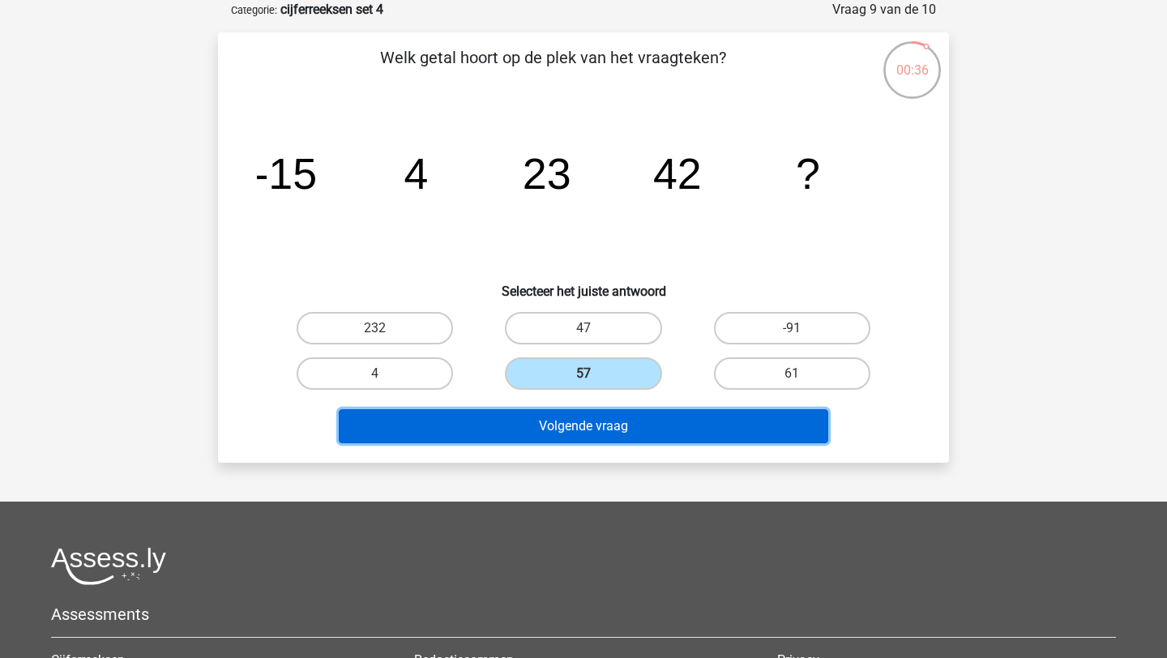
click at [524, 423] on button "Volgende vraag" at bounding box center [584, 426] width 490 height 34
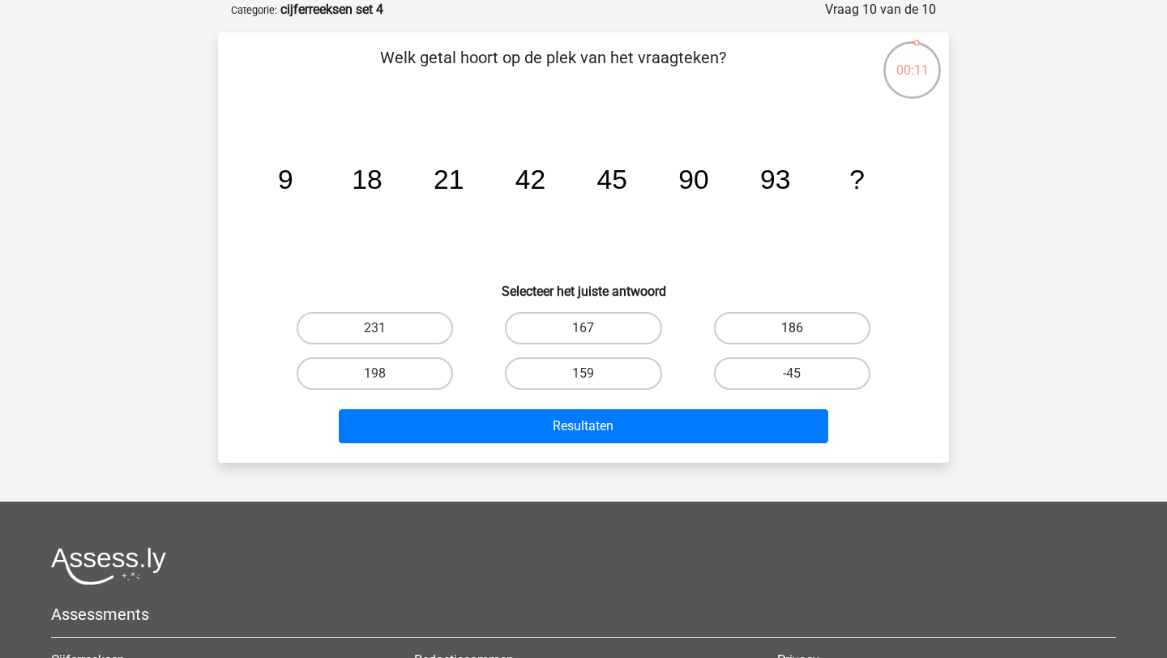
click at [738, 334] on label "186" at bounding box center [792, 328] width 156 height 32
click at [792, 334] on input "186" at bounding box center [797, 333] width 11 height 11
radio input "true"
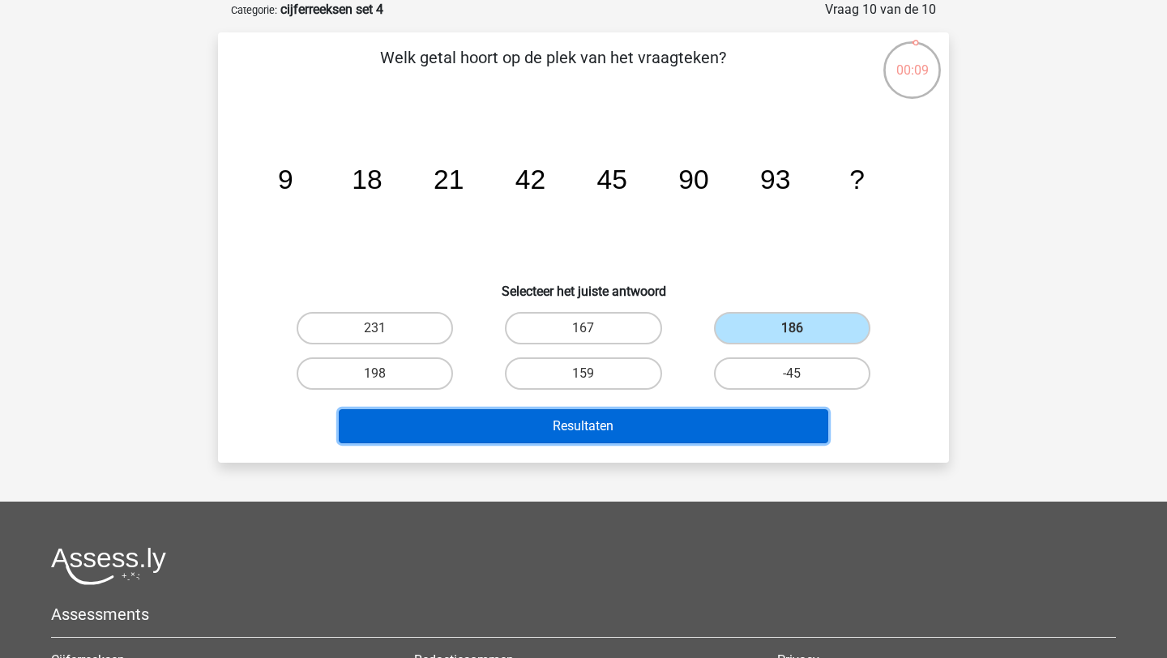
click at [683, 427] on button "Resultaten" at bounding box center [584, 426] width 490 height 34
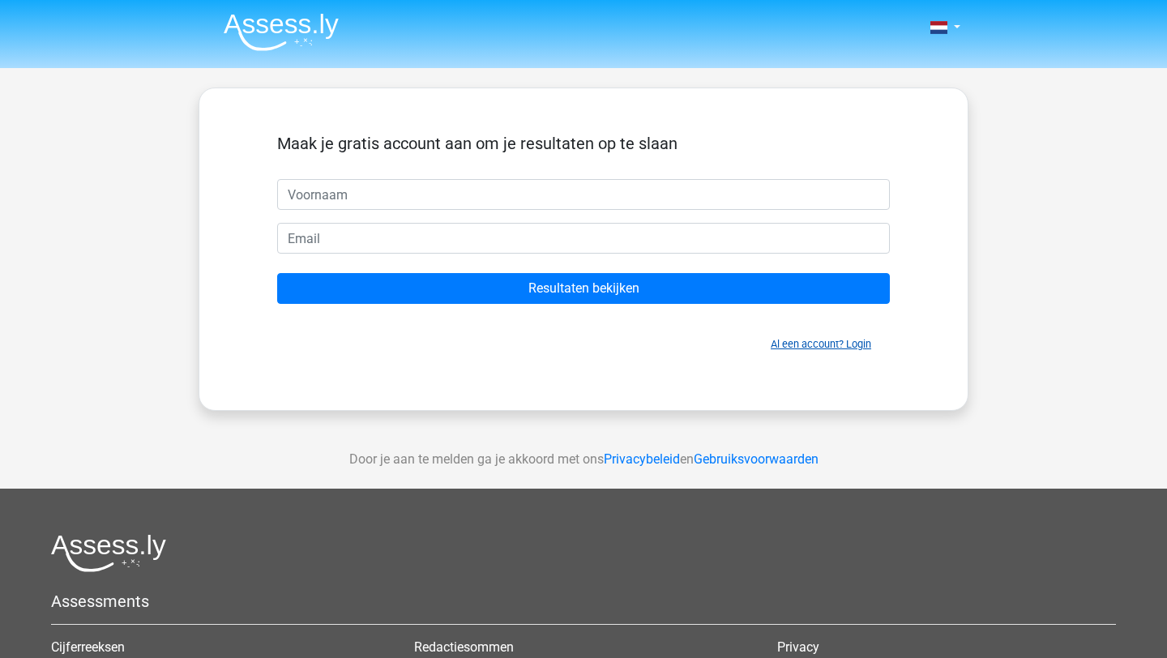
click at [830, 348] on link "Al een account? Login" at bounding box center [821, 344] width 100 height 12
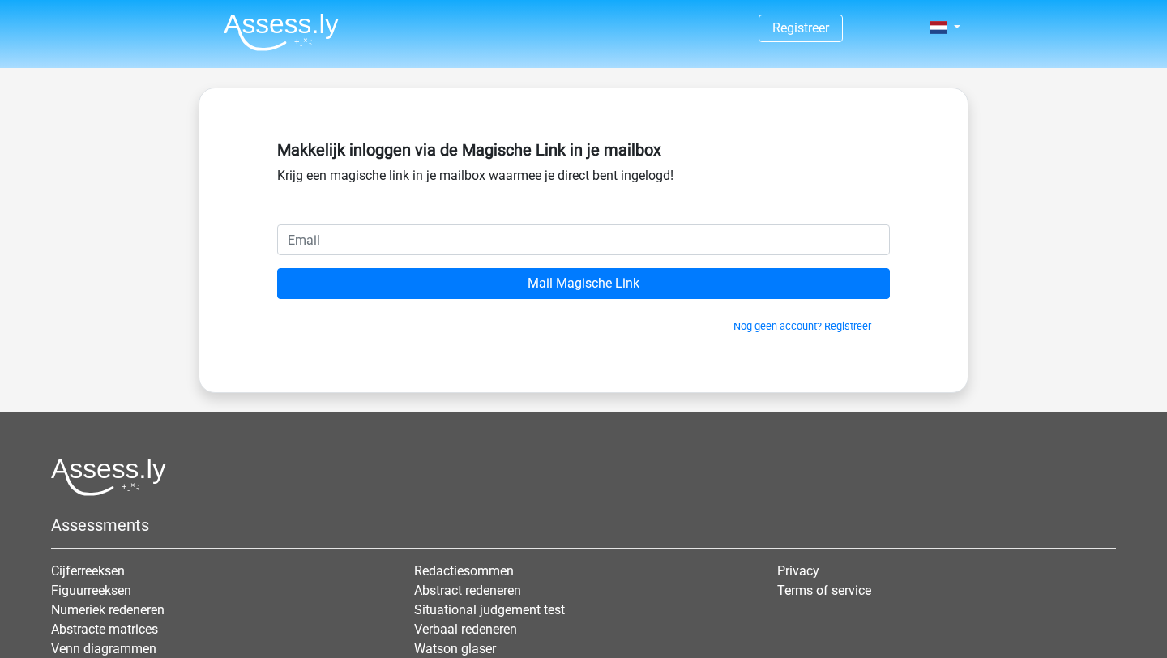
click at [628, 237] on input "email" at bounding box center [583, 240] width 613 height 31
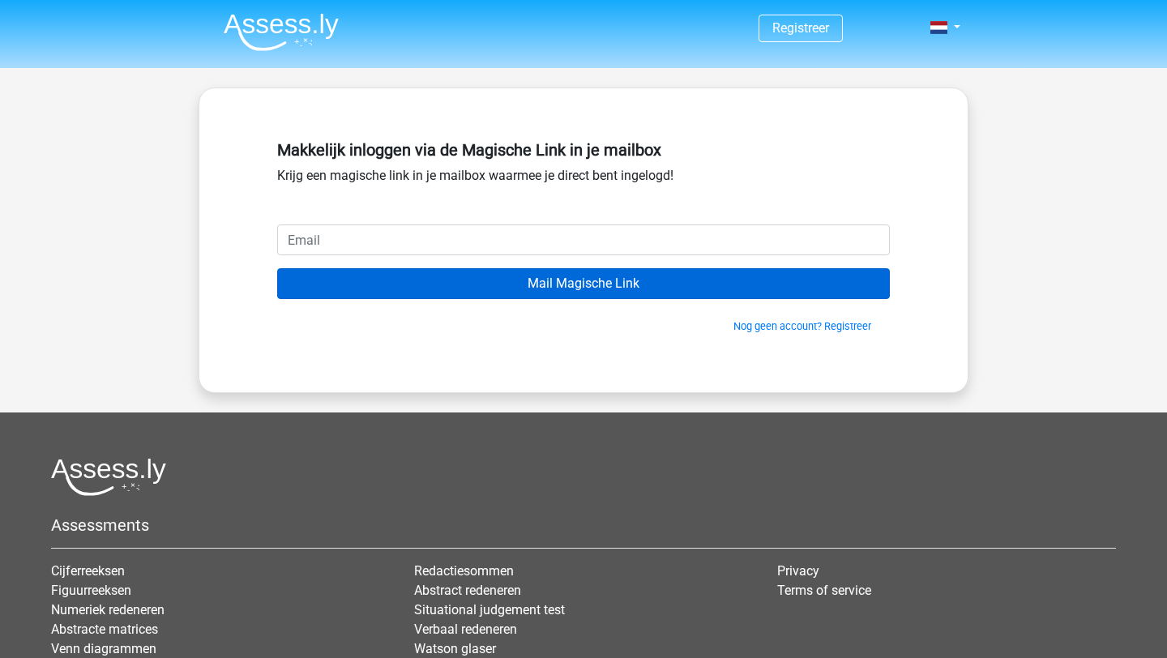
type input "[EMAIL_ADDRESS][DOMAIN_NAME]"
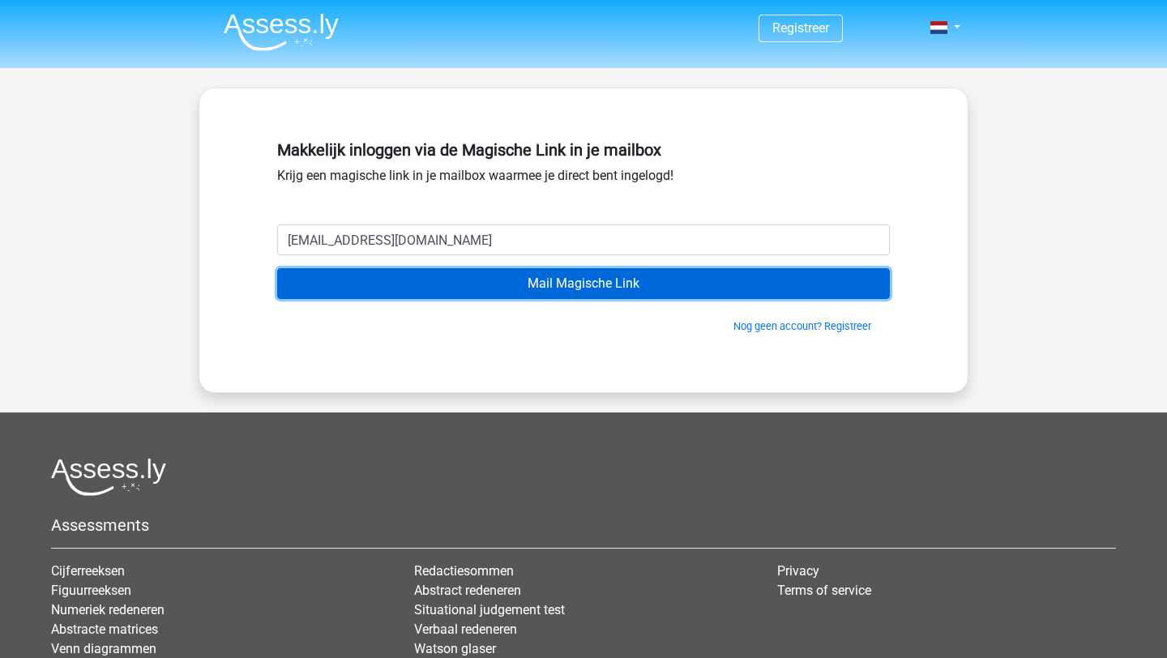
click at [515, 284] on input "Mail Magische Link" at bounding box center [583, 283] width 613 height 31
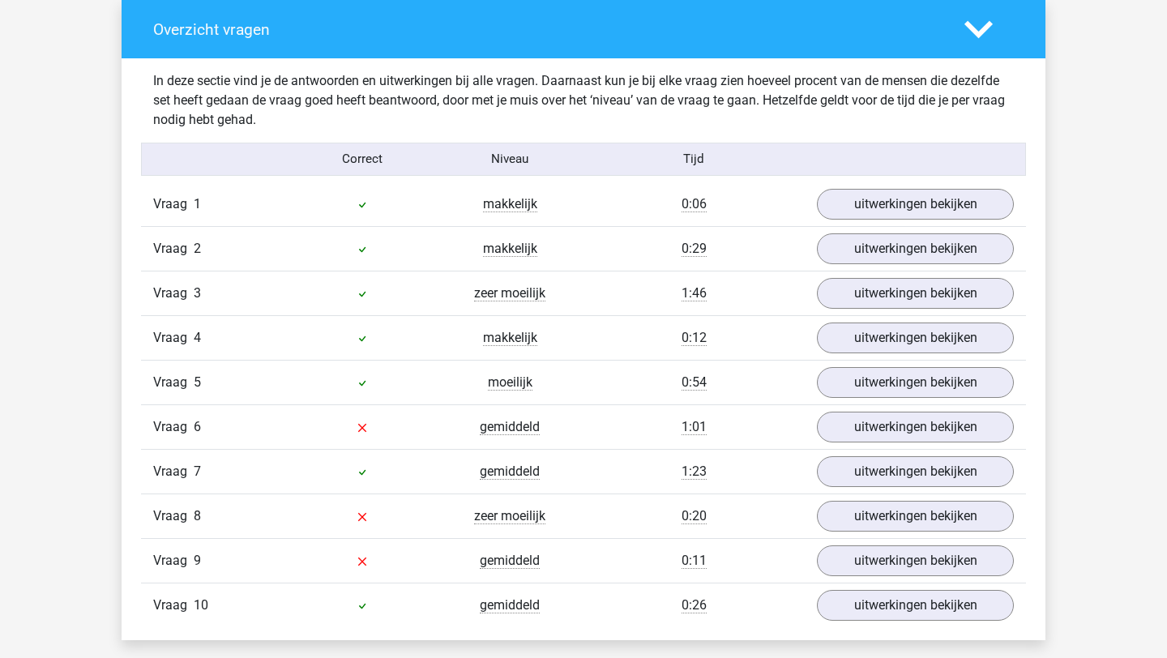
scroll to position [1358, 0]
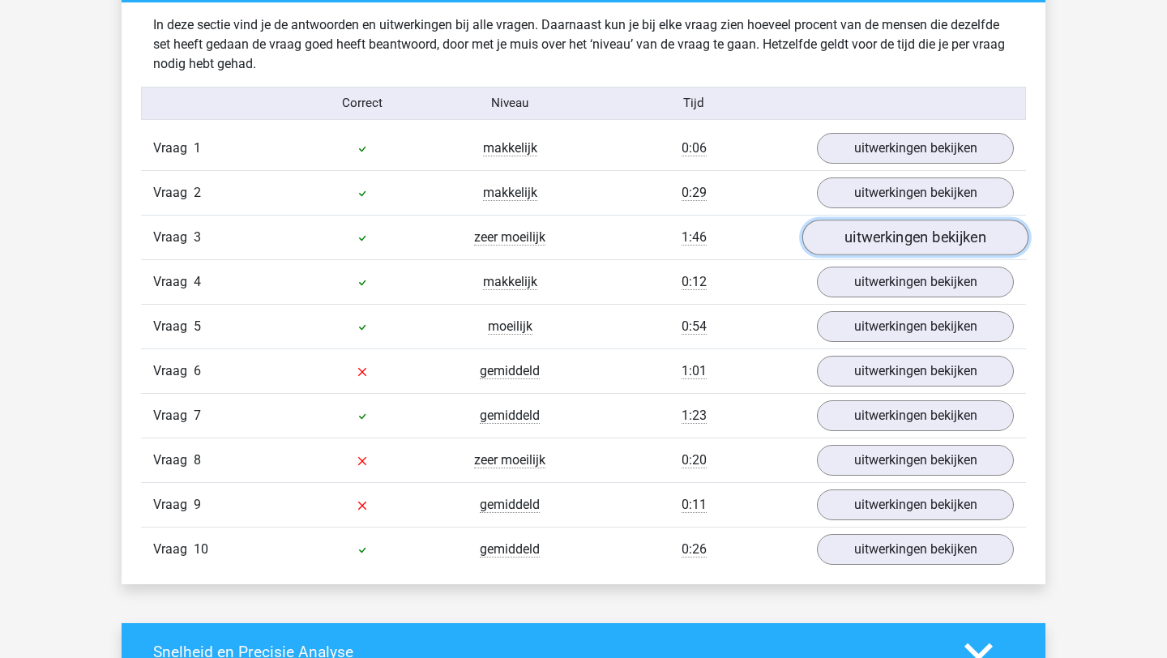
click at [879, 243] on link "uitwerkingen bekijken" at bounding box center [915, 238] width 226 height 36
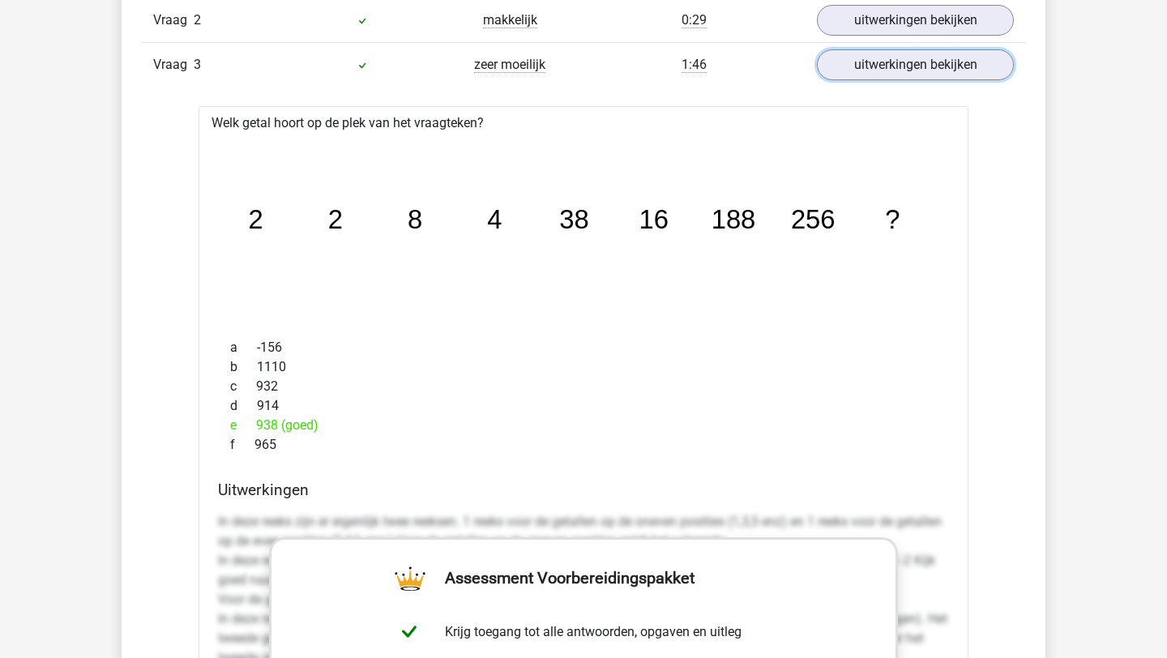
scroll to position [1532, 0]
click at [934, 75] on link "uitwerkingen bekijken" at bounding box center [915, 64] width 226 height 36
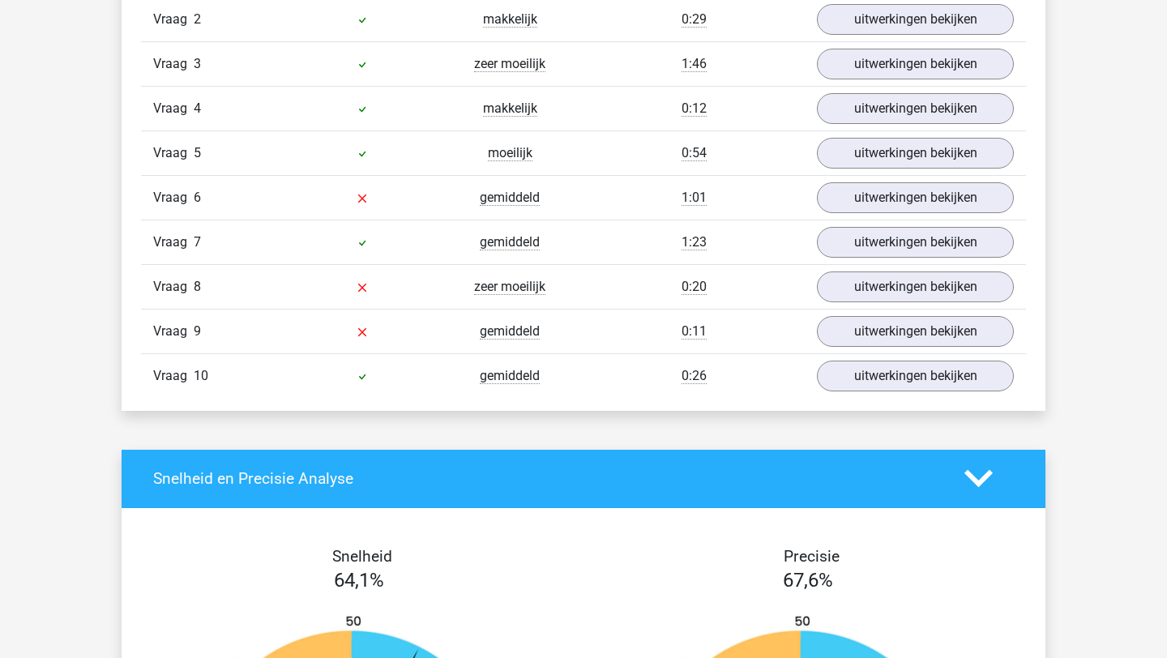
click at [908, 221] on div "Vraag 7 gemiddeld 1:23 uitwerkingen bekijken" at bounding box center [583, 242] width 885 height 45
click at [916, 200] on link "uitwerkingen bekijken" at bounding box center [915, 198] width 226 height 36
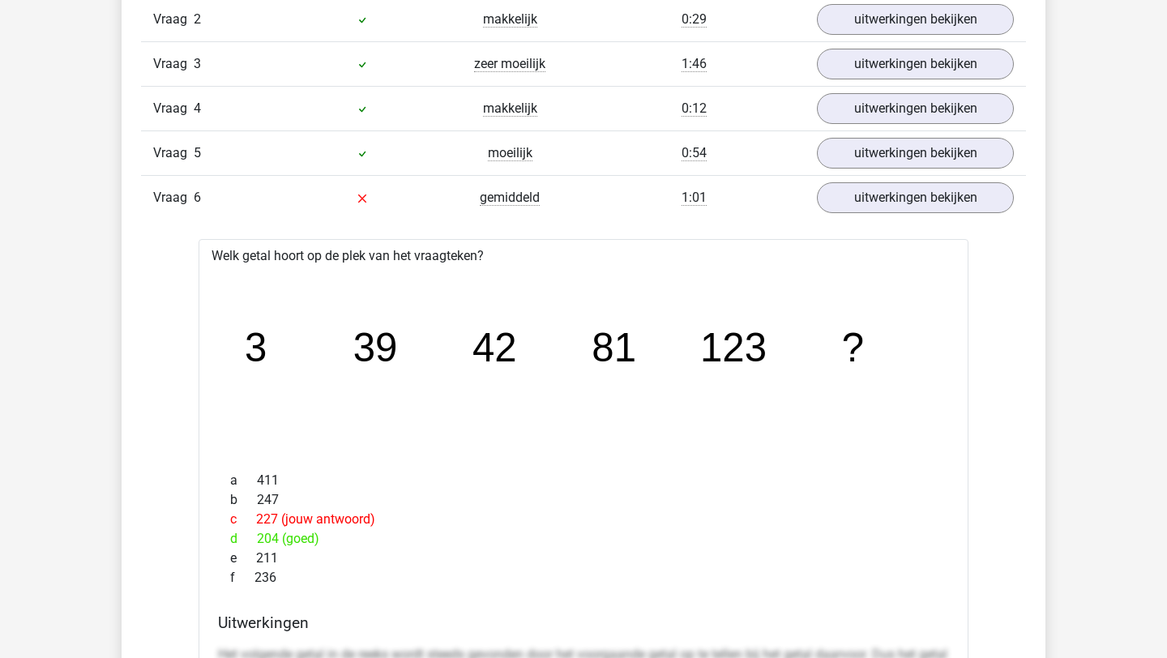
click at [967, 177] on div "Vraag 6 gemiddeld 1:01 uitwerkingen bekijken" at bounding box center [583, 197] width 885 height 45
click at [940, 207] on link "uitwerkingen bekijken" at bounding box center [915, 198] width 226 height 36
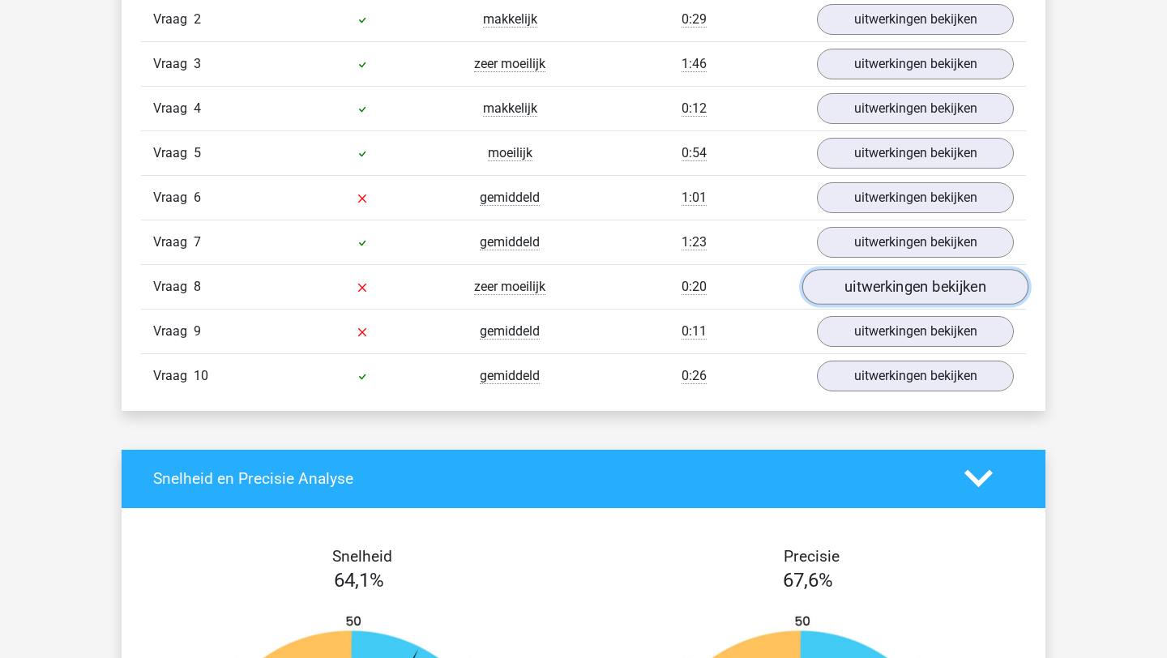
click at [869, 294] on link "uitwerkingen bekijken" at bounding box center [915, 287] width 226 height 36
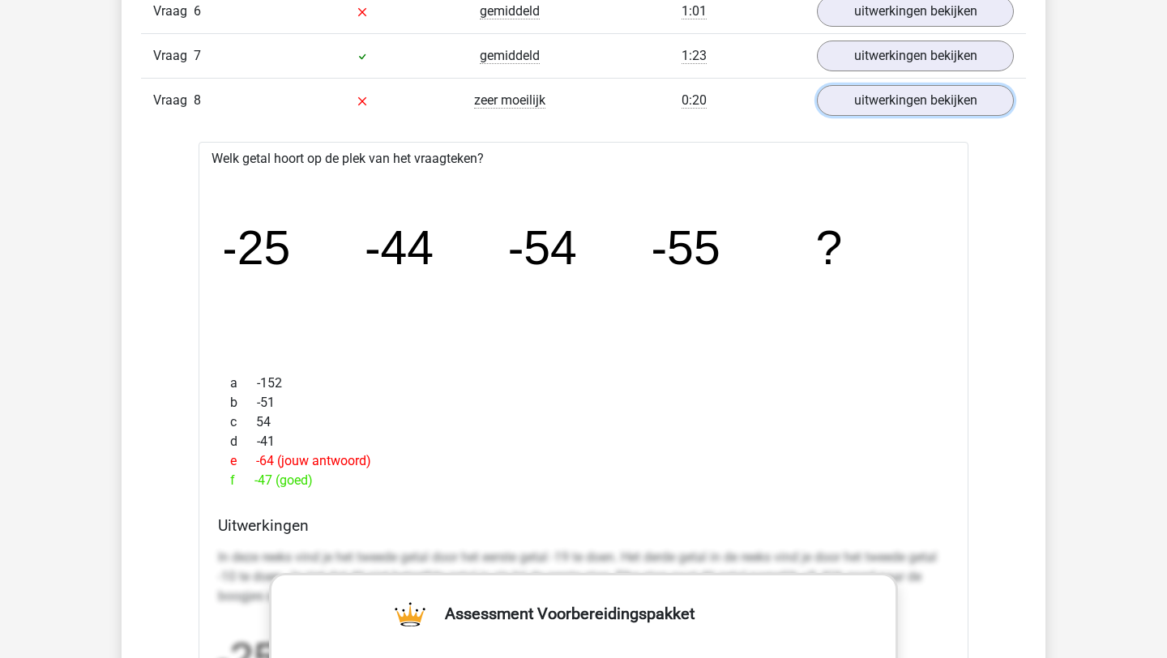
scroll to position [1720, 0]
click at [933, 95] on link "uitwerkingen bekijken" at bounding box center [915, 99] width 226 height 36
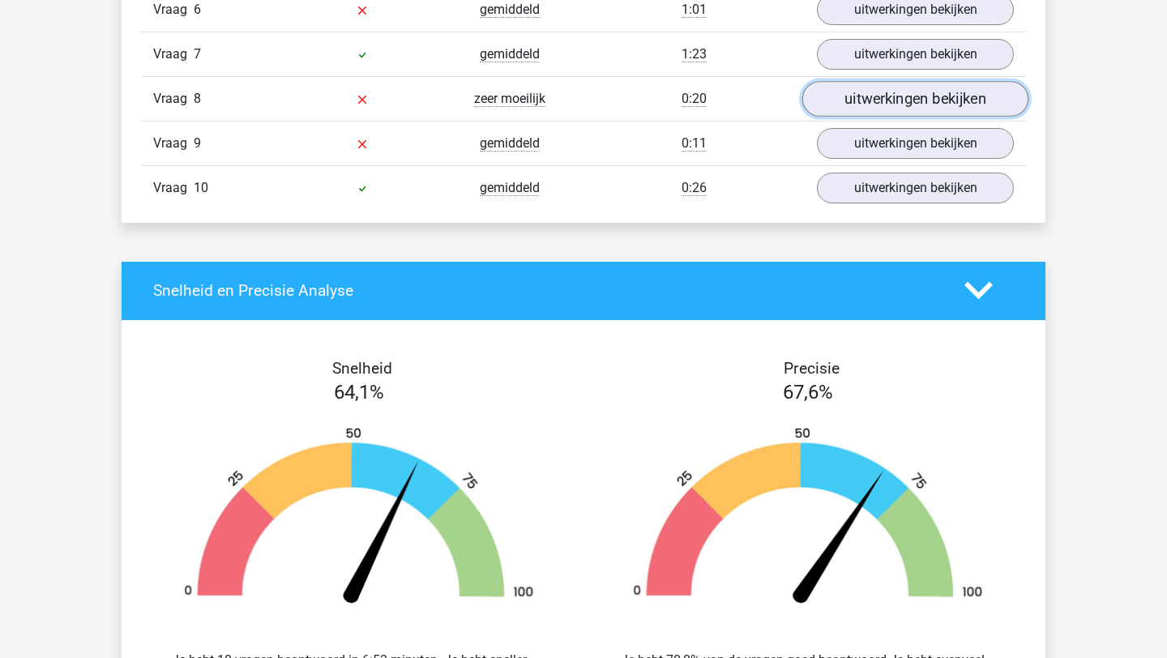
click at [925, 112] on link "uitwerkingen bekijken" at bounding box center [915, 99] width 226 height 36
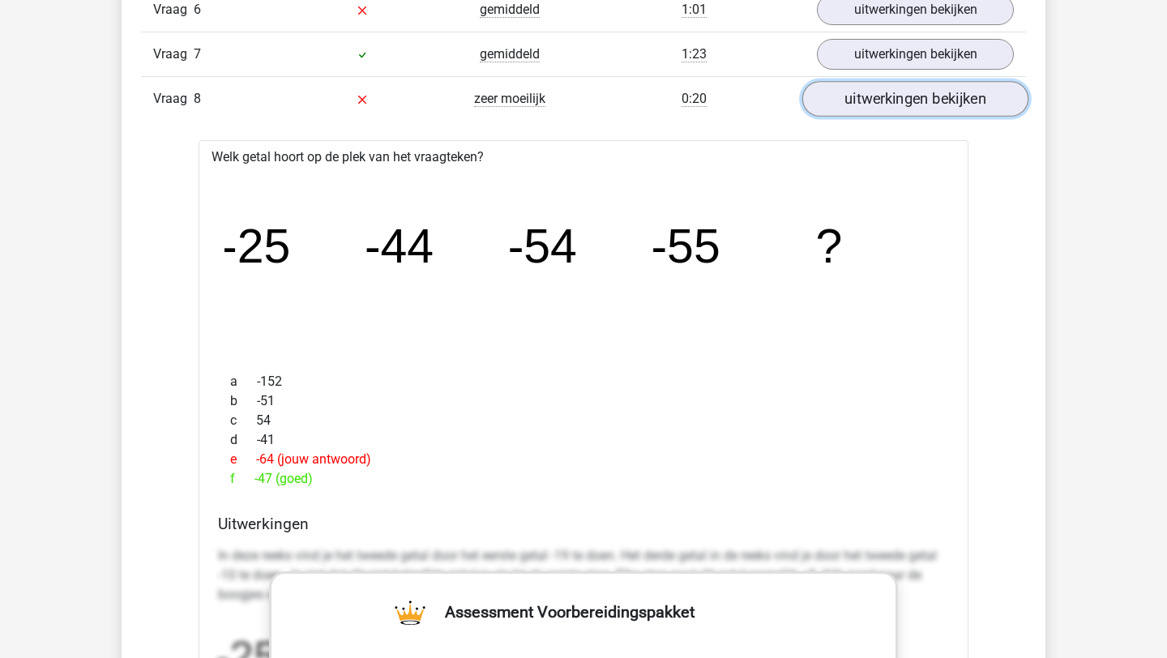
click at [925, 112] on link "uitwerkingen bekijken" at bounding box center [915, 99] width 226 height 36
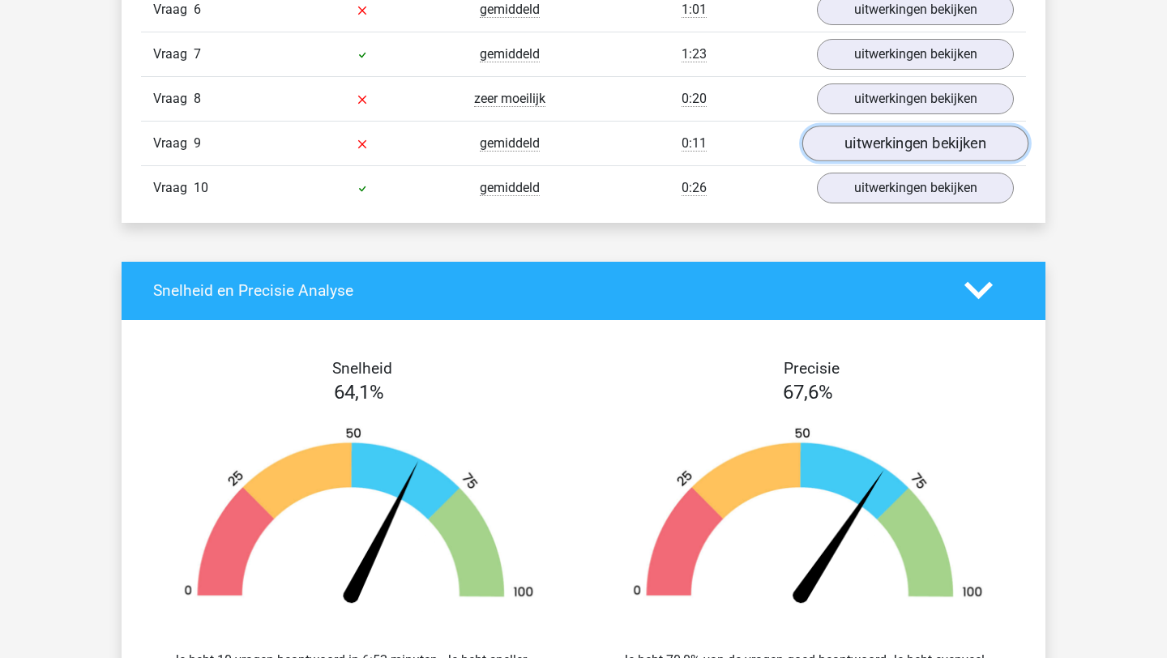
click at [974, 151] on link "uitwerkingen bekijken" at bounding box center [915, 144] width 226 height 36
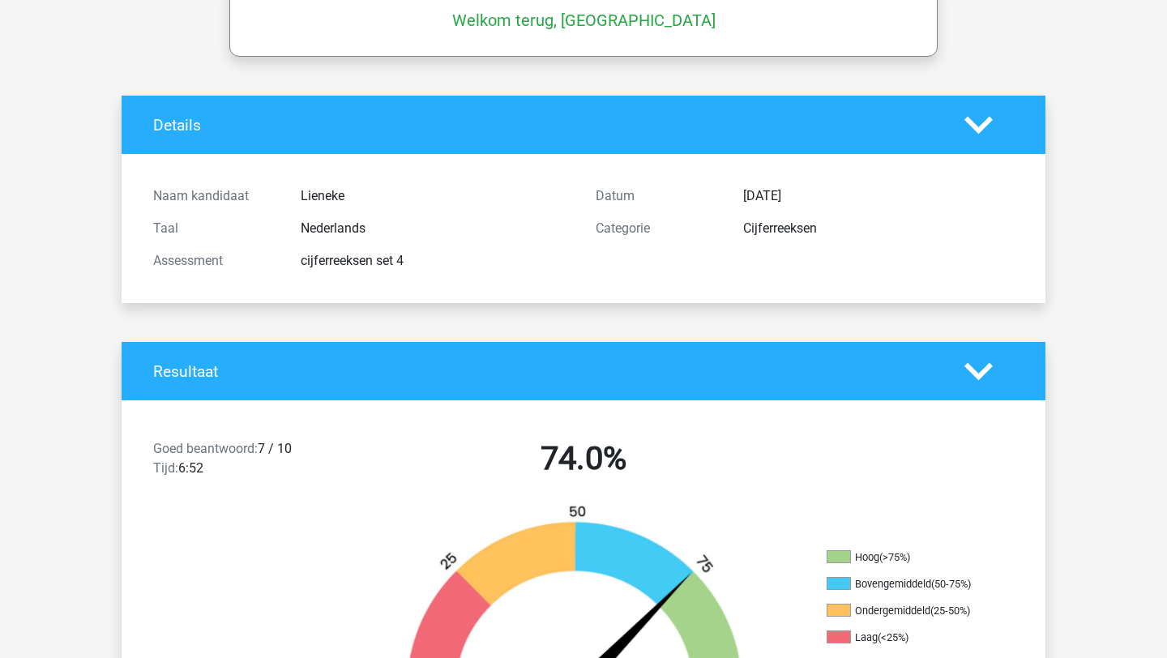
scroll to position [93, 0]
